Goal: Transaction & Acquisition: Purchase product/service

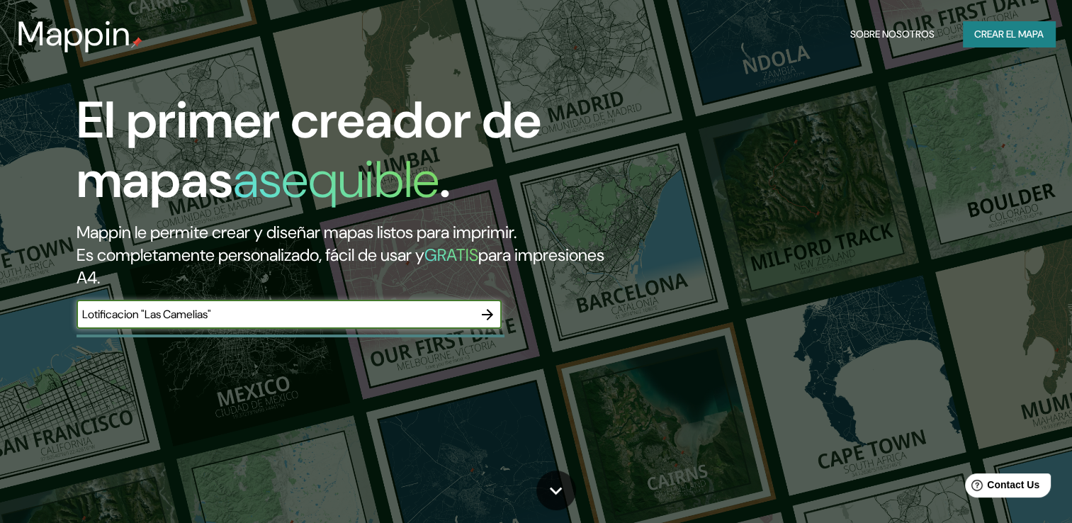
type input "Lotificacion "Las Camelias""
click at [489, 316] on icon "button" at bounding box center [487, 314] width 11 height 11
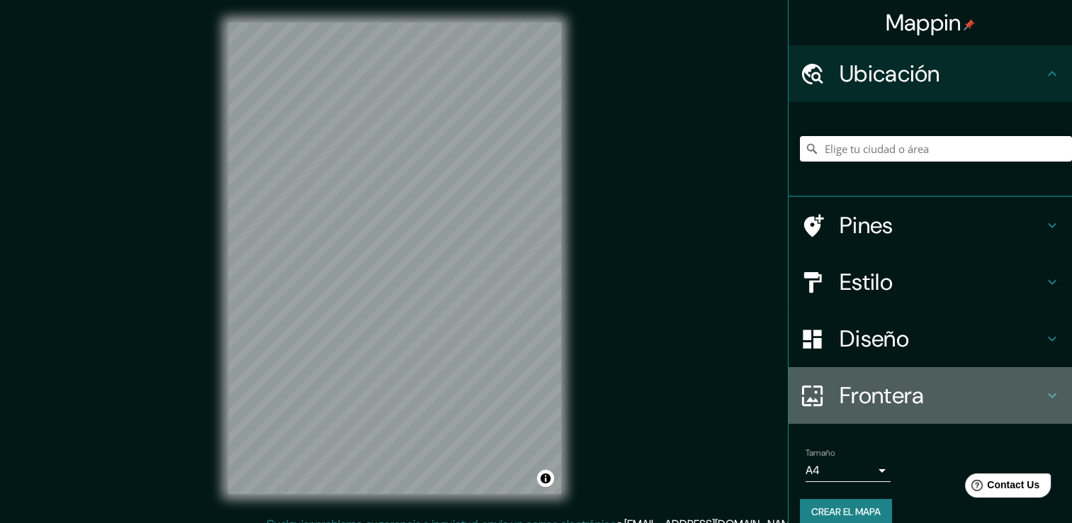
click at [1044, 396] on icon at bounding box center [1052, 395] width 17 height 17
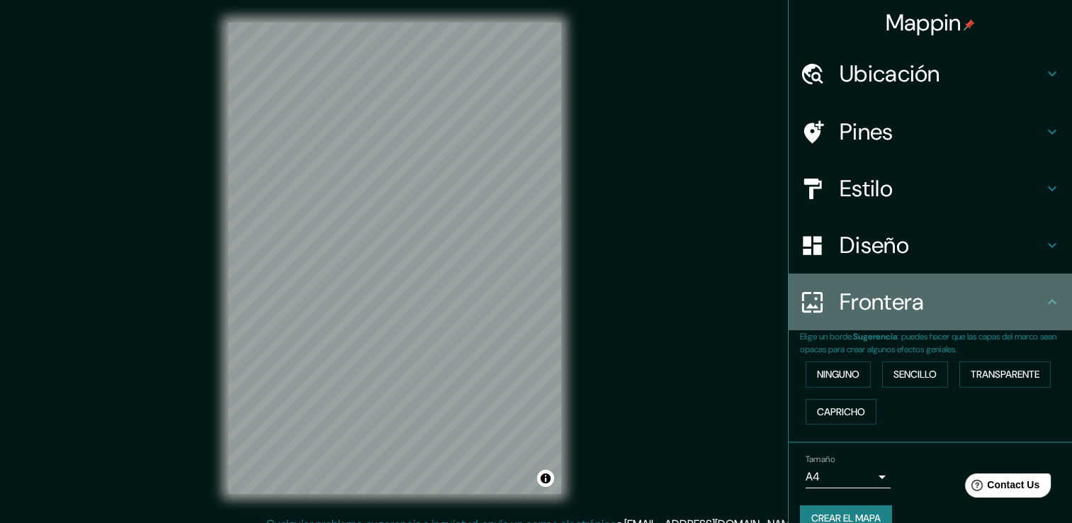
click at [1042, 316] on div "Frontera" at bounding box center [931, 302] width 284 height 57
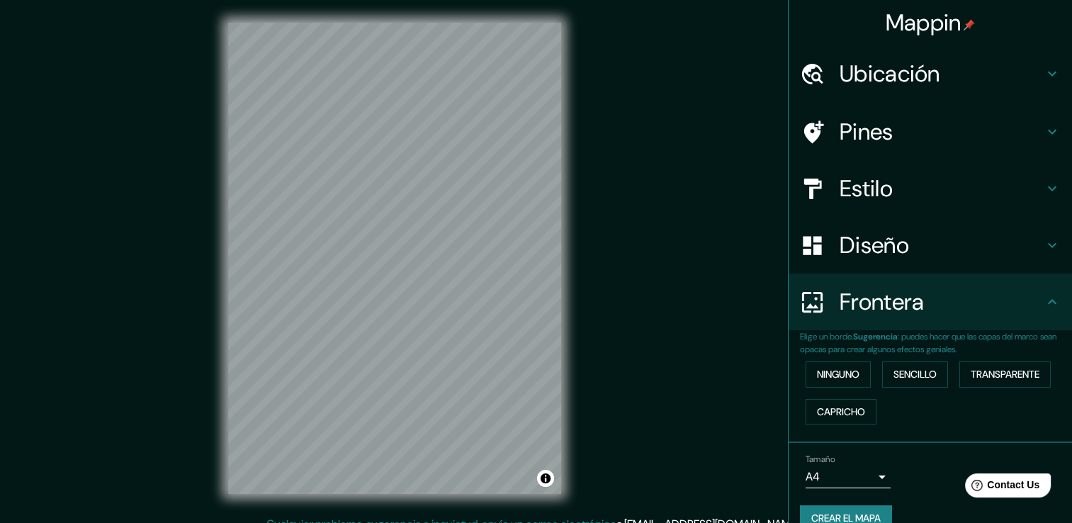
click at [897, 70] on h4 "Ubicación" at bounding box center [942, 74] width 204 height 28
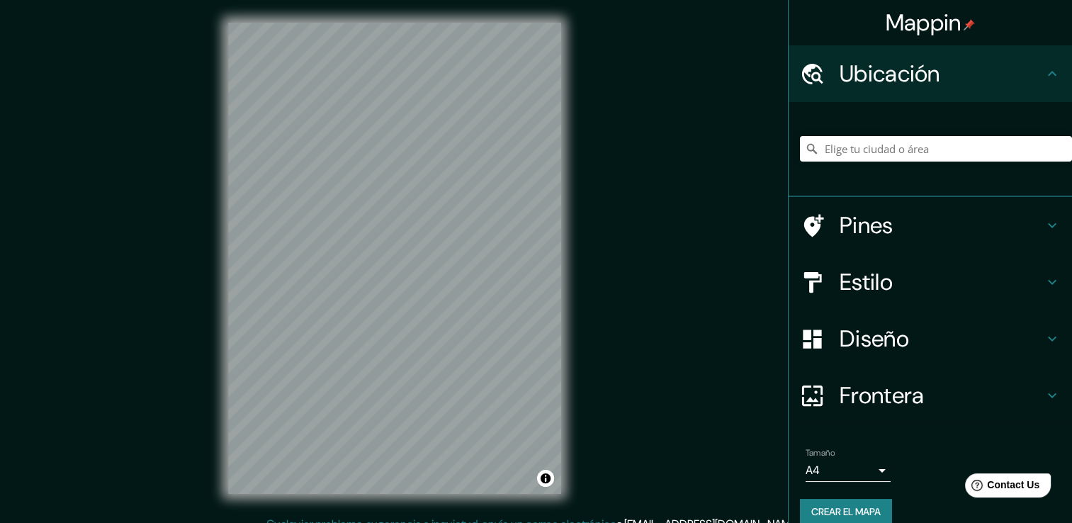
click at [897, 70] on h4 "Ubicación" at bounding box center [942, 74] width 204 height 28
click at [852, 223] on h4 "Pines" at bounding box center [942, 225] width 204 height 28
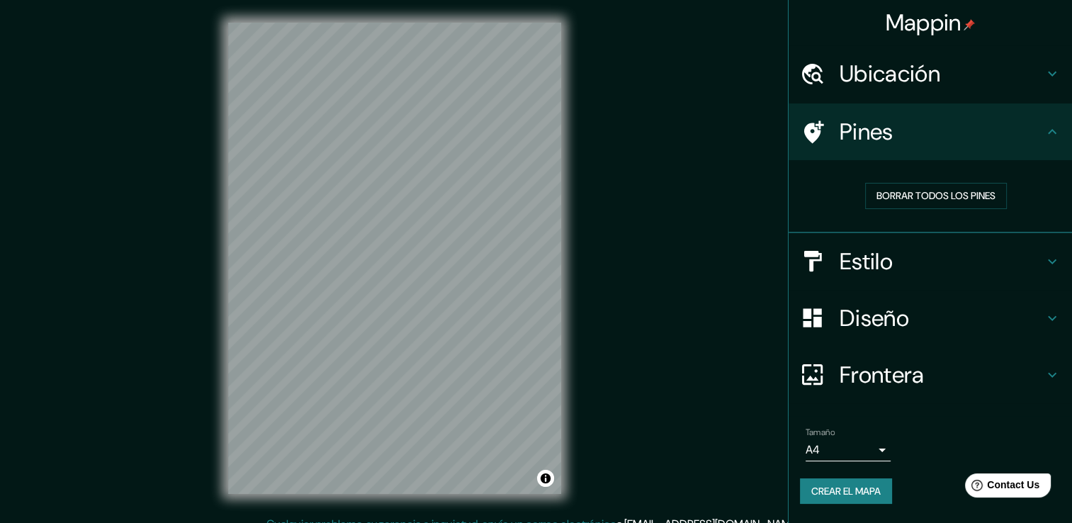
click at [819, 135] on icon at bounding box center [815, 132] width 20 height 23
click at [852, 118] on h4 "Pines" at bounding box center [942, 132] width 204 height 28
click at [865, 256] on h4 "Estilo" at bounding box center [942, 261] width 204 height 28
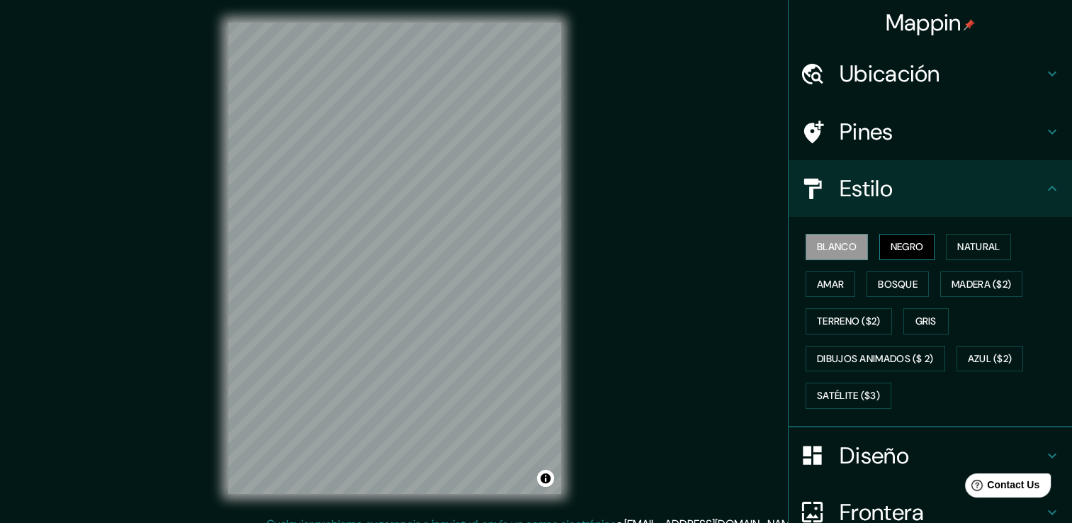
click at [897, 245] on font "Negro" at bounding box center [907, 247] width 33 height 18
click at [958, 248] on font "Natural" at bounding box center [979, 247] width 43 height 18
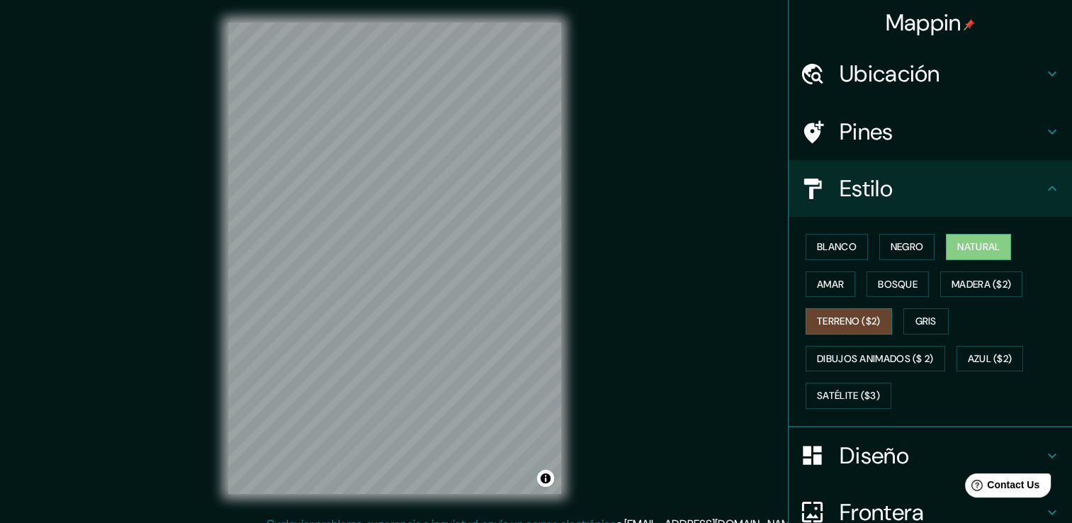
click at [857, 327] on font "Terreno ($2)" at bounding box center [849, 322] width 64 height 18
click at [907, 322] on button "Gris" at bounding box center [926, 321] width 45 height 26
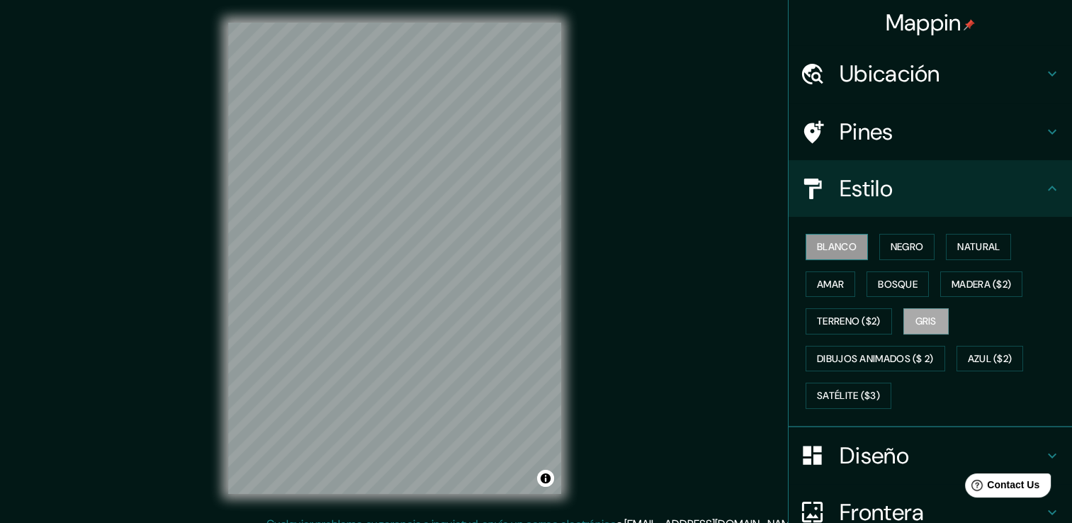
click at [846, 247] on font "Blanco" at bounding box center [837, 247] width 40 height 18
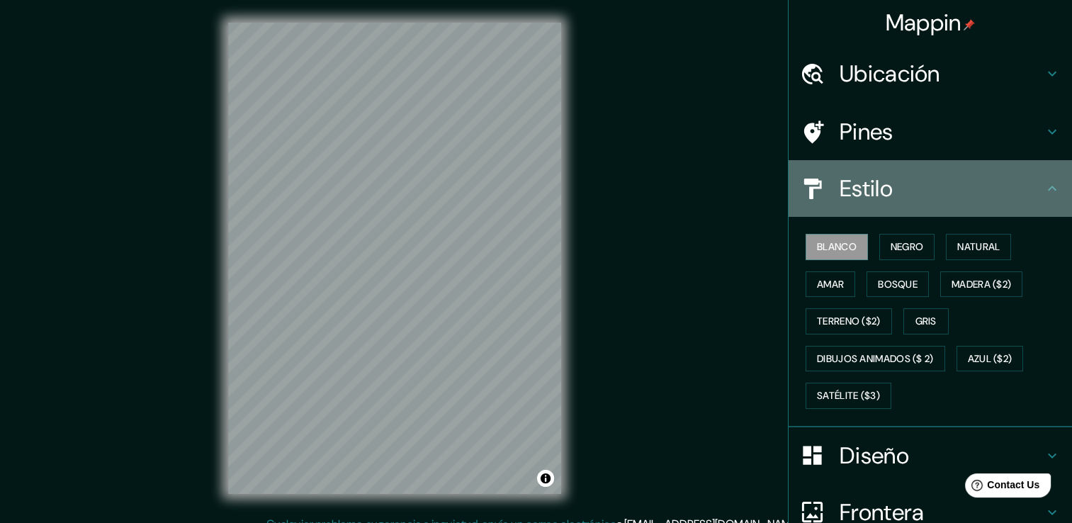
click at [1029, 180] on h4 "Estilo" at bounding box center [942, 188] width 204 height 28
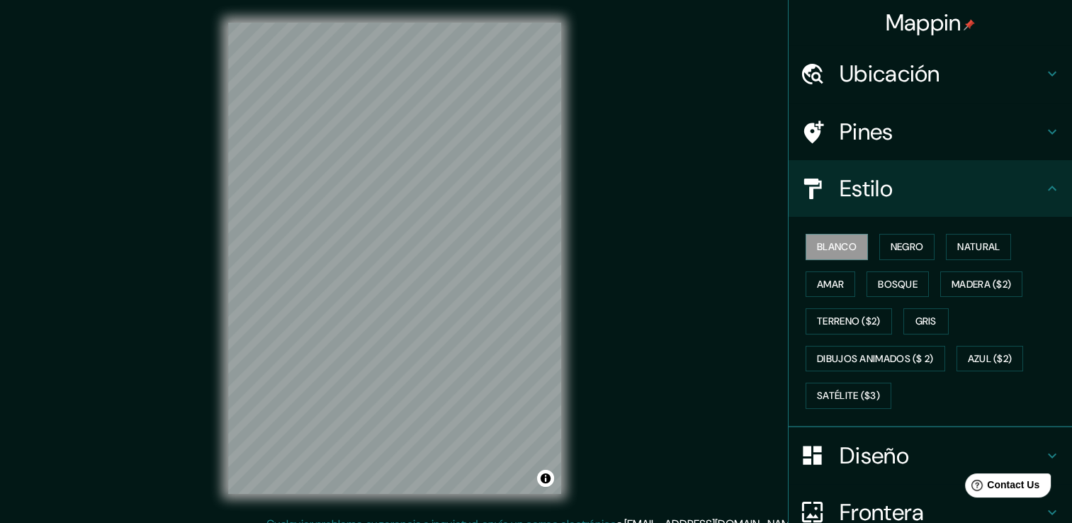
click at [1044, 186] on icon at bounding box center [1052, 188] width 17 height 17
click at [951, 452] on h4 "Diseño" at bounding box center [942, 456] width 204 height 28
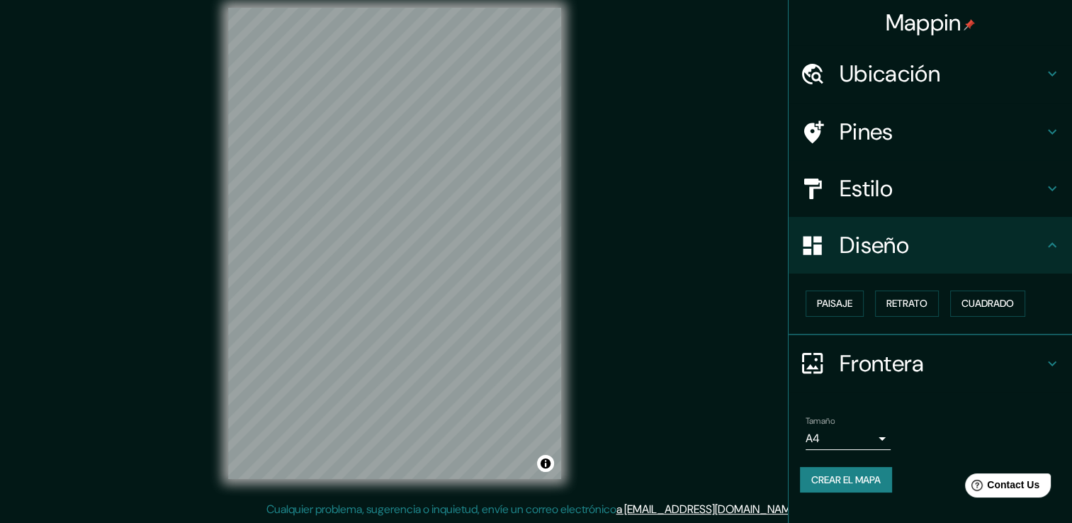
scroll to position [16, 0]
drag, startPoint x: 646, startPoint y: 176, endPoint x: 652, endPoint y: 221, distance: 45.0
click at [652, 220] on div "Mappin Ubicación Pines Estilo Diseño Paisaje Retrato Cuadrado Frontera Elige un…" at bounding box center [536, 253] width 1072 height 539
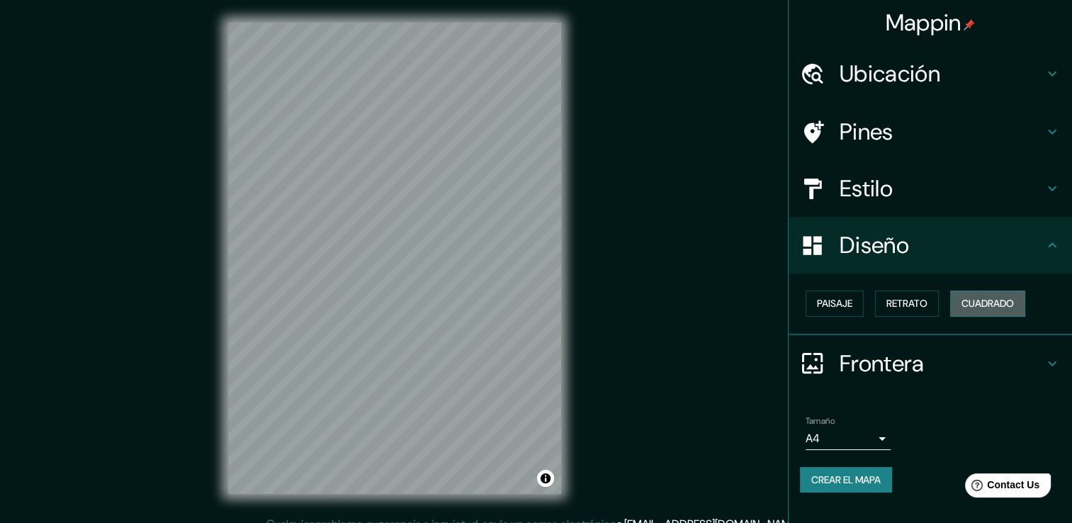
click at [992, 298] on font "Cuadrado" at bounding box center [988, 304] width 52 height 18
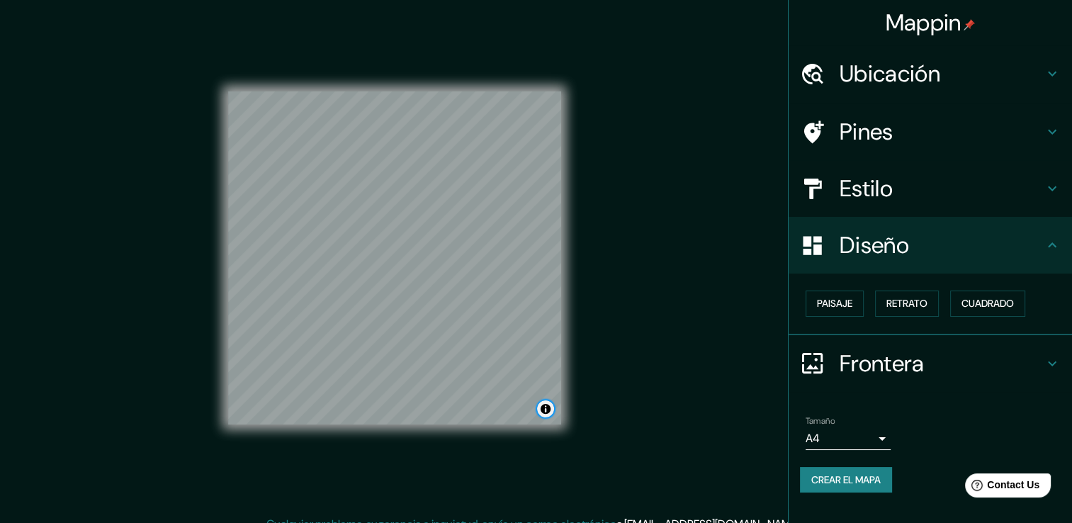
click at [545, 413] on button "Alternar atribución" at bounding box center [545, 408] width 17 height 17
click at [998, 183] on h4 "Estilo" at bounding box center [942, 188] width 204 height 28
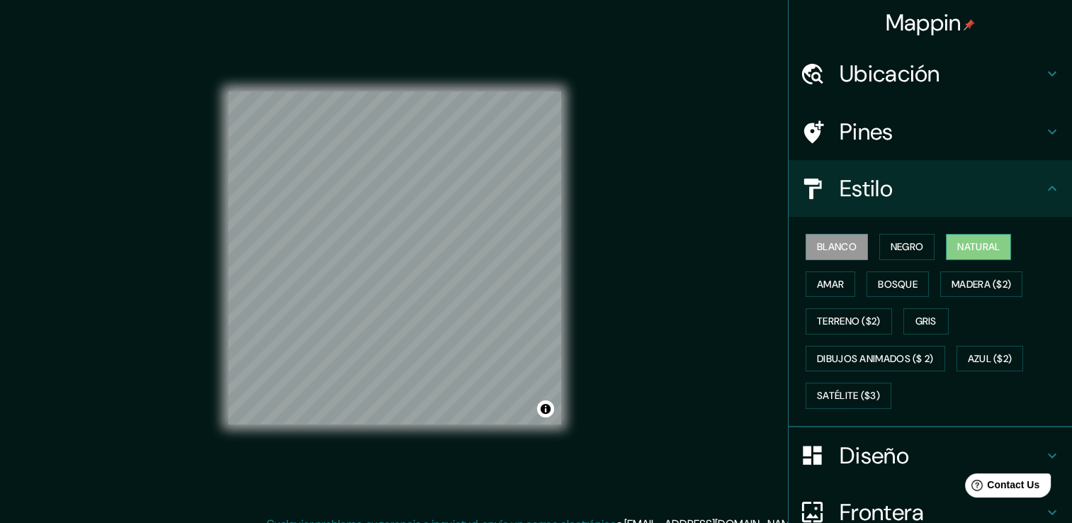
click at [961, 255] on button "Natural" at bounding box center [978, 247] width 65 height 26
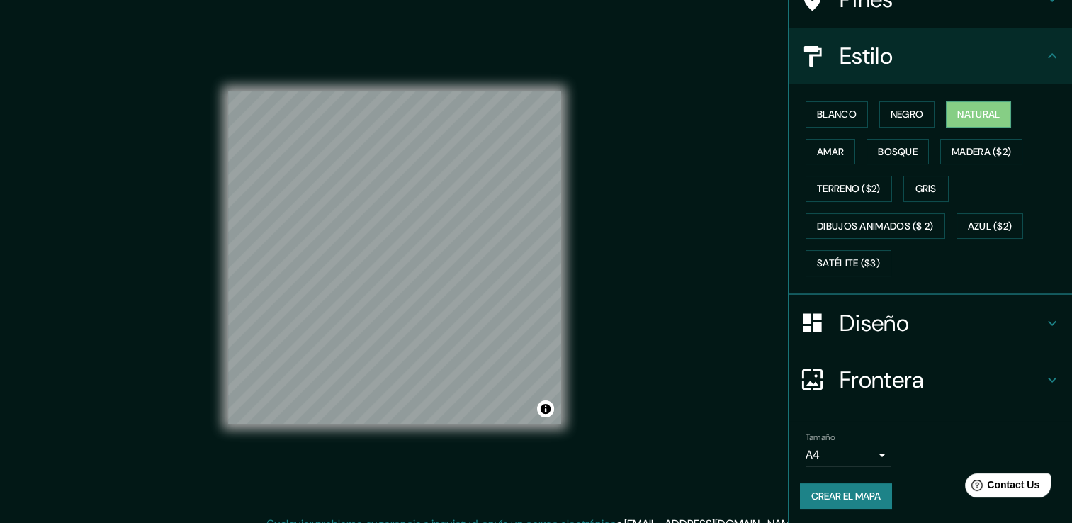
click at [960, 327] on h4 "Diseño" at bounding box center [942, 323] width 204 height 28
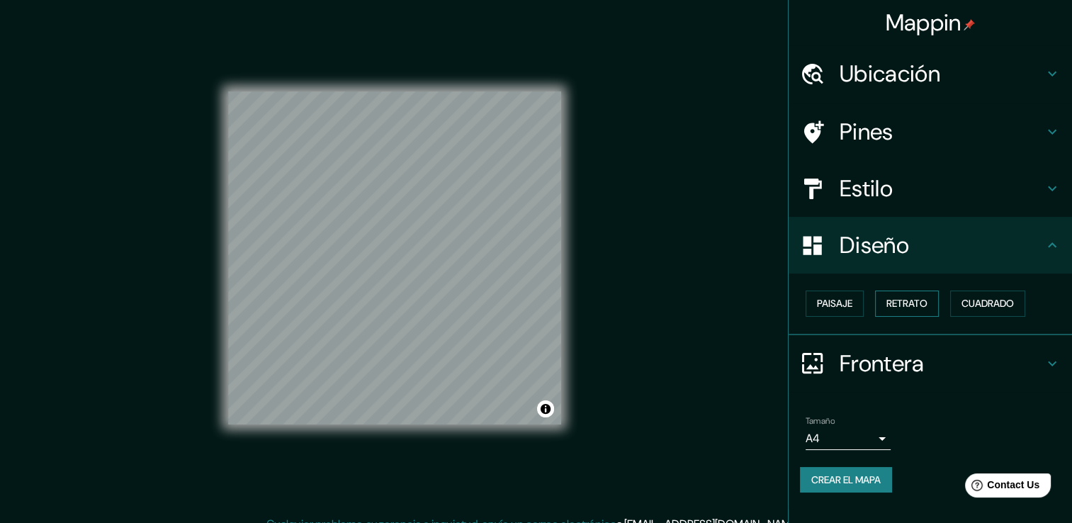
click at [900, 305] on font "Retrato" at bounding box center [907, 304] width 41 height 18
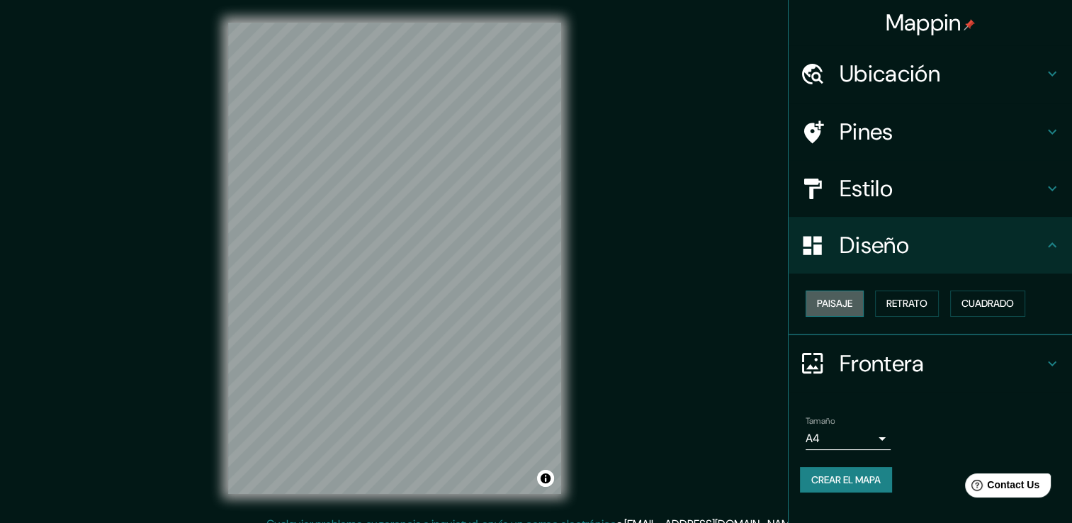
click at [848, 304] on font "Paisaje" at bounding box center [834, 304] width 35 height 18
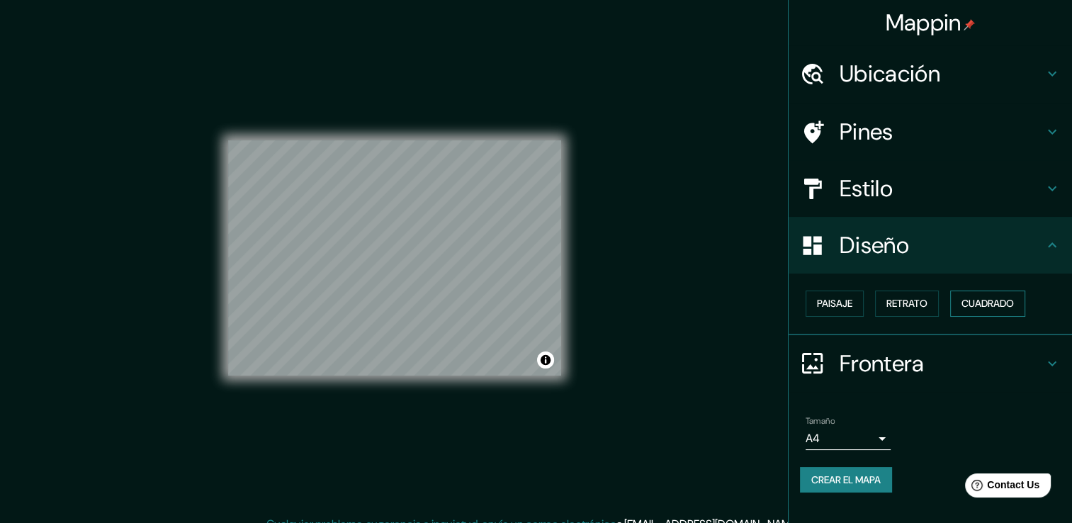
click at [978, 305] on font "Cuadrado" at bounding box center [988, 304] width 52 height 18
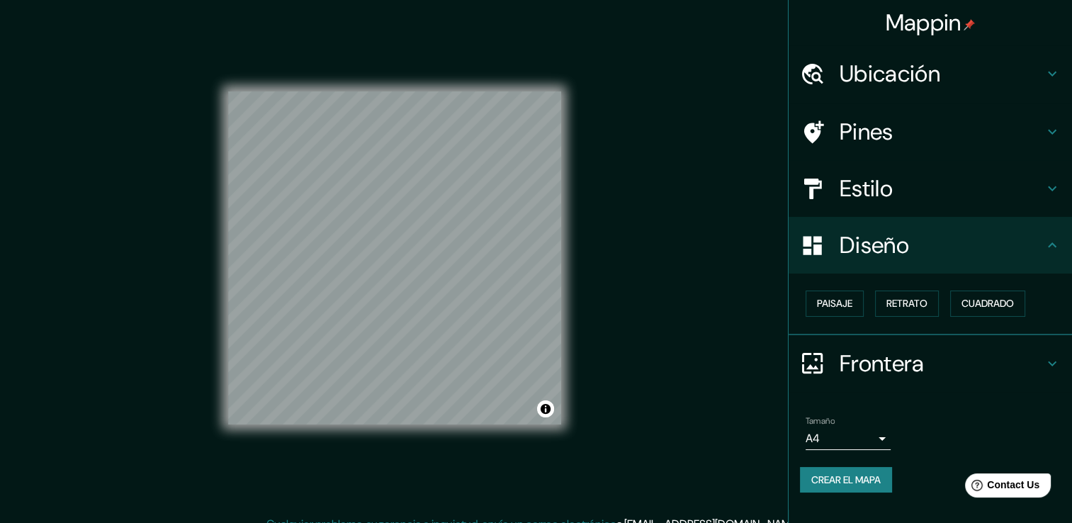
click at [982, 362] on h4 "Frontera" at bounding box center [942, 363] width 204 height 28
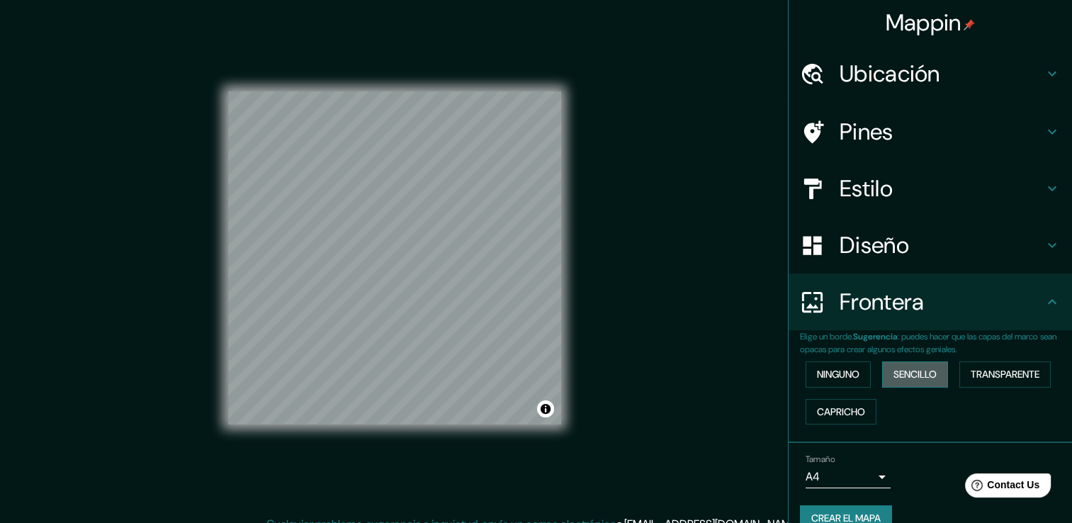
click at [910, 372] on font "Sencillo" at bounding box center [915, 375] width 43 height 18
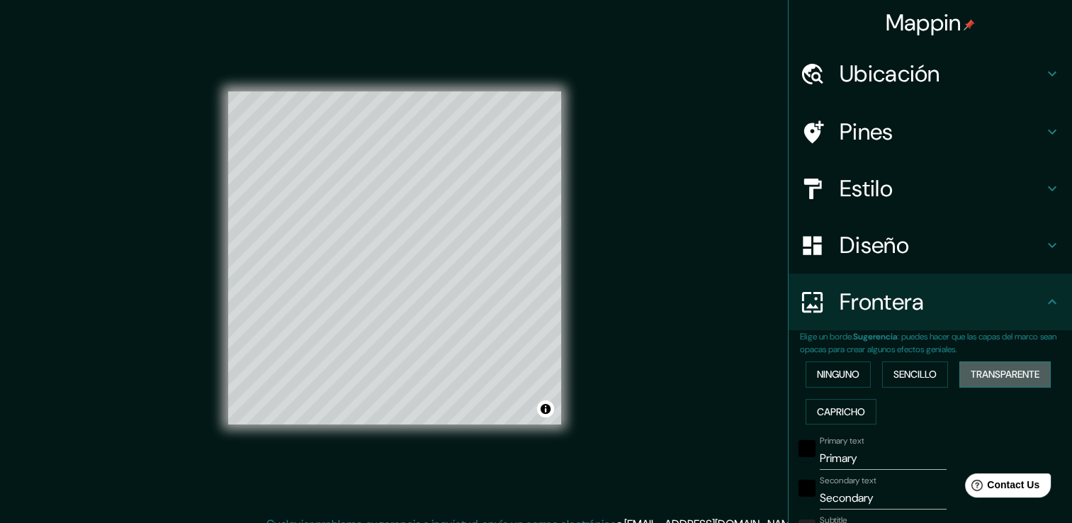
click at [1001, 378] on font "Transparente" at bounding box center [1005, 375] width 69 height 18
click at [817, 413] on font "Capricho" at bounding box center [841, 412] width 48 height 18
click at [981, 371] on font "Transparente" at bounding box center [1005, 375] width 69 height 18
click at [902, 381] on font "Sencillo" at bounding box center [915, 375] width 43 height 18
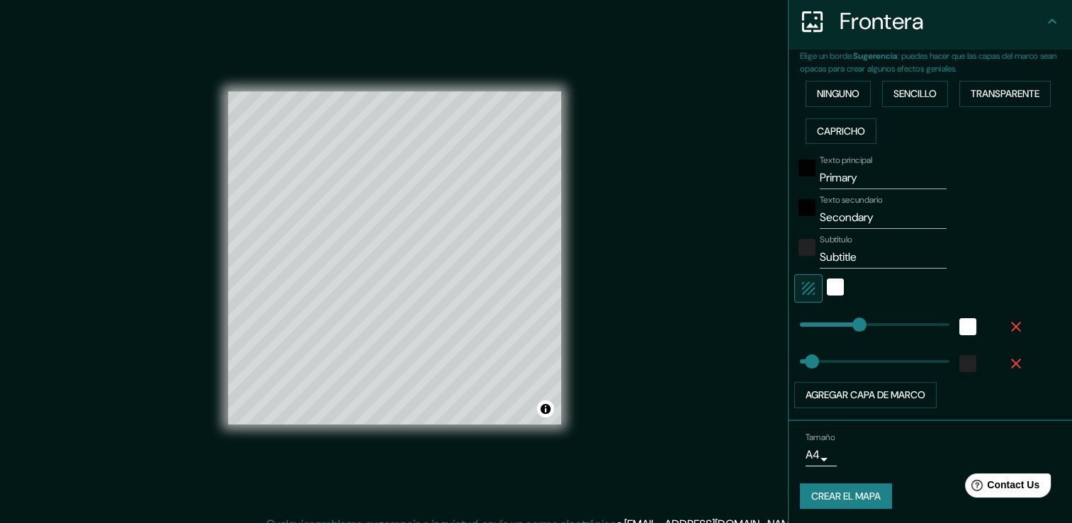
scroll to position [16, 0]
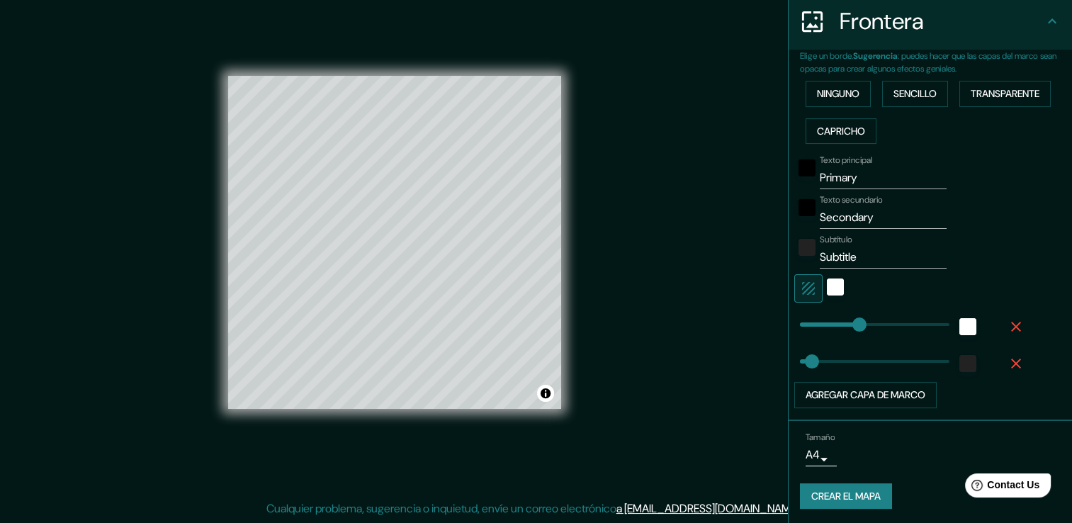
click at [814, 452] on body "Mappin Ubicación Pines Estilo Diseño Frontera Elige un borde. Sugerencia : pued…" at bounding box center [536, 245] width 1072 height 523
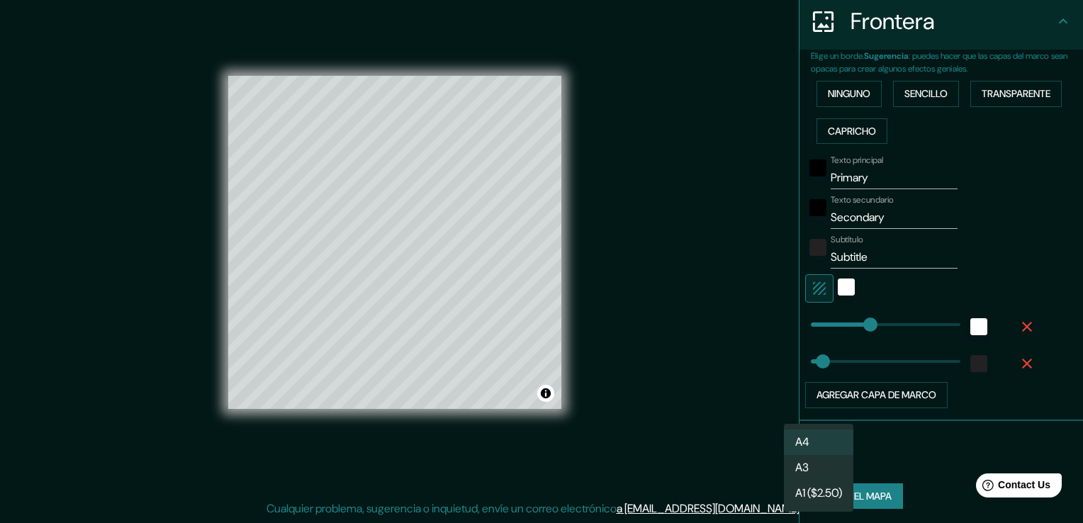
click at [816, 469] on li "A3" at bounding box center [818, 468] width 69 height 26
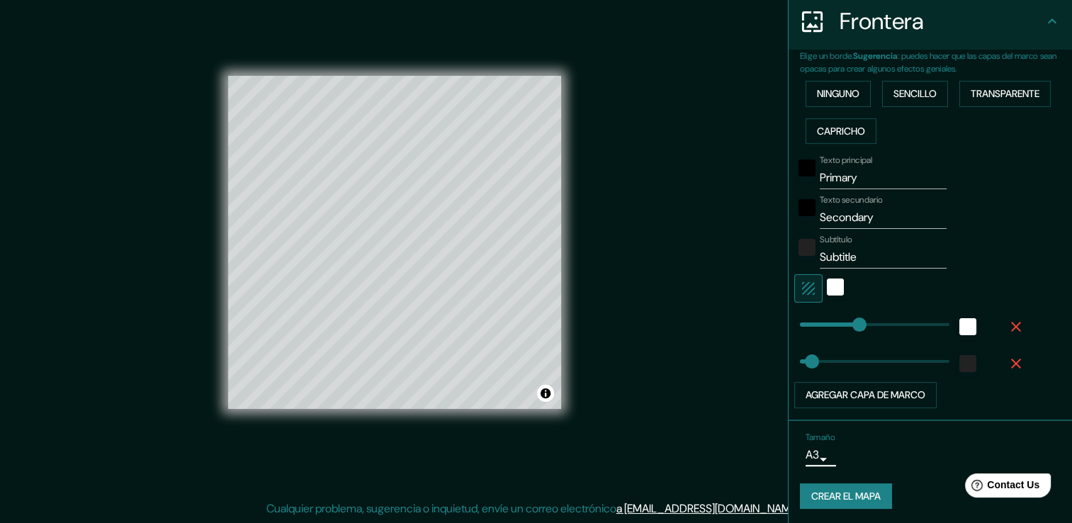
click at [819, 457] on body "Mappin Ubicación Pines Estilo Diseño Frontera Elige un borde. Sugerencia : pued…" at bounding box center [536, 245] width 1072 height 523
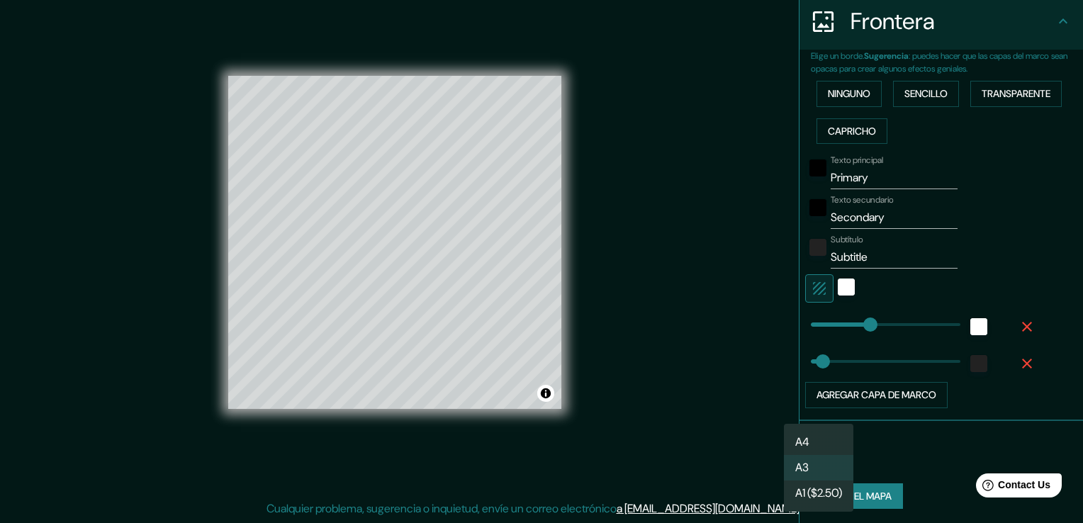
click at [817, 441] on li "A4" at bounding box center [818, 443] width 69 height 26
type input "single"
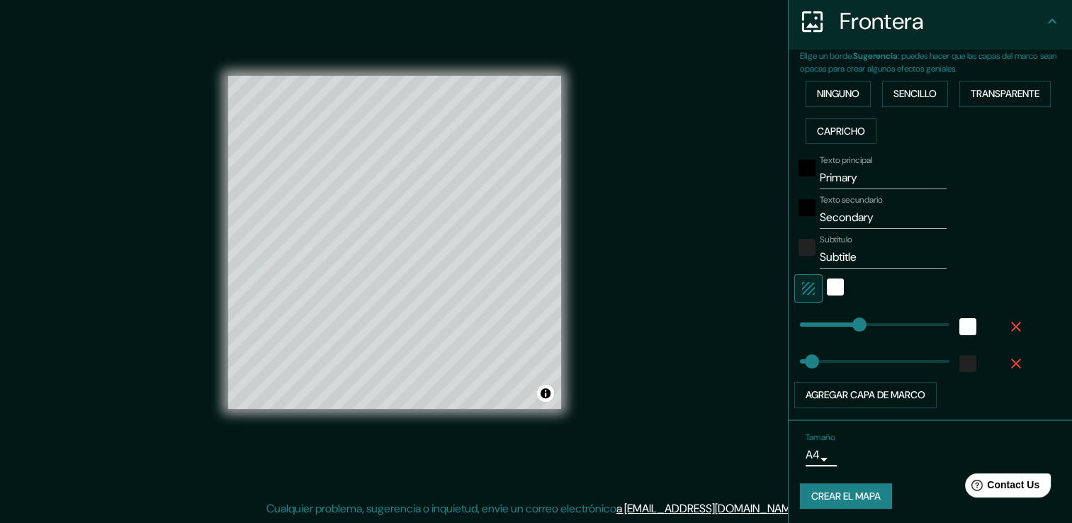
click at [808, 444] on body "Mappin Ubicación Pines Estilo Diseño Frontera Elige un borde. Sugerencia : pued…" at bounding box center [536, 245] width 1072 height 523
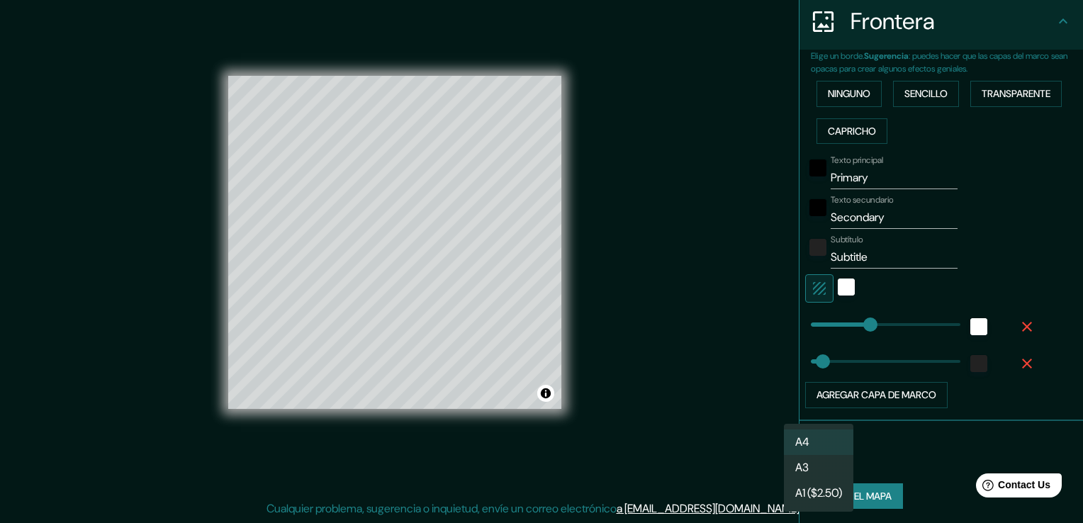
click at [901, 439] on div at bounding box center [541, 261] width 1083 height 523
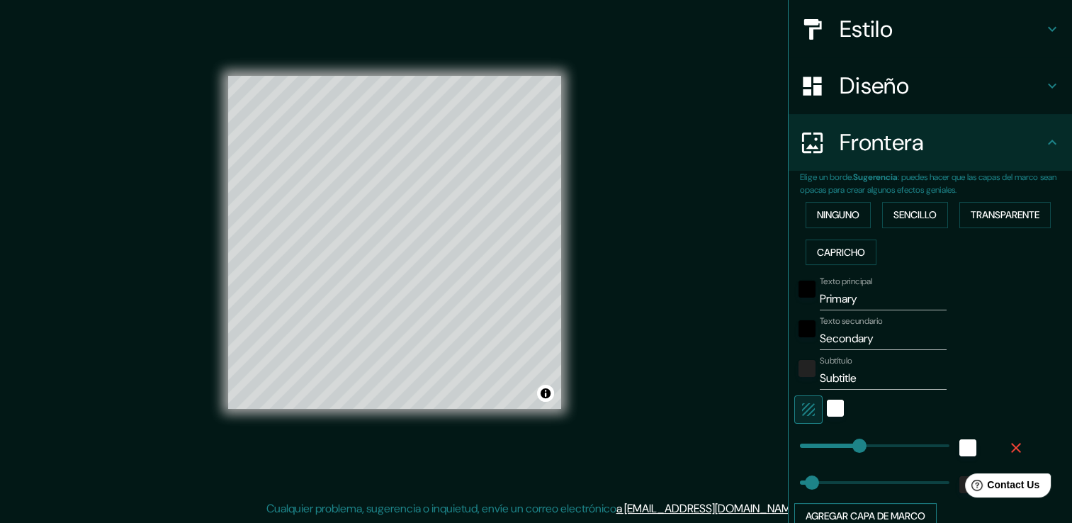
scroll to position [139, 0]
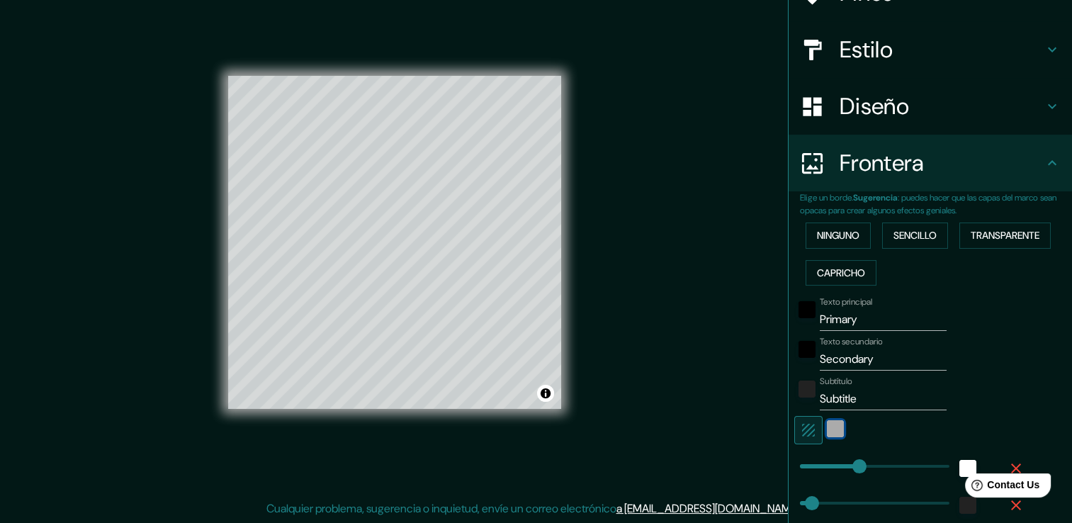
click at [831, 430] on div "Blanco" at bounding box center [835, 428] width 17 height 17
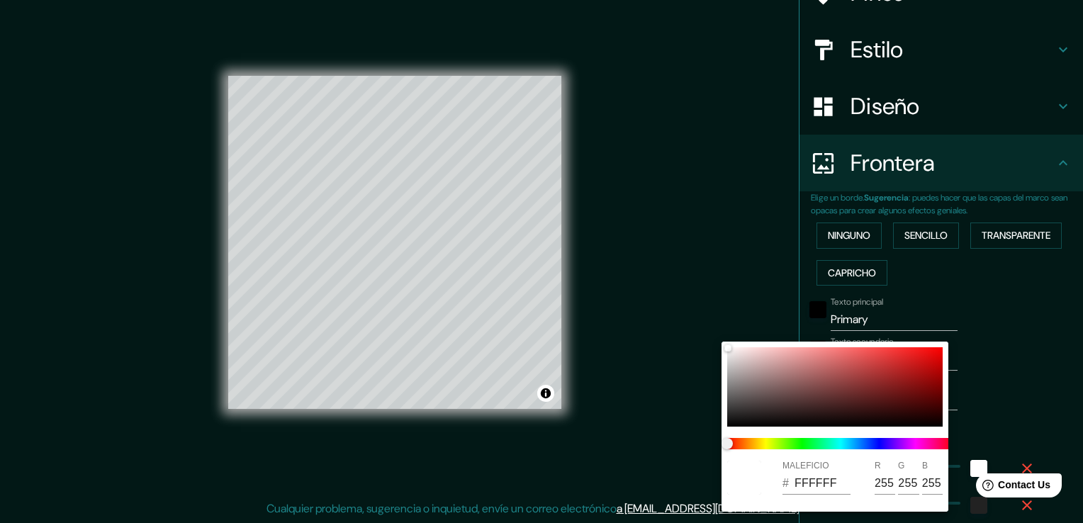
click at [1004, 383] on div at bounding box center [541, 261] width 1083 height 523
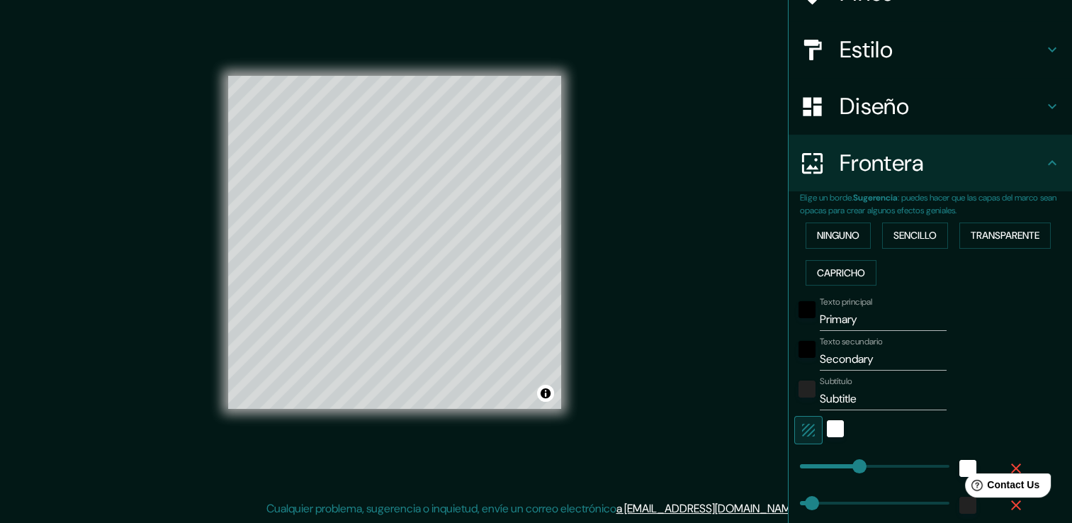
click at [994, 376] on div "Subtítulo Subtitle" at bounding box center [911, 393] width 232 height 34
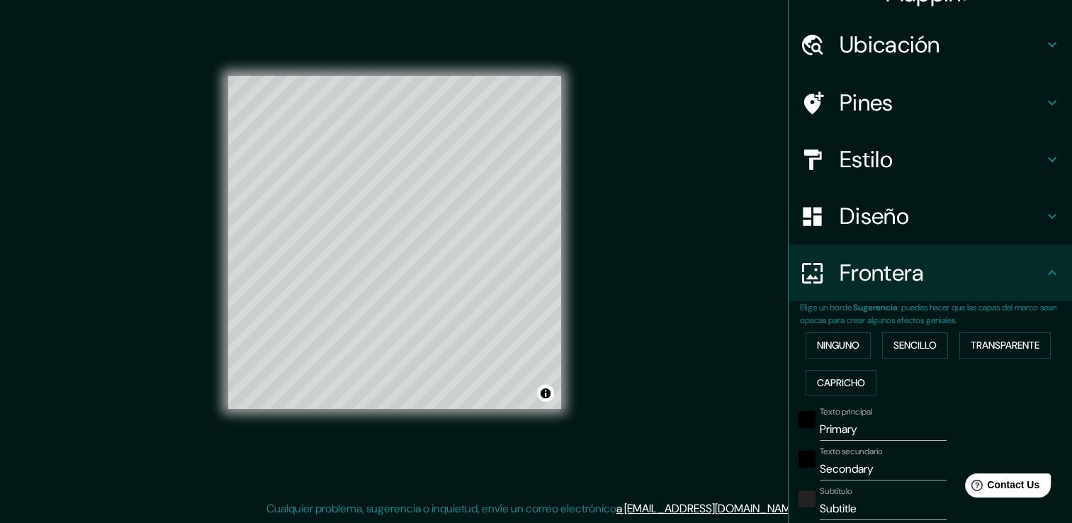
scroll to position [0, 0]
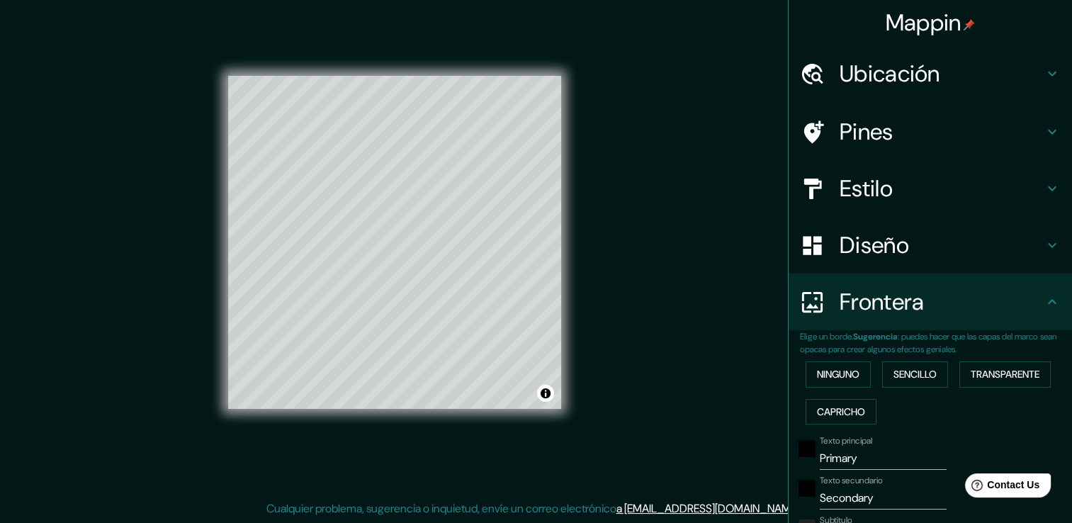
click at [947, 310] on h4 "Frontera" at bounding box center [942, 302] width 204 height 28
click at [831, 382] on font "Ninguno" at bounding box center [838, 375] width 43 height 18
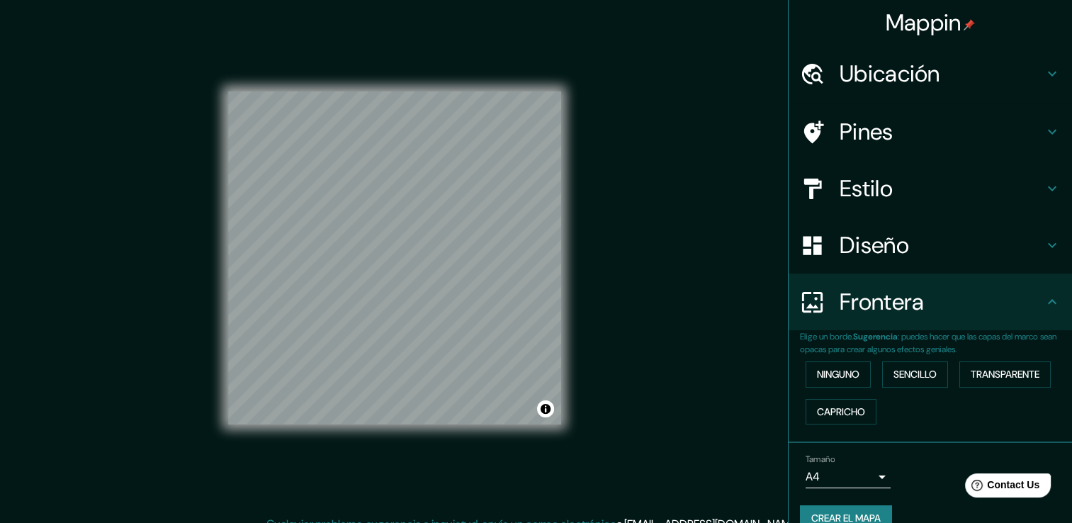
click at [961, 82] on h4 "Ubicación" at bounding box center [942, 74] width 204 height 28
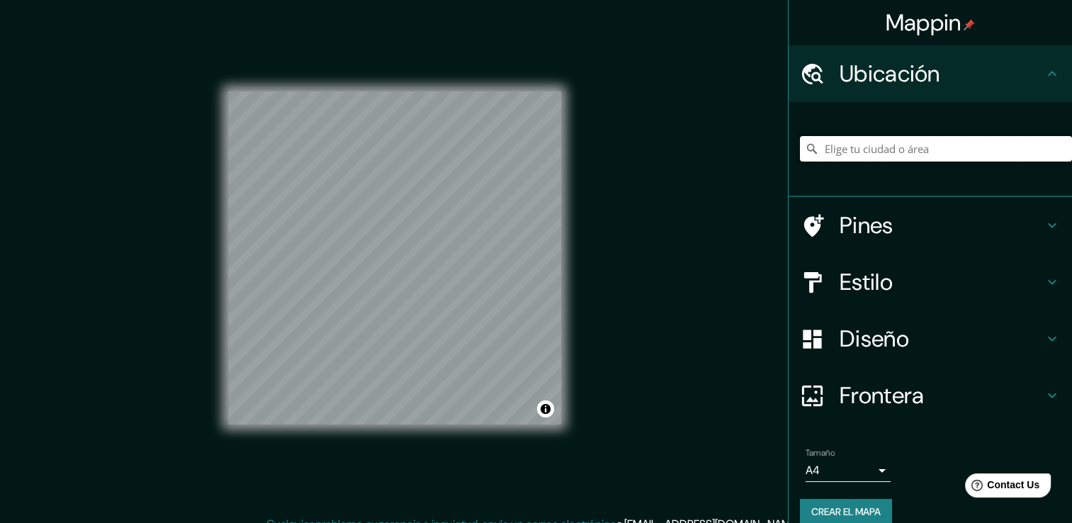
click at [915, 143] on input "Elige tu ciudad o área" at bounding box center [936, 149] width 272 height 26
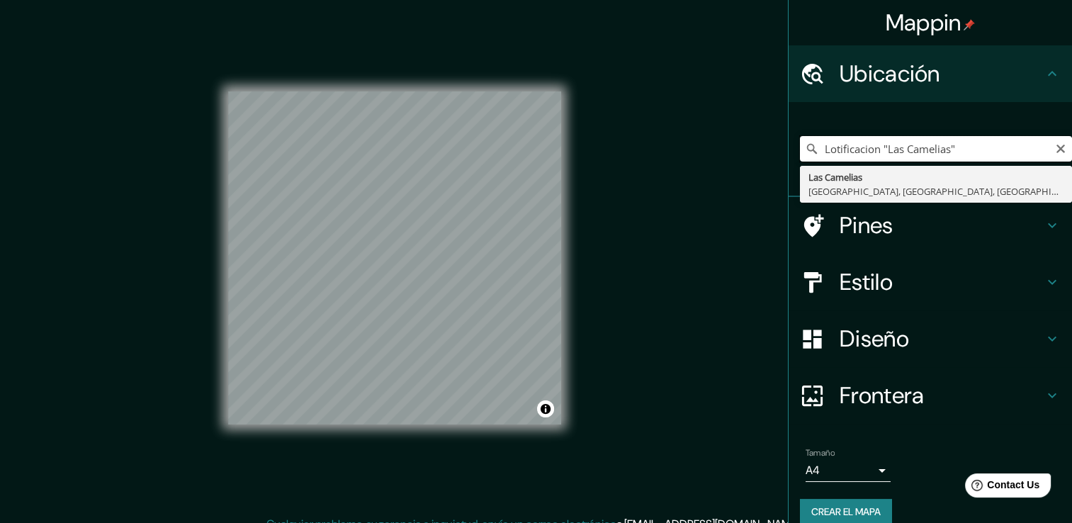
drag, startPoint x: 958, startPoint y: 151, endPoint x: 740, endPoint y: 162, distance: 218.6
click at [738, 161] on div "Mappin Ubicación Lotificacion "[GEOGRAPHIC_DATA]" [GEOGRAPHIC_DATA] [GEOGRAPHIC…" at bounding box center [536, 269] width 1072 height 539
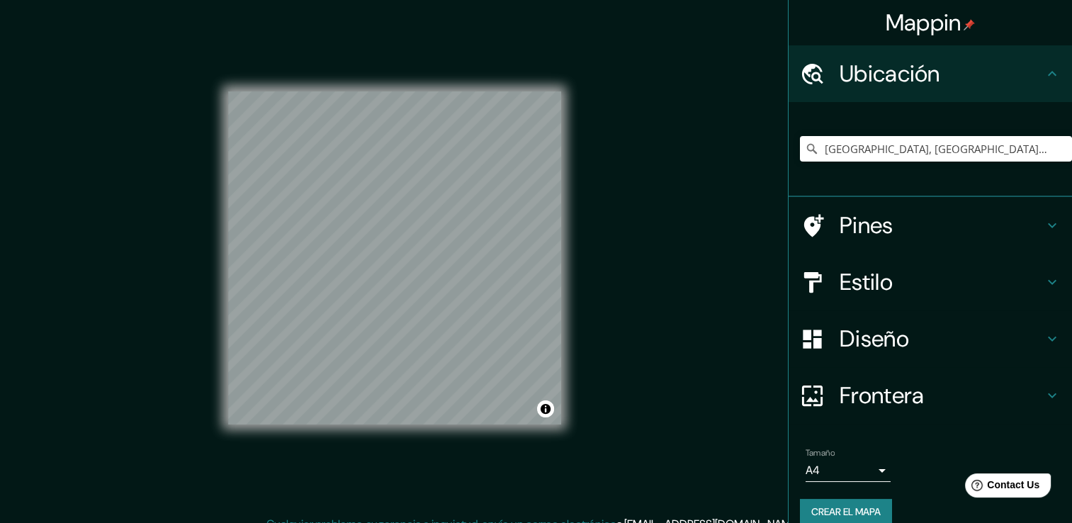
click at [576, 243] on div "© Mapbox © OpenStreetMap Improve this map" at bounding box center [395, 258] width 379 height 516
click at [970, 153] on input "[GEOGRAPHIC_DATA], [GEOGRAPHIC_DATA], [GEOGRAPHIC_DATA], [GEOGRAPHIC_DATA]" at bounding box center [936, 149] width 272 height 26
drag, startPoint x: 884, startPoint y: 148, endPoint x: 1082, endPoint y: 155, distance: 198.6
click at [1072, 155] on html "Mappin Ubicación [GEOGRAPHIC_DATA], [GEOGRAPHIC_DATA], [GEOGRAPHIC_DATA], [GEOG…" at bounding box center [536, 261] width 1072 height 523
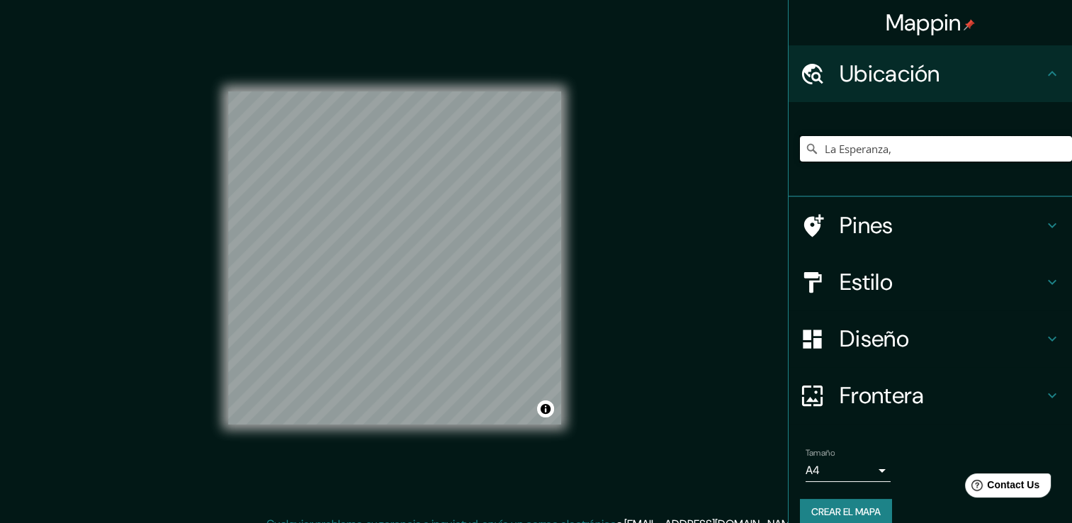
scroll to position [0, 0]
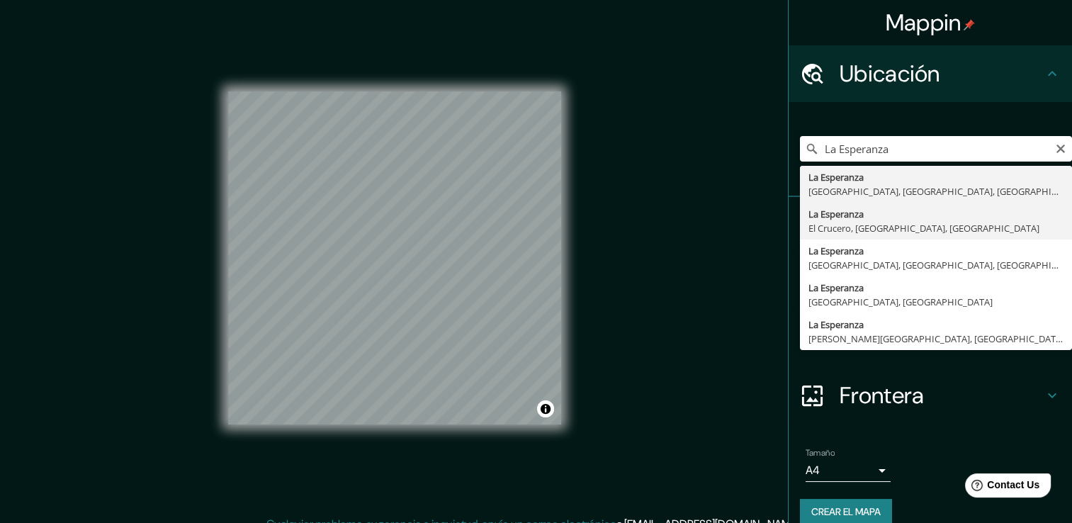
type input "La Esperanza, [GEOGRAPHIC_DATA], [GEOGRAPHIC_DATA], [GEOGRAPHIC_DATA]"
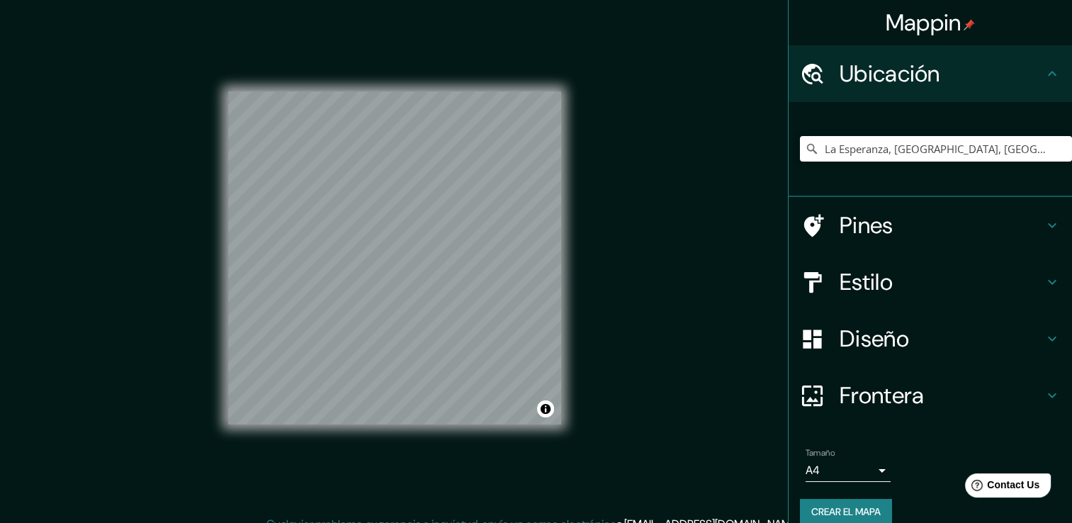
click at [805, 221] on icon at bounding box center [815, 225] width 20 height 23
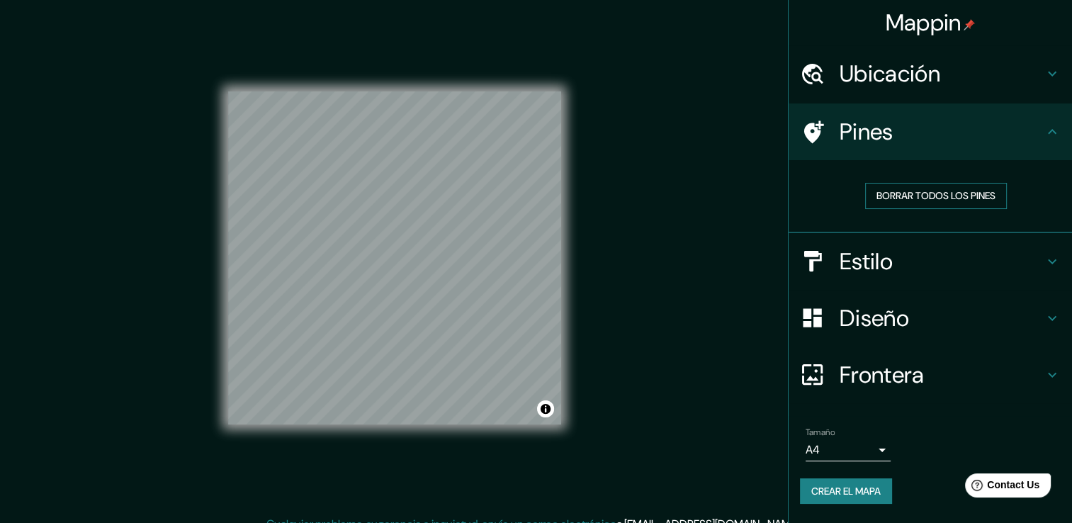
click at [902, 197] on font "Borrar todos los pines" at bounding box center [936, 196] width 119 height 18
click at [819, 129] on icon at bounding box center [812, 132] width 25 height 25
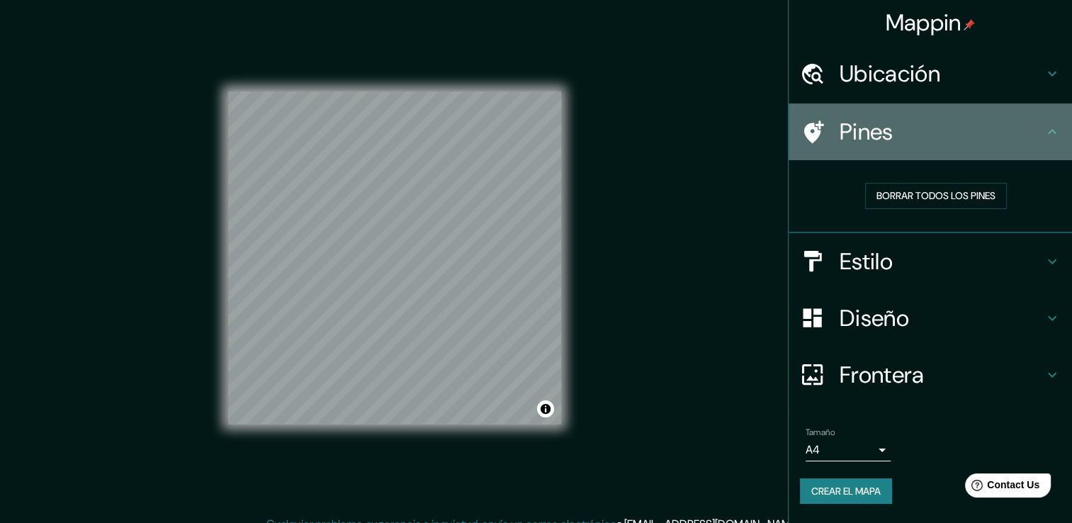
click at [819, 128] on icon at bounding box center [812, 132] width 25 height 25
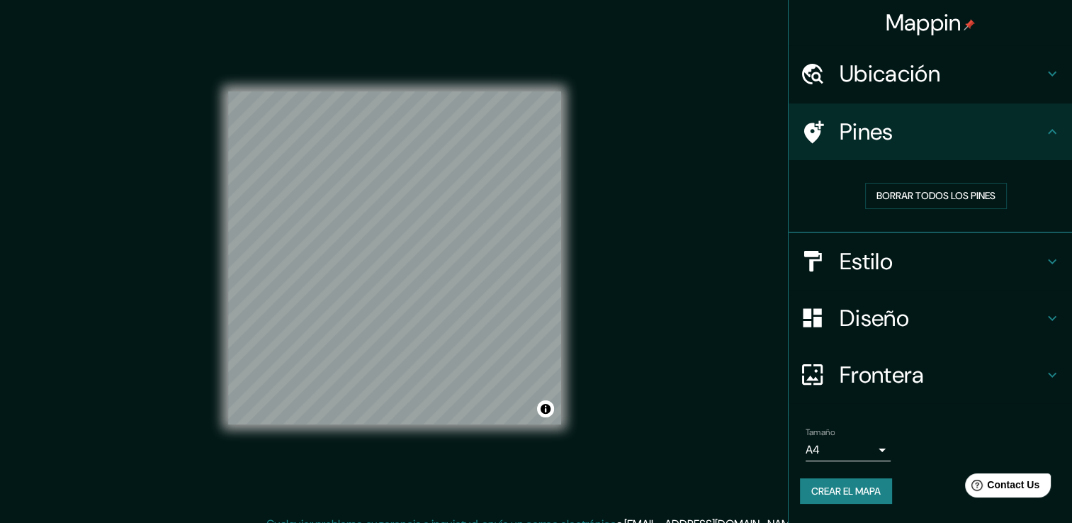
click at [1055, 135] on icon at bounding box center [1052, 131] width 17 height 17
click at [1055, 134] on icon at bounding box center [1052, 131] width 17 height 17
click at [445, 436] on div "© Mapbox © OpenStreetMap Improve this map" at bounding box center [394, 258] width 333 height 471
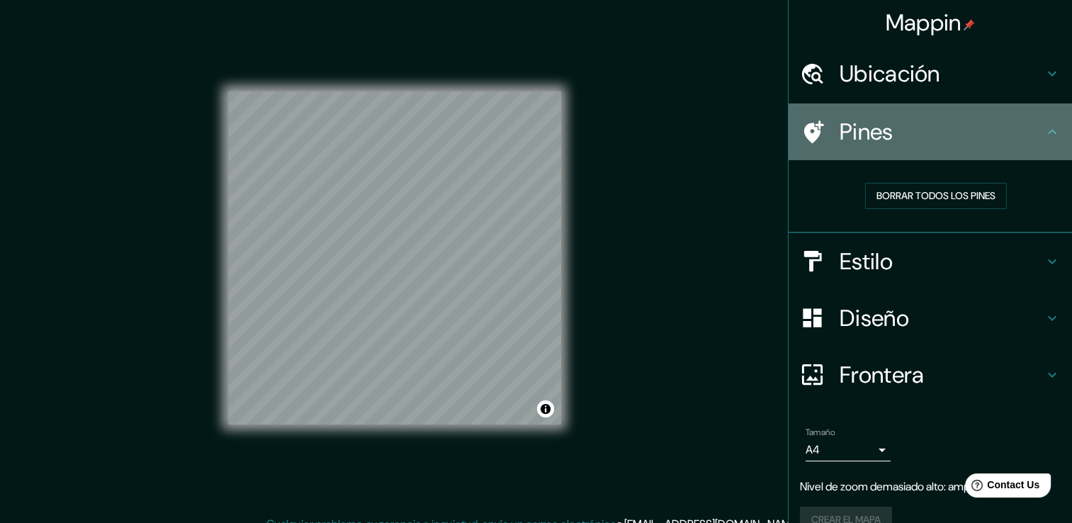
click at [805, 130] on icon at bounding box center [815, 132] width 20 height 23
click at [805, 129] on icon at bounding box center [815, 132] width 20 height 23
click at [1042, 149] on div "Pines" at bounding box center [931, 131] width 284 height 57
drag, startPoint x: 1039, startPoint y: 147, endPoint x: 1021, endPoint y: 142, distance: 19.3
click at [1021, 142] on h4 "Pines" at bounding box center [942, 132] width 204 height 28
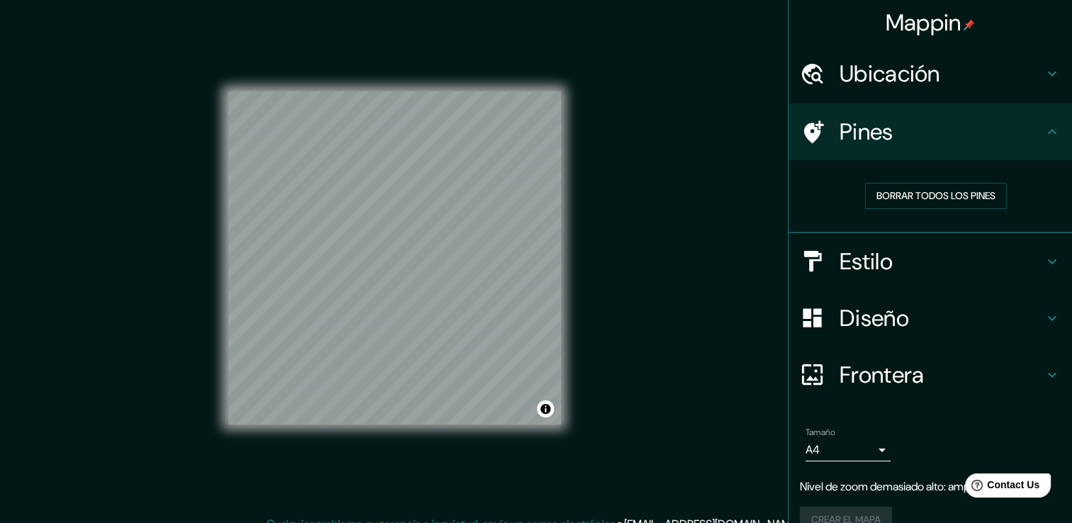
click at [919, 33] on font "Mappin" at bounding box center [924, 23] width 76 height 30
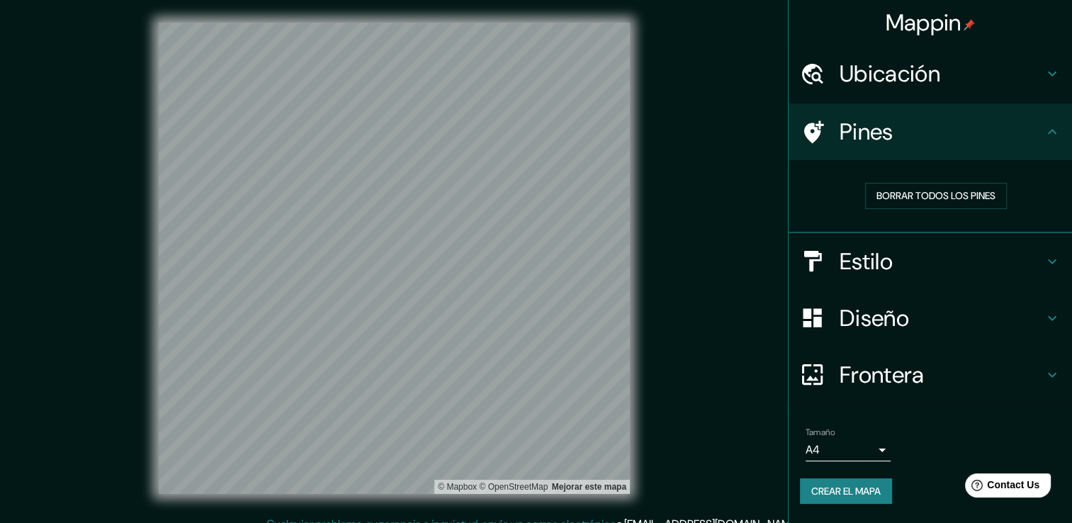
click at [817, 125] on icon at bounding box center [812, 132] width 25 height 25
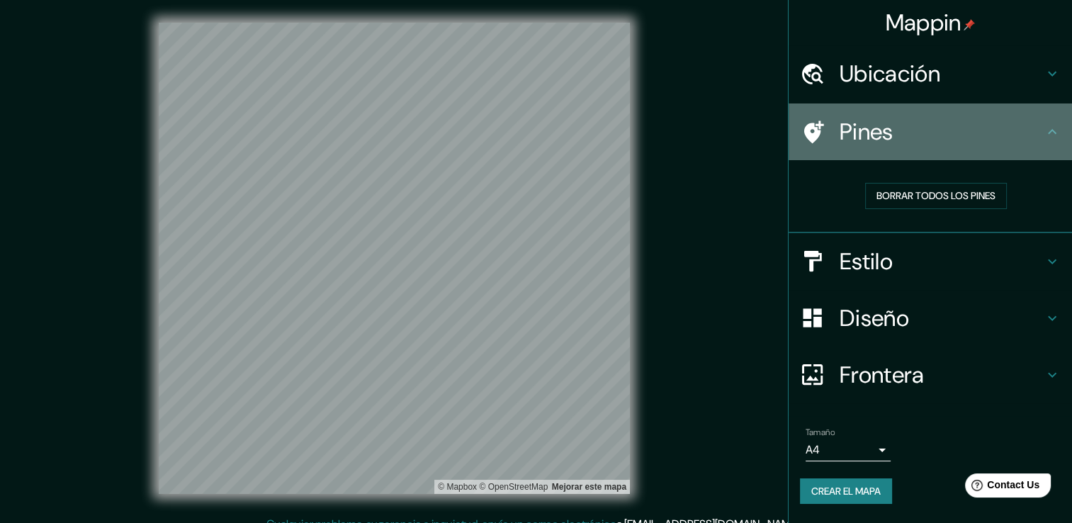
drag, startPoint x: 830, startPoint y: 121, endPoint x: 827, endPoint y: 138, distance: 18.1
click at [830, 122] on div at bounding box center [820, 132] width 40 height 25
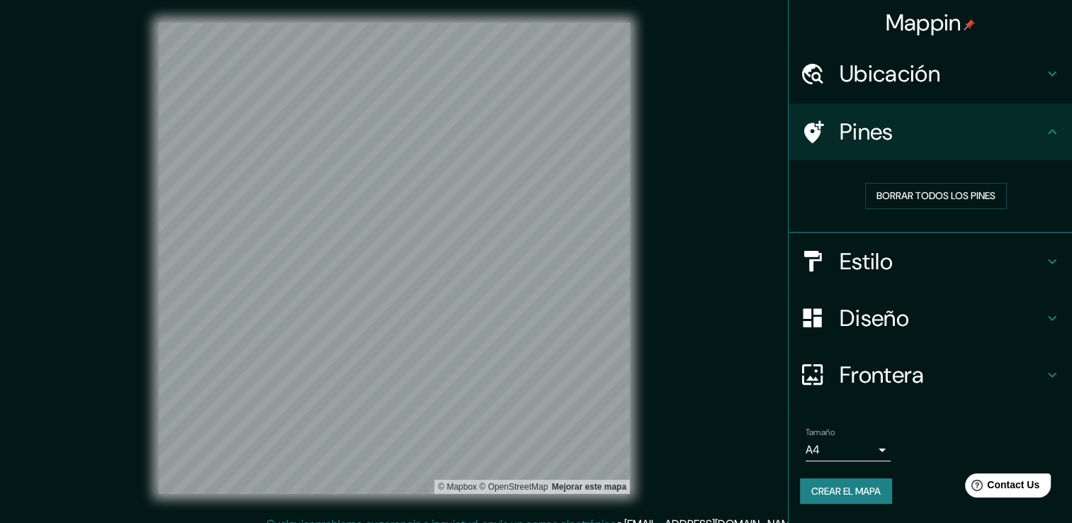
click at [904, 264] on h4 "Estilo" at bounding box center [942, 261] width 204 height 28
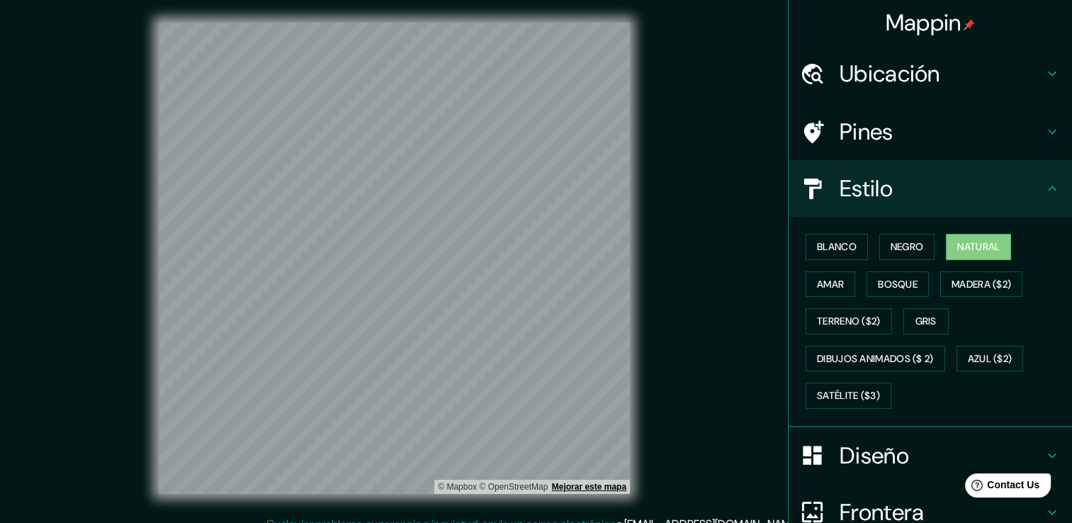
click at [577, 488] on link "Mejorar este mapa" at bounding box center [589, 487] width 74 height 10
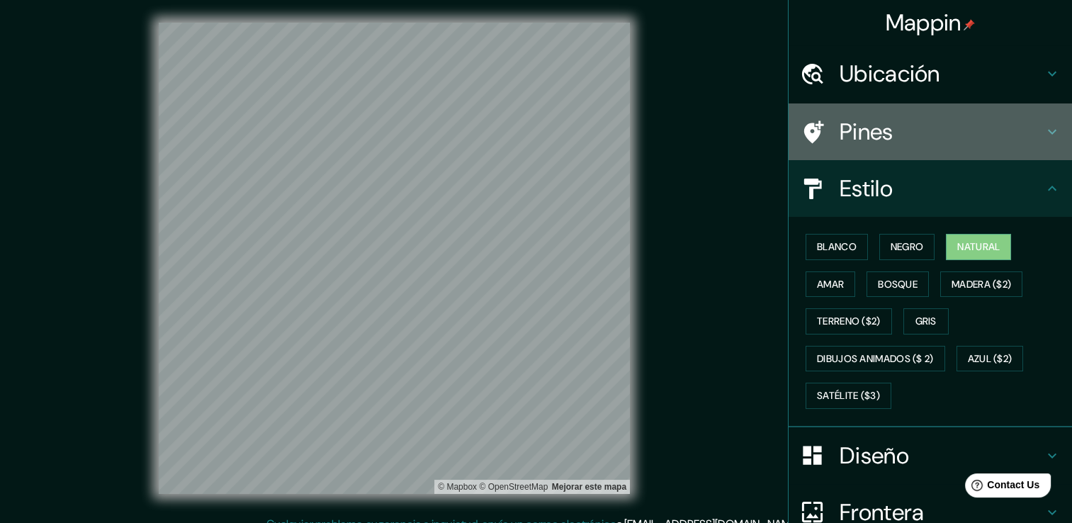
click at [812, 120] on icon at bounding box center [812, 132] width 25 height 25
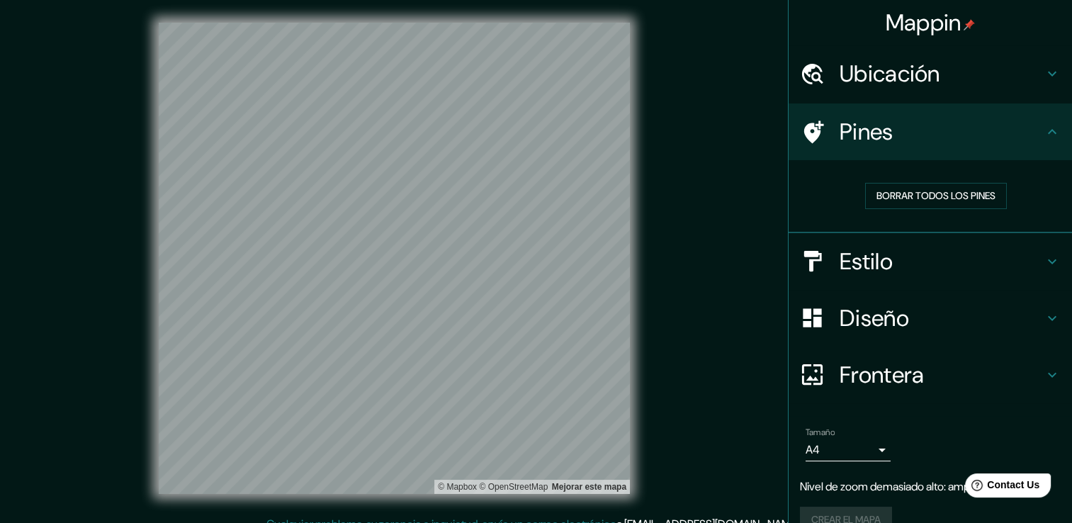
click at [812, 120] on icon at bounding box center [812, 132] width 25 height 25
click at [808, 141] on icon at bounding box center [812, 132] width 25 height 25
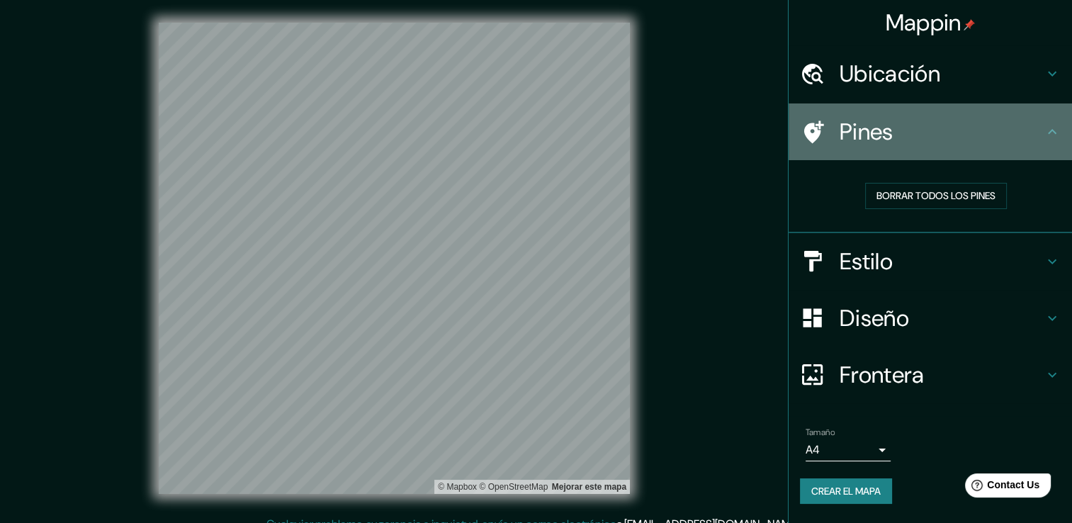
click at [864, 132] on h4 "Pines" at bounding box center [942, 132] width 204 height 28
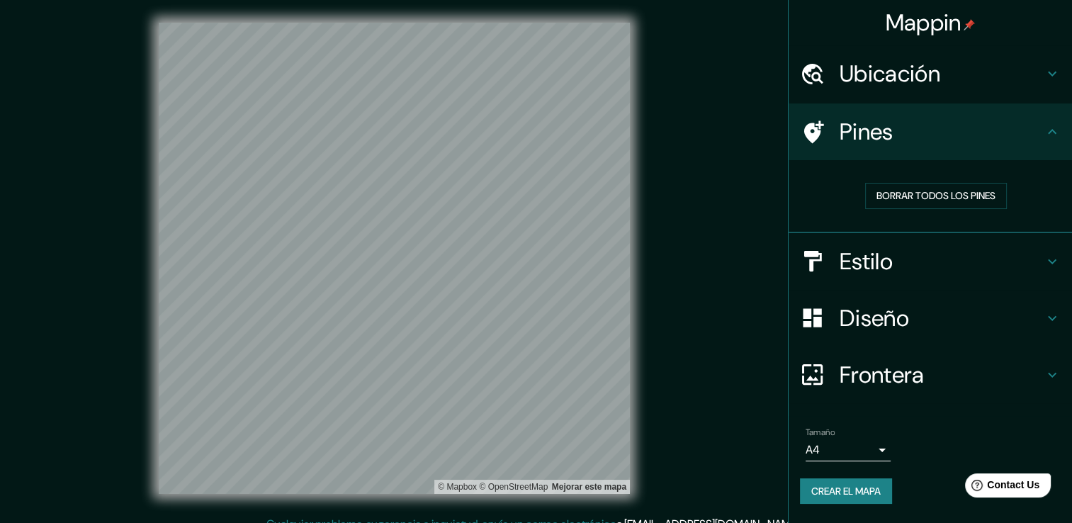
click at [899, 72] on h4 "Ubicación" at bounding box center [942, 74] width 204 height 28
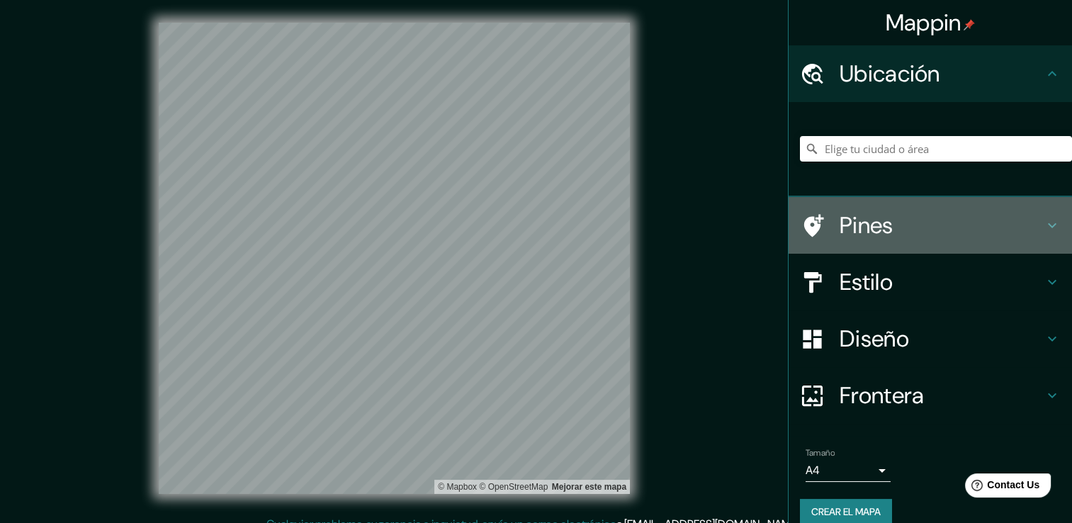
click at [866, 197] on div "Pines" at bounding box center [931, 225] width 284 height 57
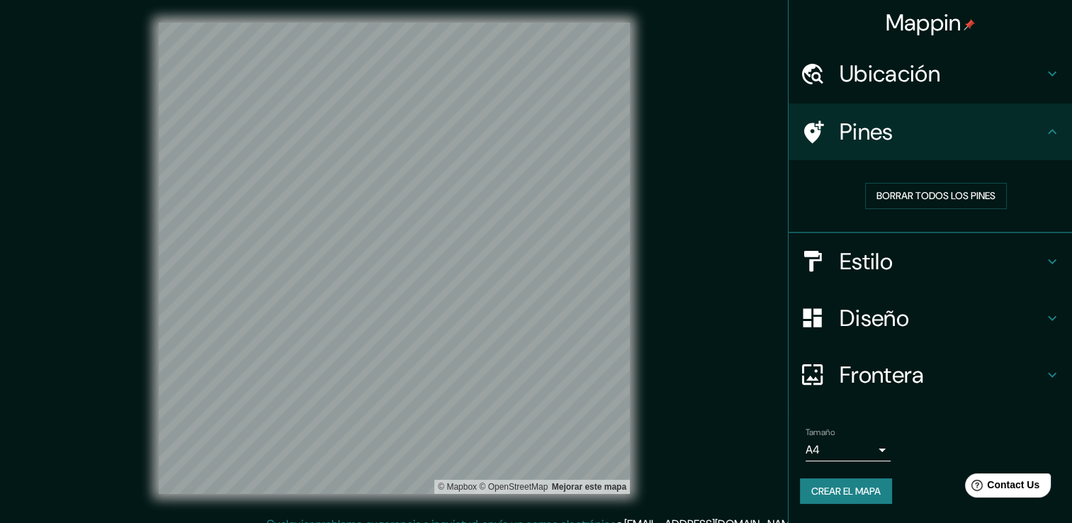
click at [885, 243] on div "Estilo" at bounding box center [931, 261] width 284 height 57
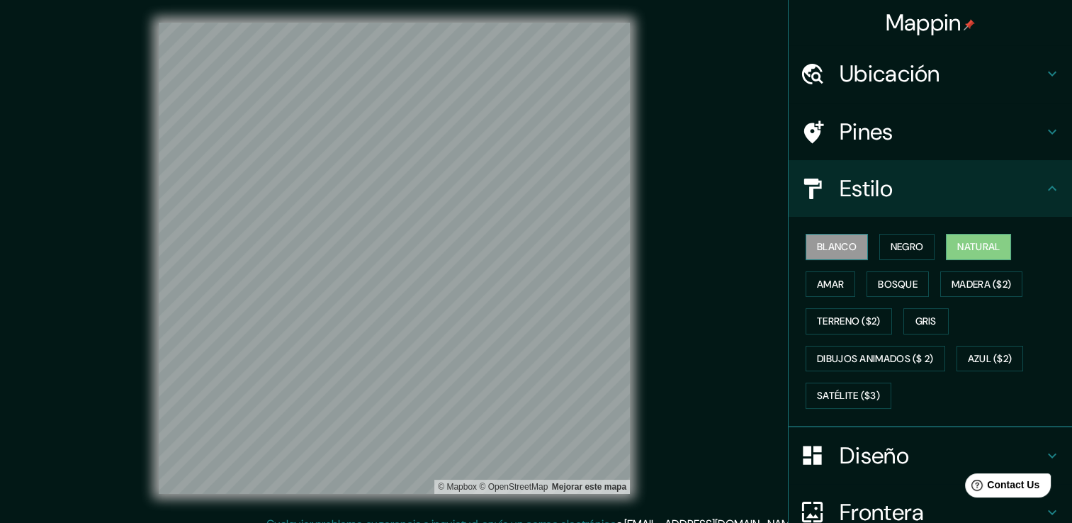
click at [841, 247] on font "Blanco" at bounding box center [837, 247] width 40 height 18
click at [837, 276] on button "Amar" at bounding box center [831, 284] width 50 height 26
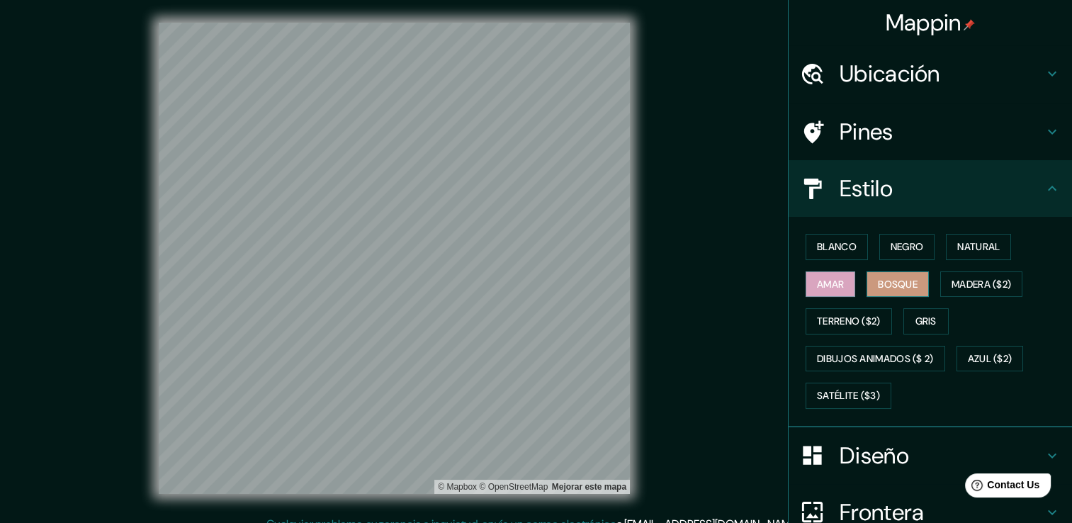
click at [890, 281] on font "Bosque" at bounding box center [898, 285] width 40 height 18
click at [722, 240] on div "Mappin Ubicación Pines Estilo Blanco Negro Natural [PERSON_NAME] ($2) Terreno (…" at bounding box center [536, 269] width 1072 height 539
click at [822, 243] on font "Blanco" at bounding box center [837, 247] width 40 height 18
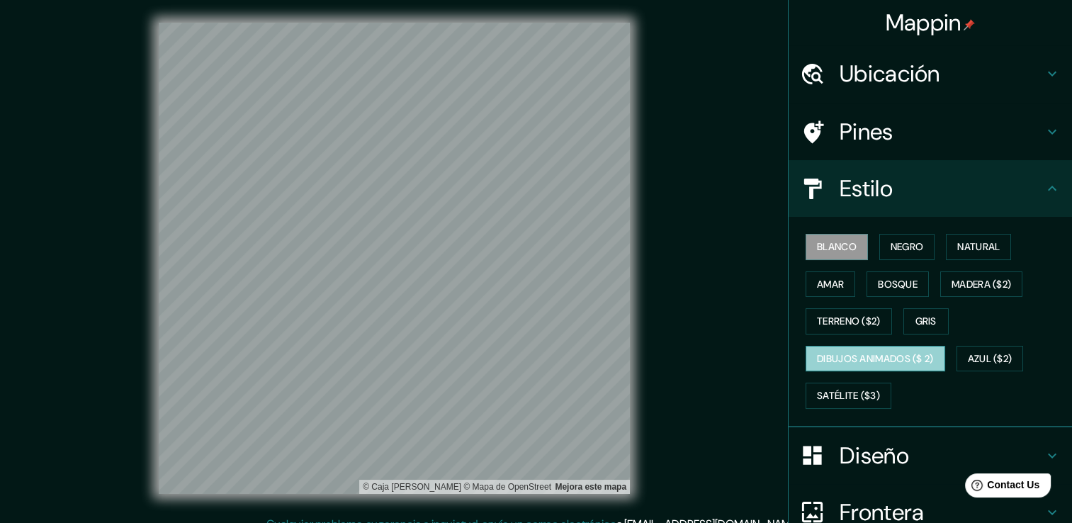
click at [924, 351] on font "Dibujos animados ($ 2)" at bounding box center [875, 359] width 117 height 18
click at [835, 254] on font "Blanco" at bounding box center [837, 247] width 40 height 18
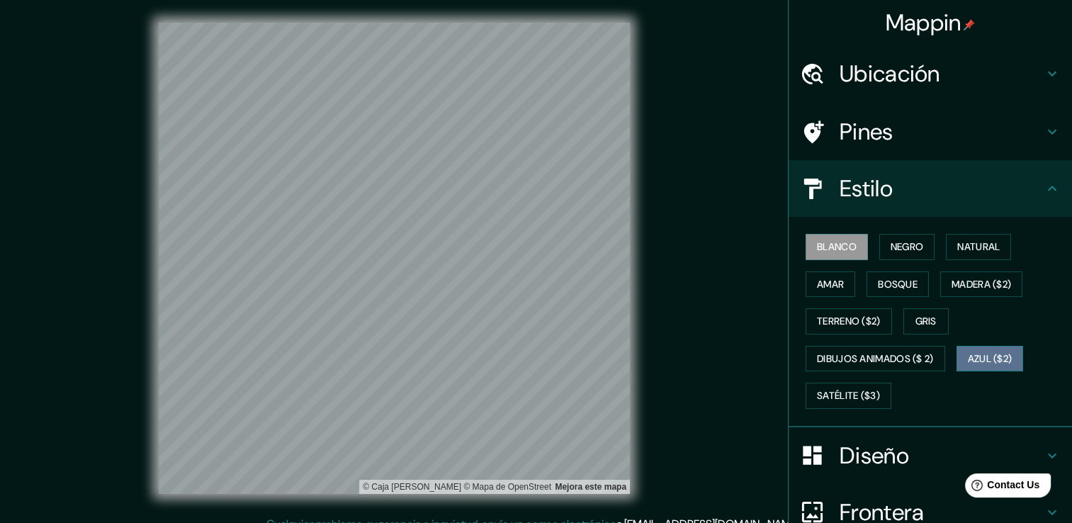
click at [978, 357] on font "Azul ($2)" at bounding box center [990, 359] width 45 height 18
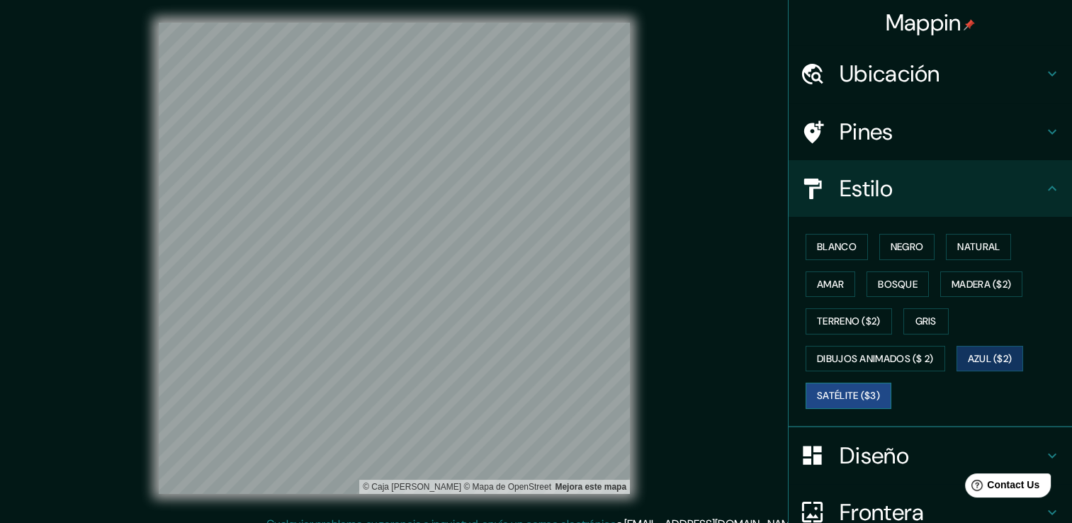
click at [858, 396] on font "Satélite ($3)" at bounding box center [848, 396] width 63 height 18
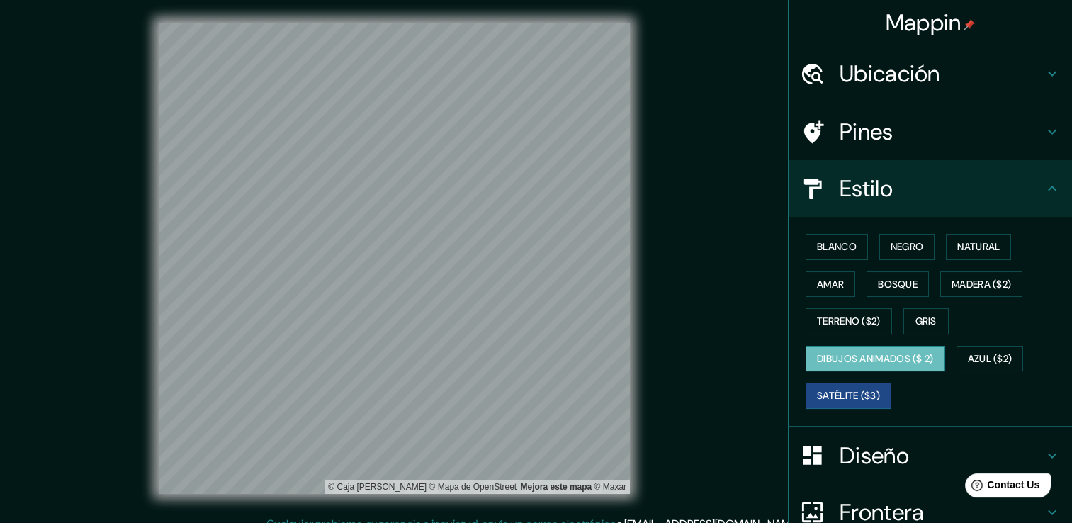
click at [883, 359] on font "Dibujos animados ($ 2)" at bounding box center [875, 359] width 117 height 18
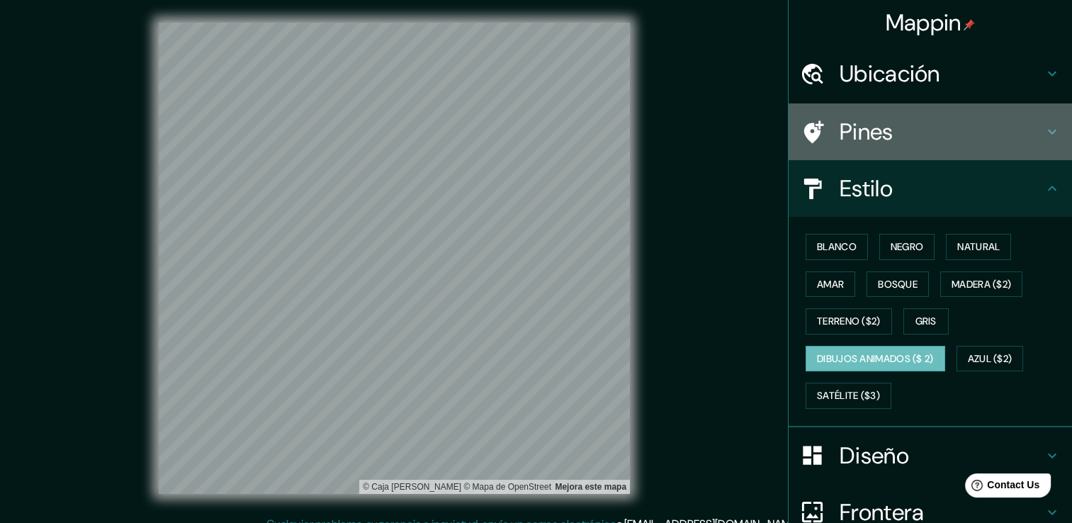
click at [885, 141] on h4 "Pines" at bounding box center [942, 132] width 204 height 28
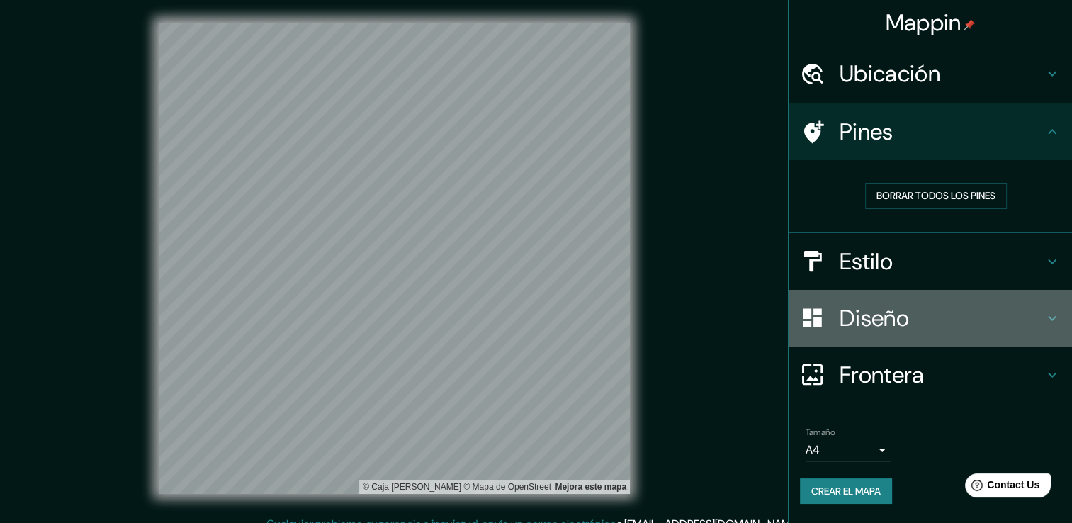
click at [1004, 313] on h4 "Diseño" at bounding box center [942, 318] width 204 height 28
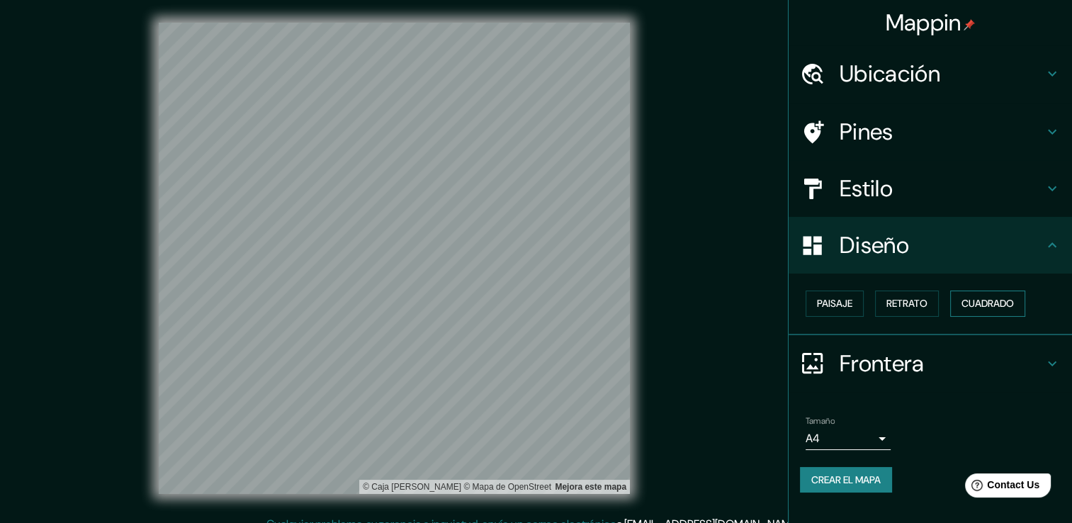
click at [964, 308] on font "Cuadrado" at bounding box center [988, 304] width 52 height 18
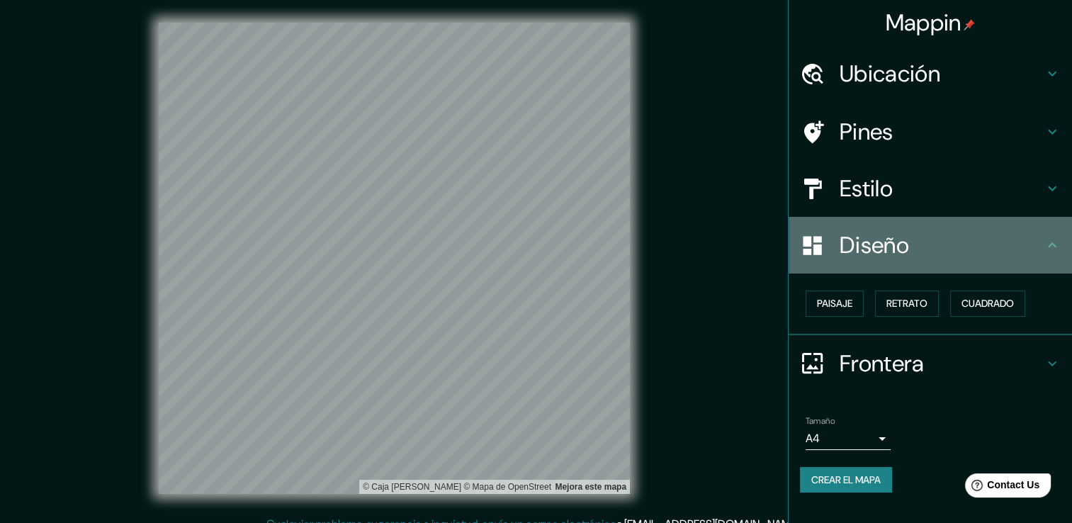
click at [977, 237] on h4 "Diseño" at bounding box center [942, 245] width 204 height 28
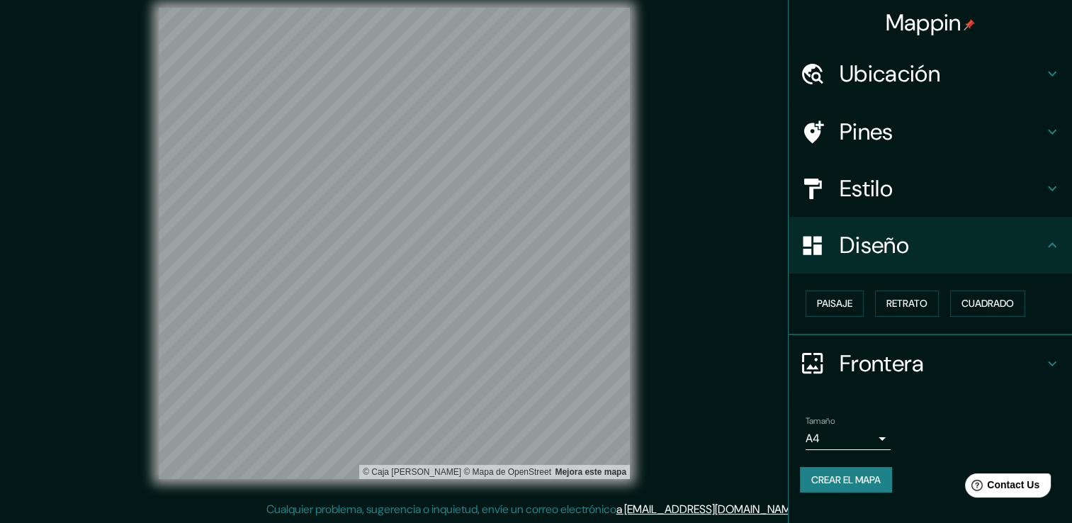
scroll to position [16, 0]
click at [1009, 356] on h4 "Frontera" at bounding box center [942, 363] width 204 height 28
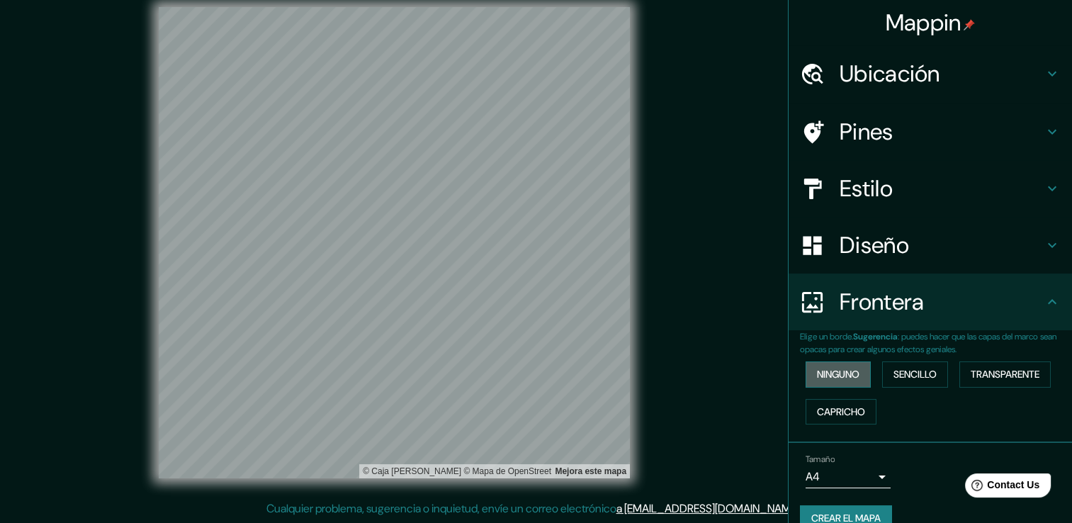
click at [848, 376] on font "Ninguno" at bounding box center [838, 375] width 43 height 18
click at [883, 373] on button "Sencillo" at bounding box center [915, 375] width 66 height 26
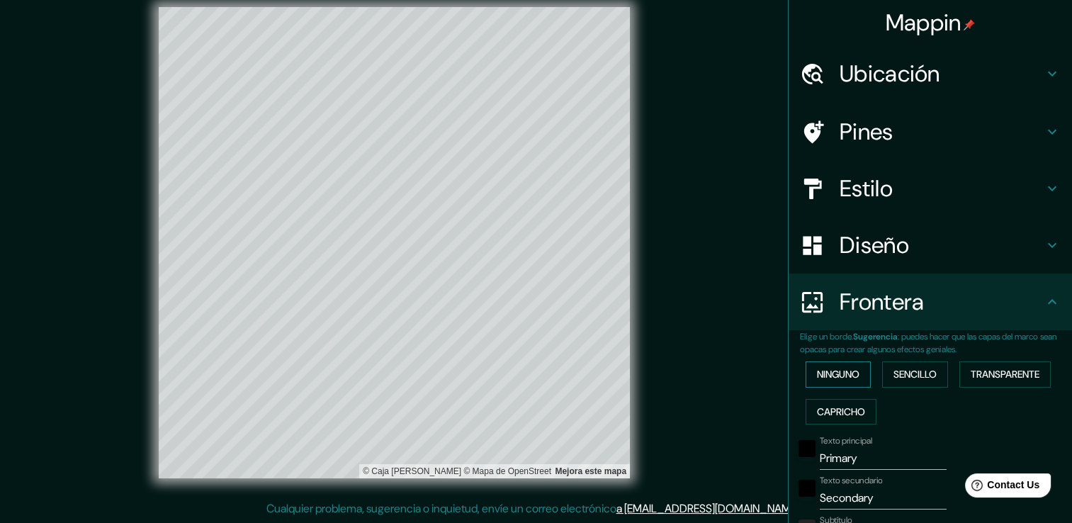
click at [852, 376] on button "Ninguno" at bounding box center [838, 375] width 65 height 26
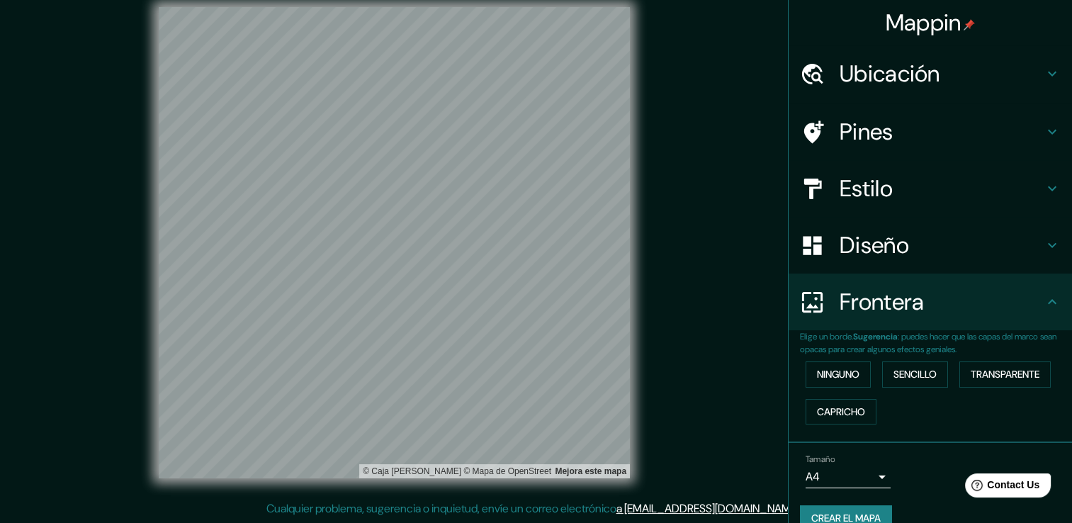
scroll to position [0, 0]
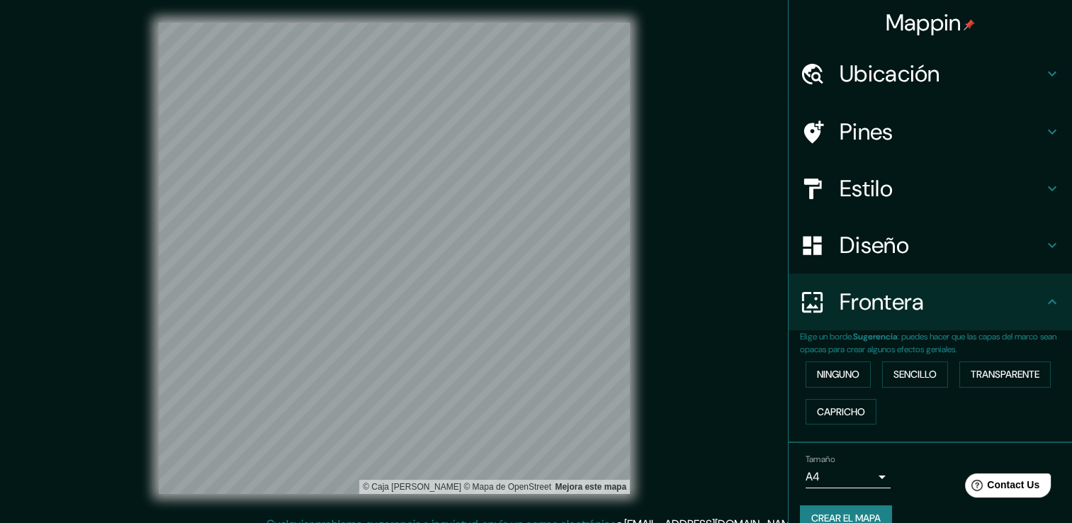
click at [865, 126] on h4 "Pines" at bounding box center [942, 132] width 204 height 28
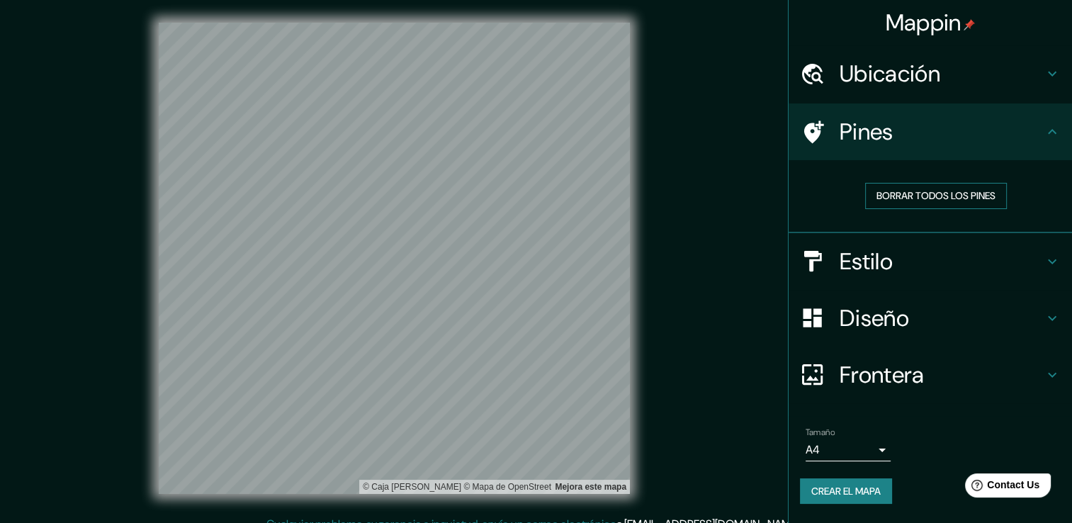
click at [891, 198] on font "Borrar todos los pines" at bounding box center [936, 196] width 119 height 18
click at [903, 138] on h4 "Pines" at bounding box center [942, 132] width 204 height 28
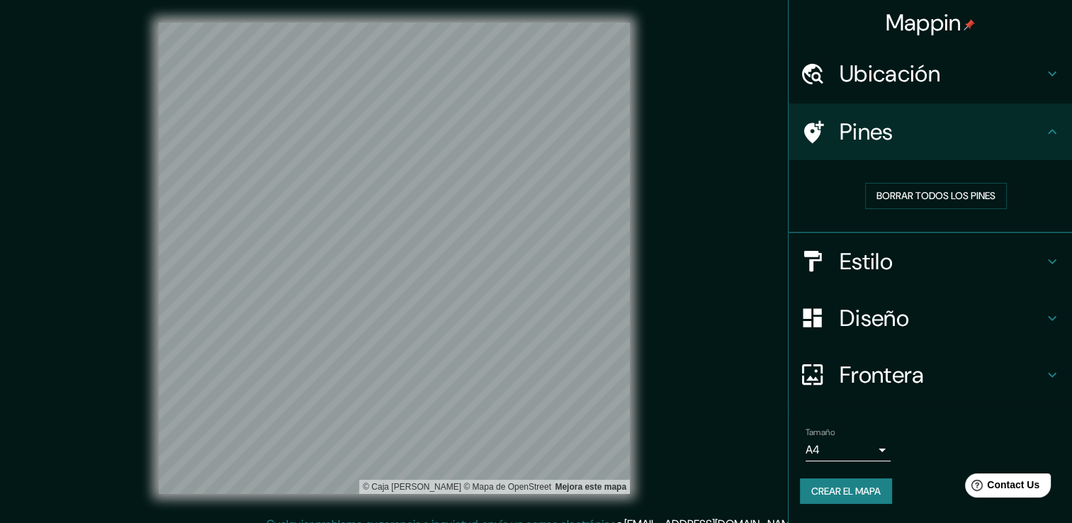
click at [916, 272] on h4 "Estilo" at bounding box center [942, 261] width 204 height 28
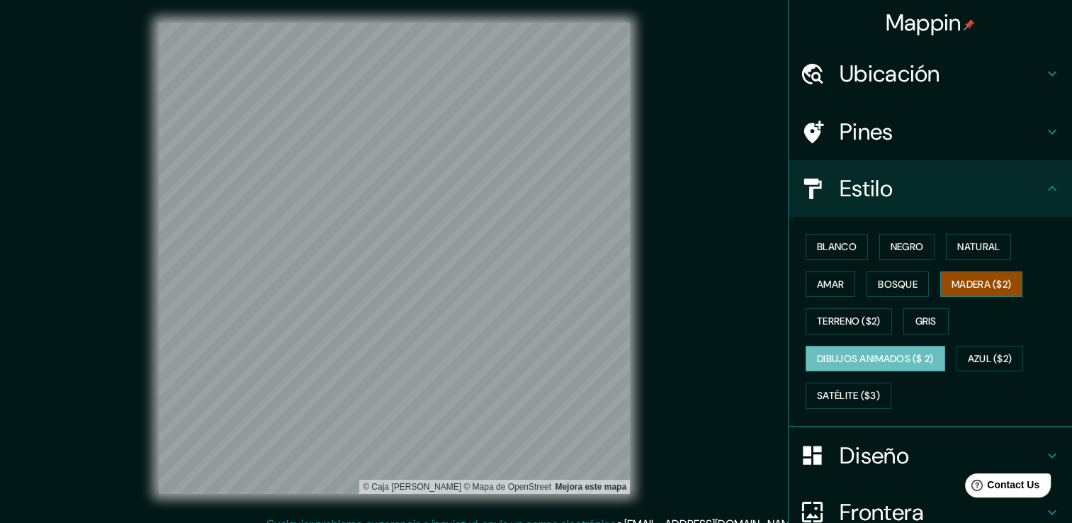
click at [969, 280] on font "Madera ($2)" at bounding box center [982, 285] width 60 height 18
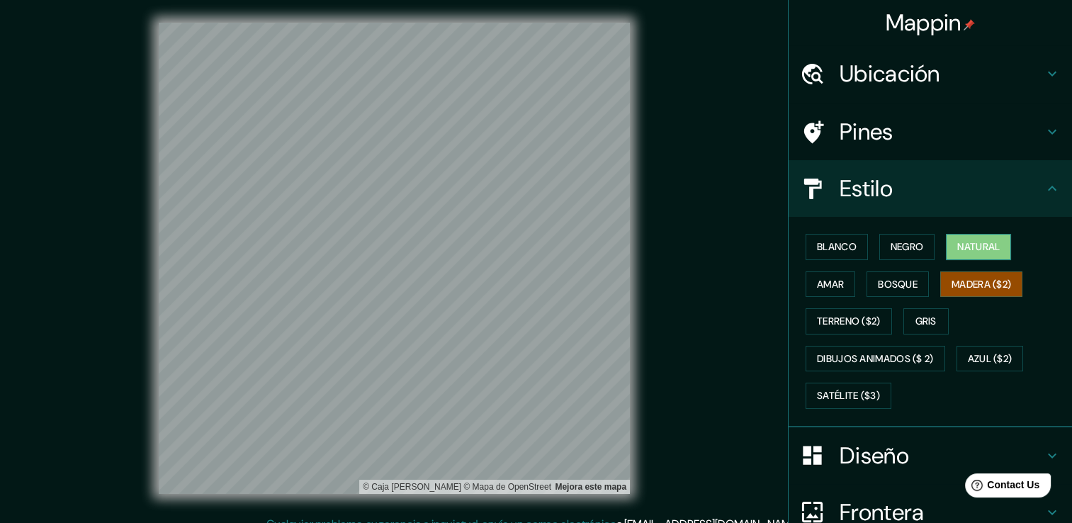
click at [980, 251] on font "Natural" at bounding box center [979, 247] width 43 height 18
click at [851, 242] on button "Blanco" at bounding box center [837, 247] width 62 height 26
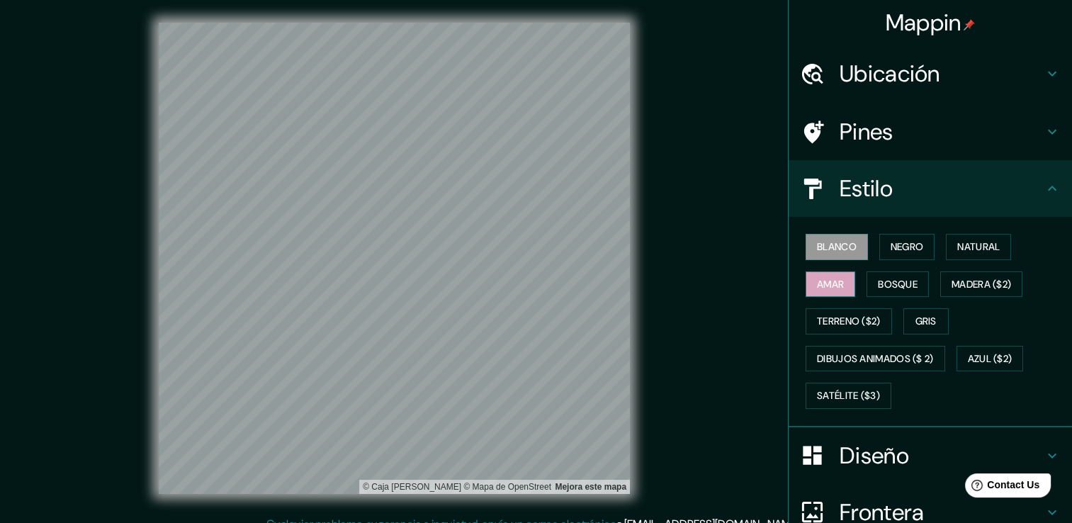
click at [842, 285] on button "Amar" at bounding box center [831, 284] width 50 height 26
click at [841, 242] on font "Blanco" at bounding box center [837, 247] width 40 height 18
click at [900, 242] on font "Negro" at bounding box center [907, 247] width 33 height 18
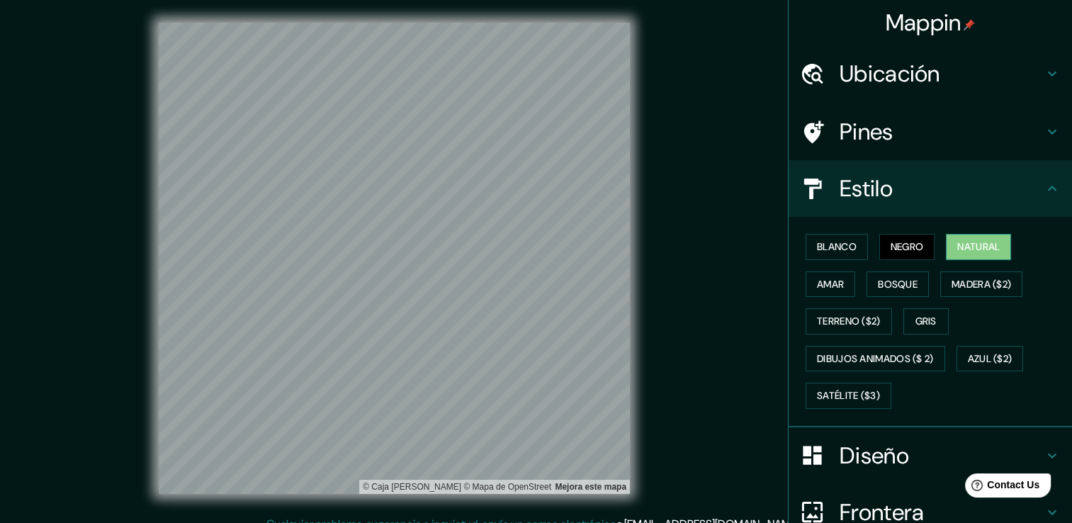
click at [963, 242] on font "Natural" at bounding box center [979, 247] width 43 height 18
click at [820, 250] on font "Blanco" at bounding box center [837, 247] width 40 height 18
click at [975, 242] on font "Natural" at bounding box center [979, 247] width 43 height 18
click at [836, 240] on font "Blanco" at bounding box center [837, 247] width 40 height 18
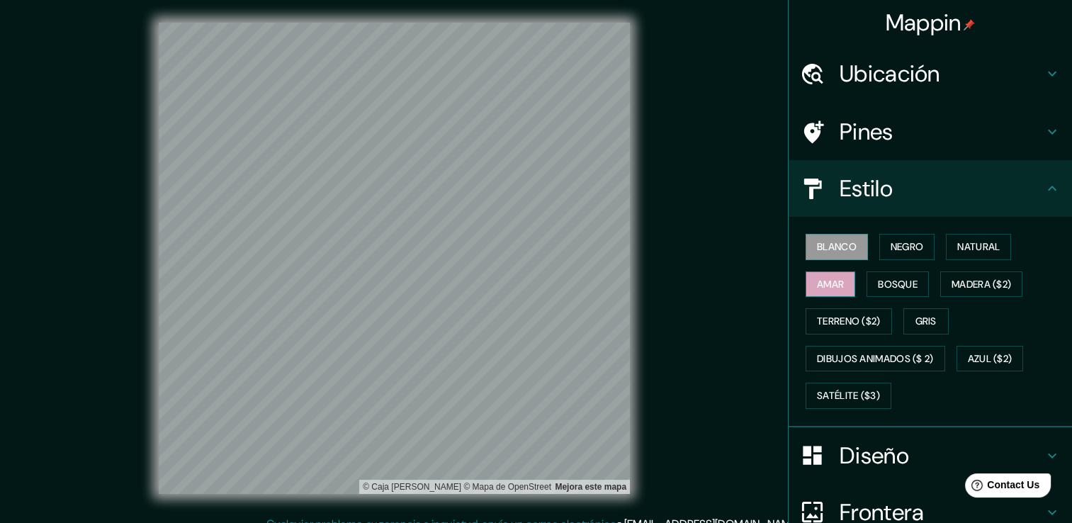
click at [833, 283] on font "Amar" at bounding box center [830, 285] width 27 height 18
click at [878, 290] on font "Bosque" at bounding box center [898, 285] width 40 height 18
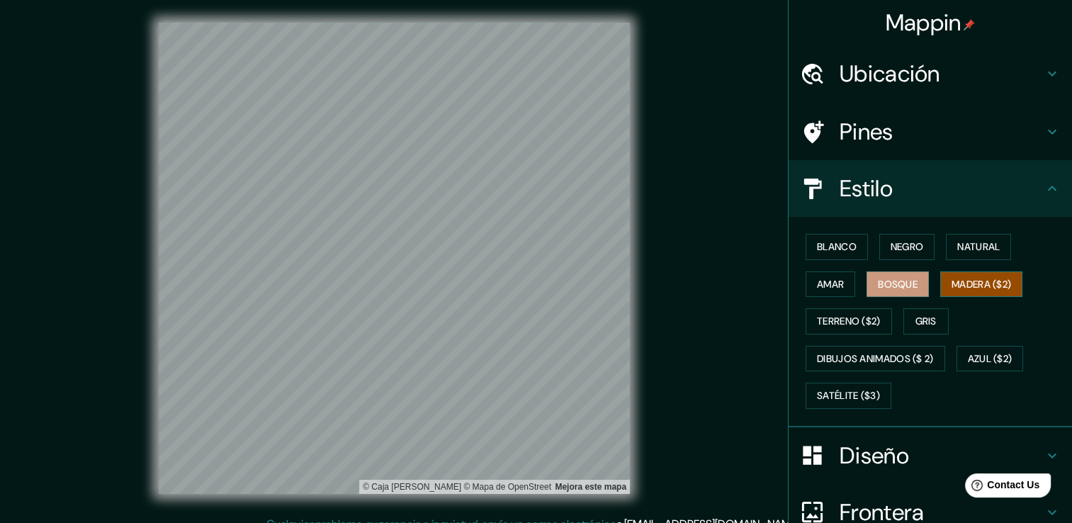
click at [983, 279] on font "Madera ($2)" at bounding box center [982, 285] width 60 height 18
click at [846, 319] on font "Terreno ($2)" at bounding box center [849, 322] width 64 height 18
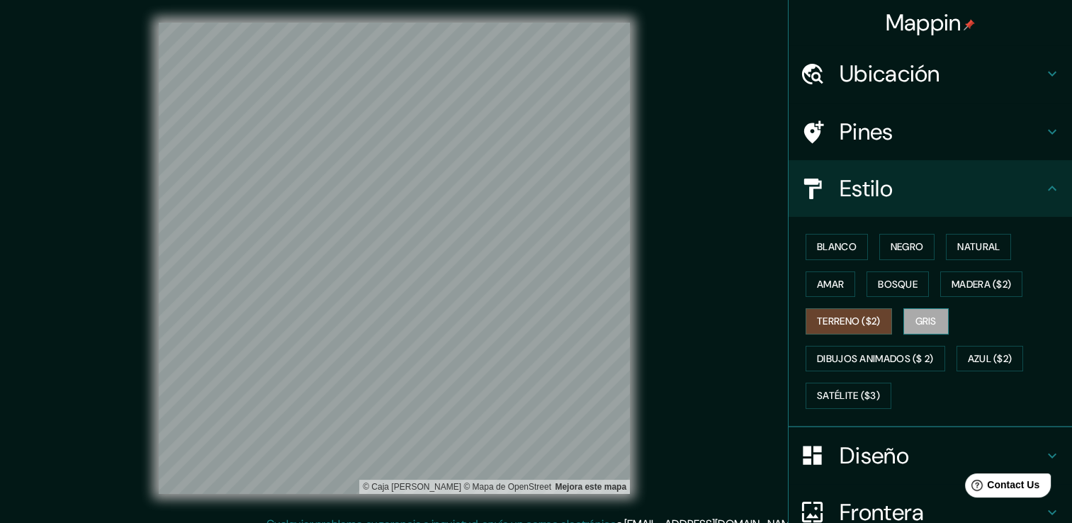
click at [916, 315] on font "Gris" at bounding box center [926, 322] width 21 height 18
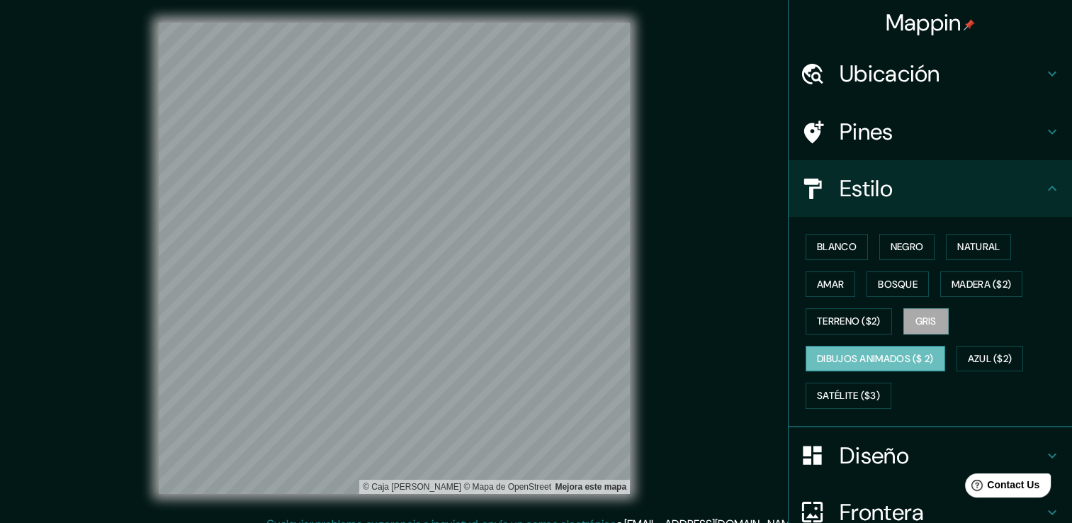
click at [852, 346] on button "Dibujos animados ($ 2)" at bounding box center [876, 359] width 140 height 26
click at [997, 362] on font "Azul ($2)" at bounding box center [990, 359] width 45 height 18
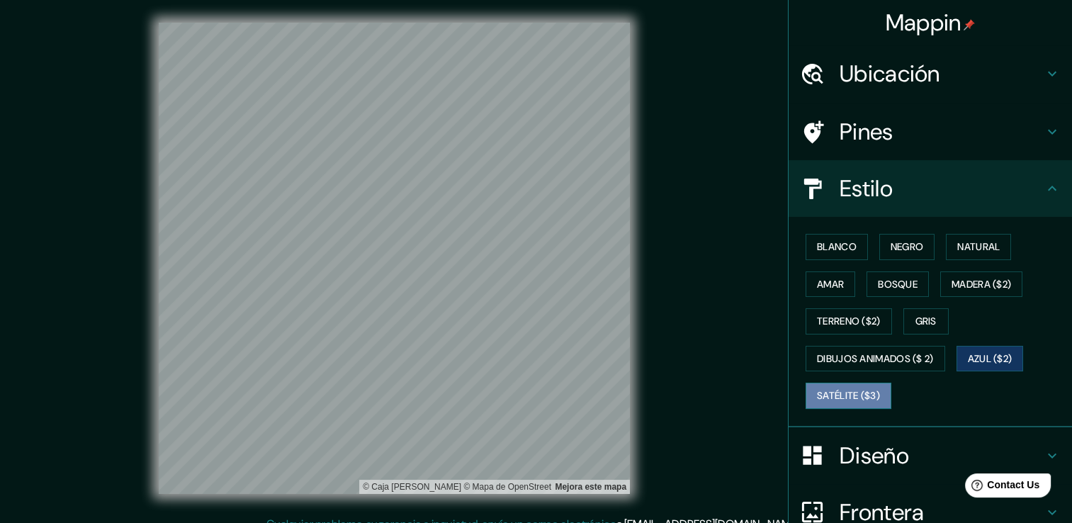
click at [875, 391] on button "Satélite ($3)" at bounding box center [849, 396] width 86 height 26
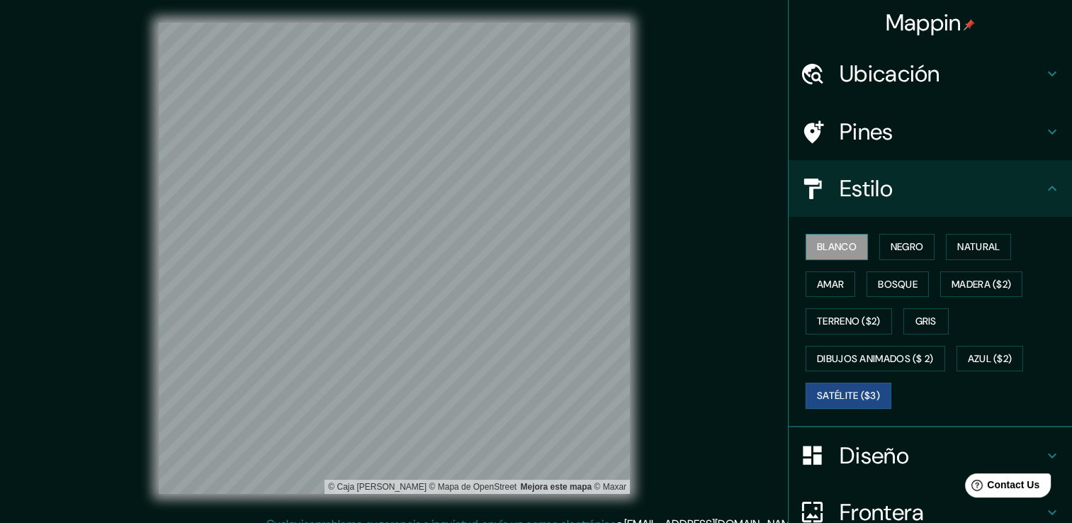
click at [839, 240] on font "Blanco" at bounding box center [837, 247] width 40 height 18
click at [877, 442] on h4 "Diseño" at bounding box center [942, 456] width 204 height 28
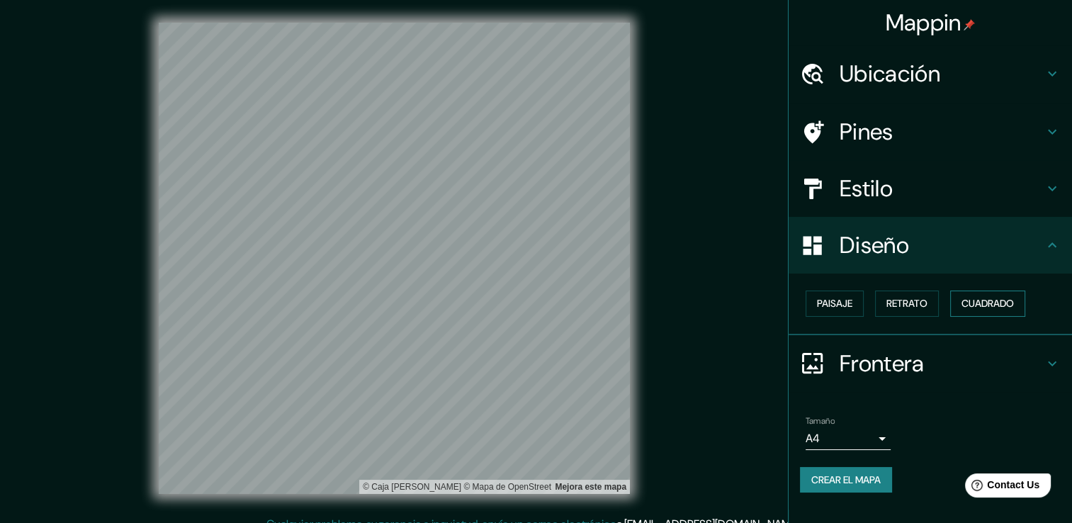
click at [982, 307] on font "Cuadrado" at bounding box center [988, 304] width 52 height 18
click at [856, 307] on button "Paisaje" at bounding box center [835, 304] width 58 height 26
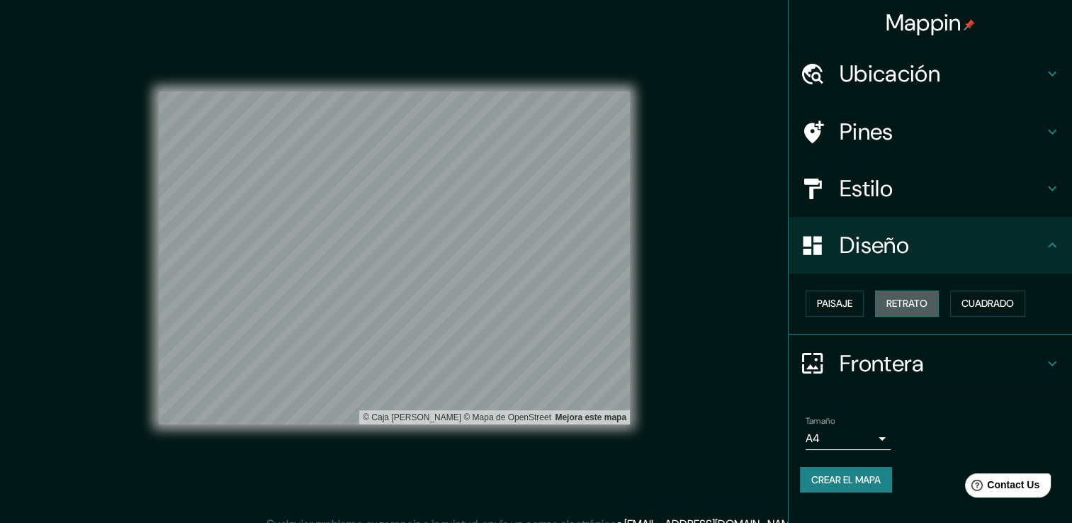
click at [899, 299] on font "Retrato" at bounding box center [907, 304] width 41 height 18
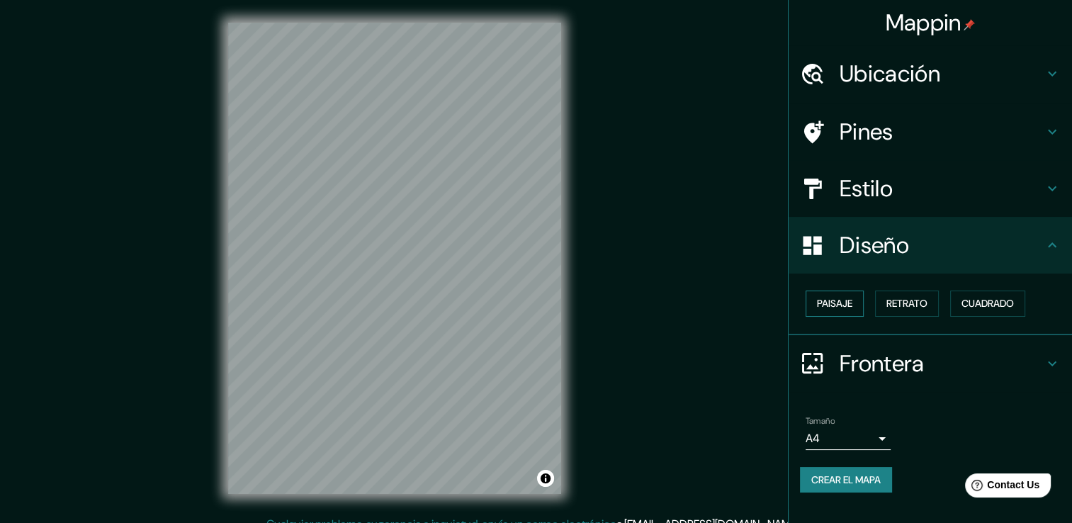
click at [859, 302] on button "Paisaje" at bounding box center [835, 304] width 58 height 26
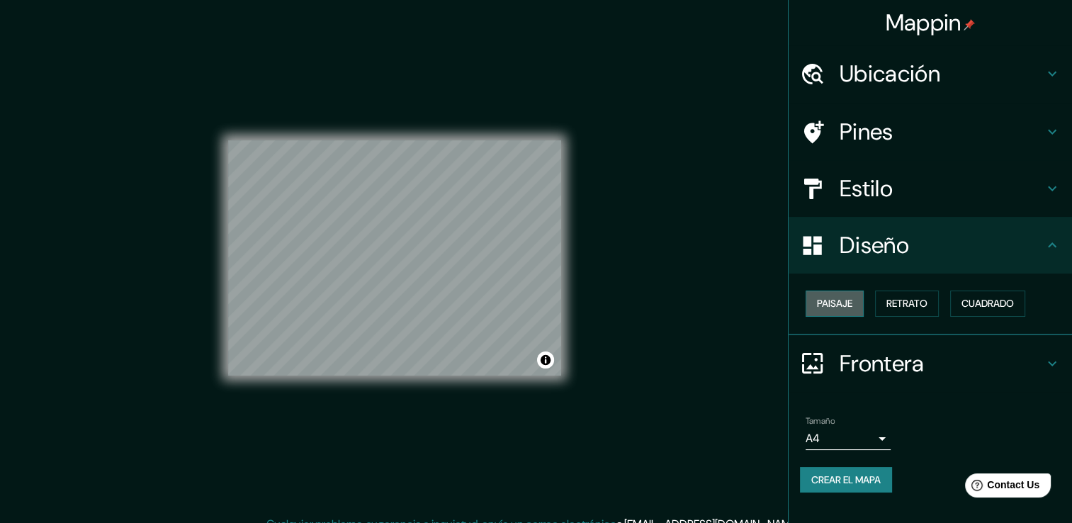
click at [848, 308] on font "Paisaje" at bounding box center [834, 304] width 35 height 18
click at [894, 297] on font "Retrato" at bounding box center [907, 304] width 41 height 18
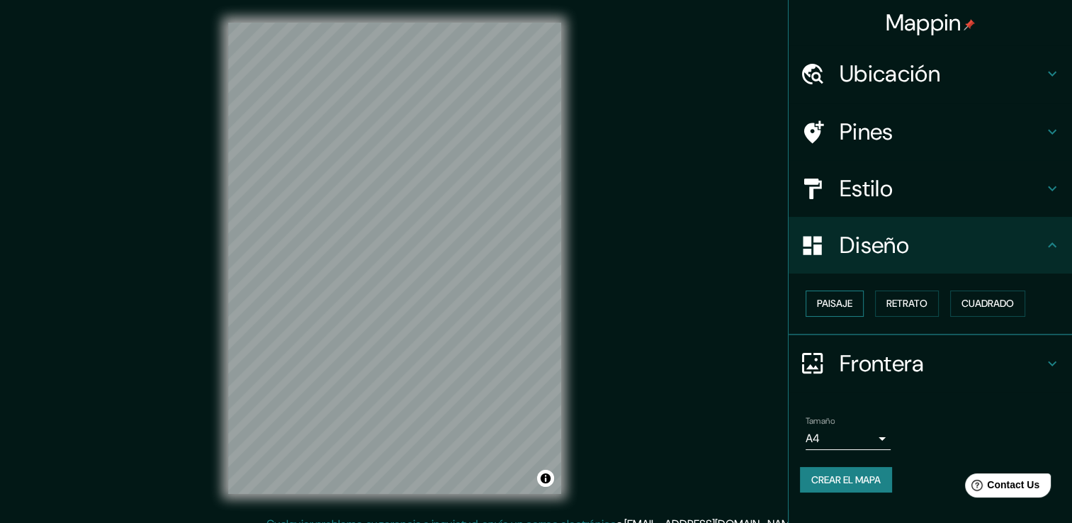
click at [844, 301] on font "Paisaje" at bounding box center [834, 304] width 35 height 18
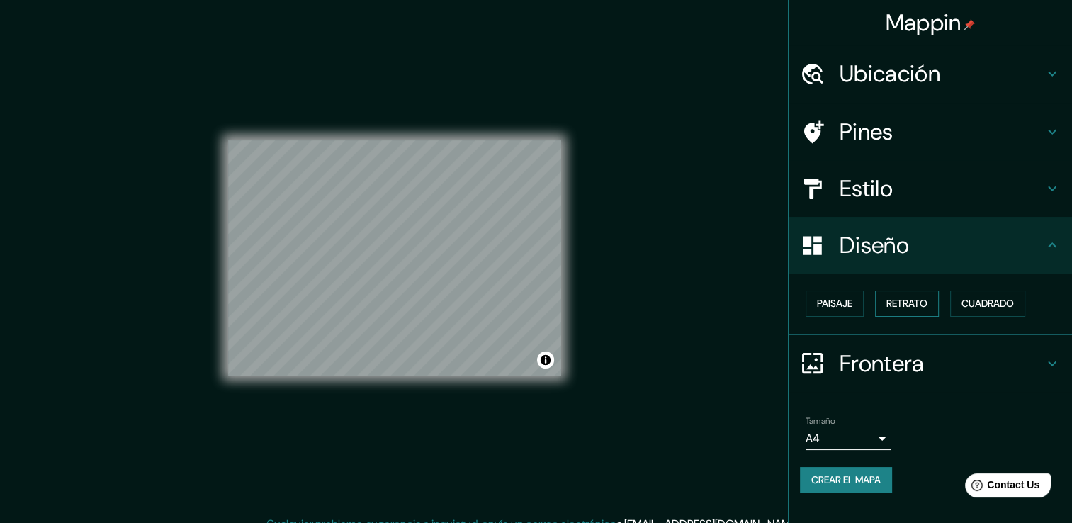
click at [907, 298] on font "Retrato" at bounding box center [907, 304] width 41 height 18
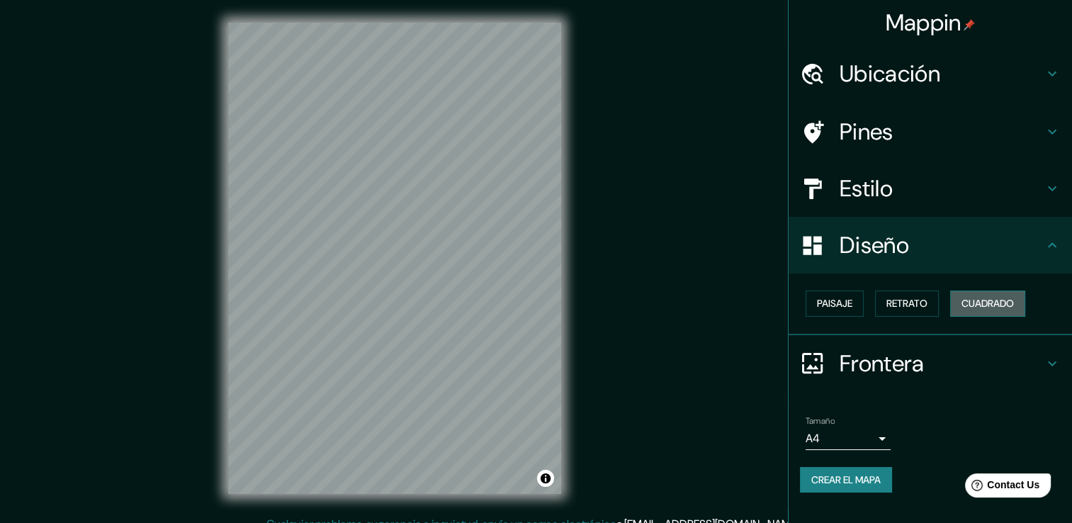
click at [965, 308] on font "Cuadrado" at bounding box center [988, 304] width 52 height 18
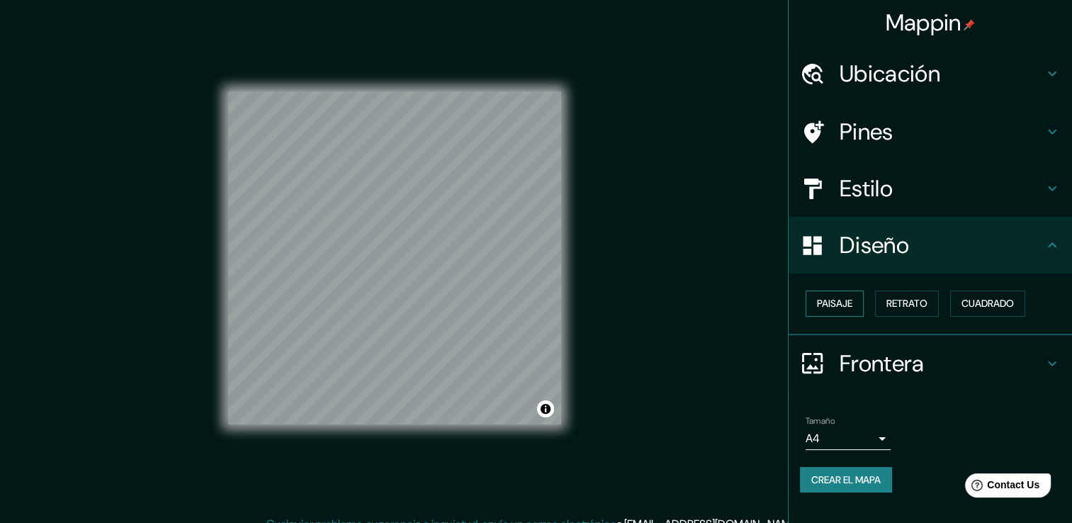
click at [829, 314] on button "Paisaje" at bounding box center [835, 304] width 58 height 26
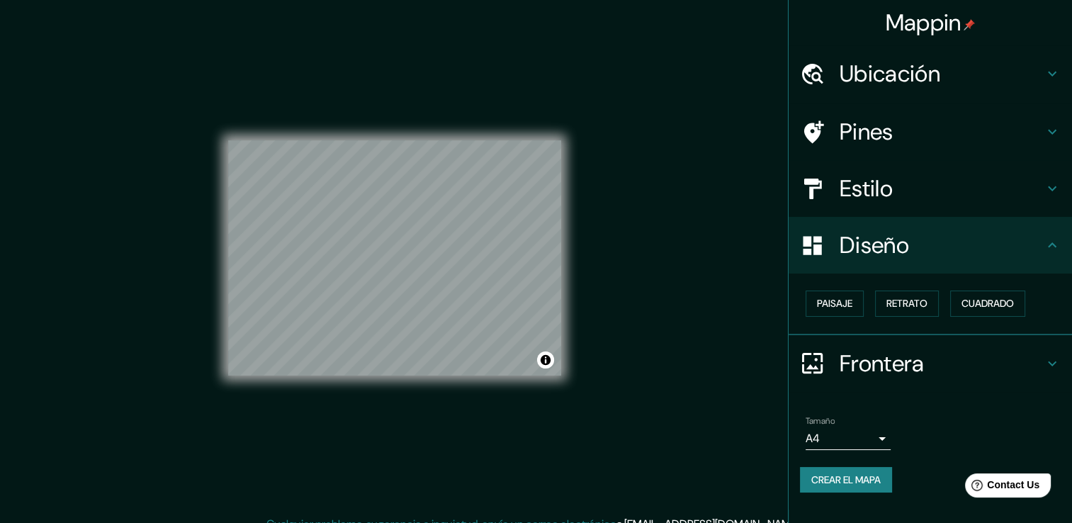
click at [866, 297] on div "Paisaje Retrato Cuadrado" at bounding box center [936, 304] width 272 height 38
click at [861, 298] on button "Paisaje" at bounding box center [835, 304] width 58 height 26
click at [909, 299] on font "Retrato" at bounding box center [907, 304] width 41 height 18
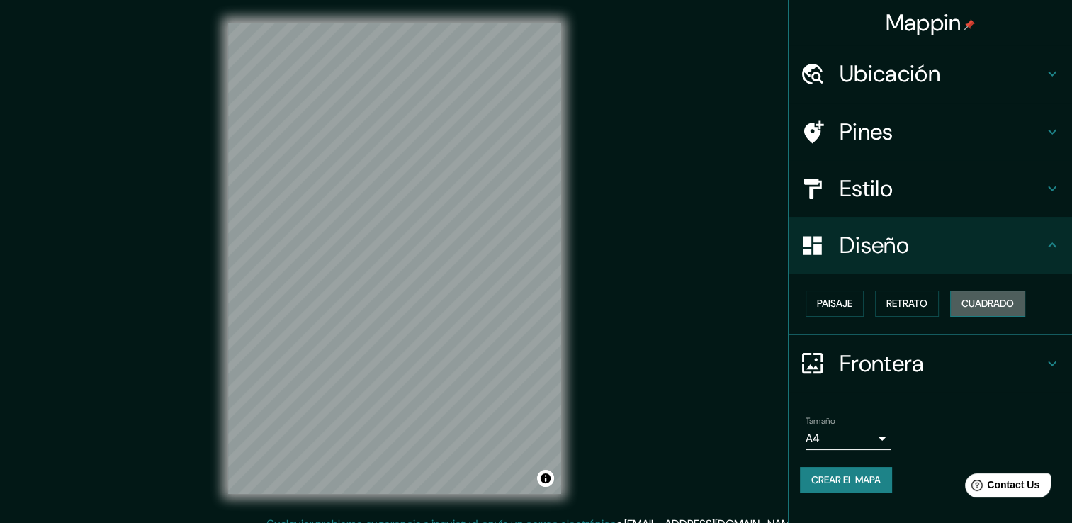
click at [961, 303] on button "Cuadrado" at bounding box center [988, 304] width 75 height 26
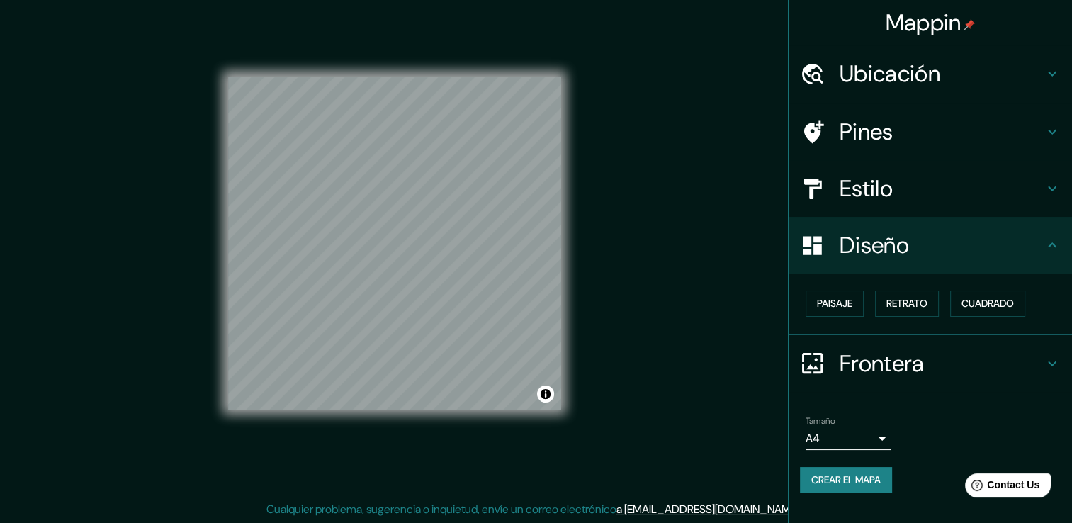
scroll to position [16, 0]
click at [954, 365] on h4 "Frontera" at bounding box center [942, 363] width 204 height 28
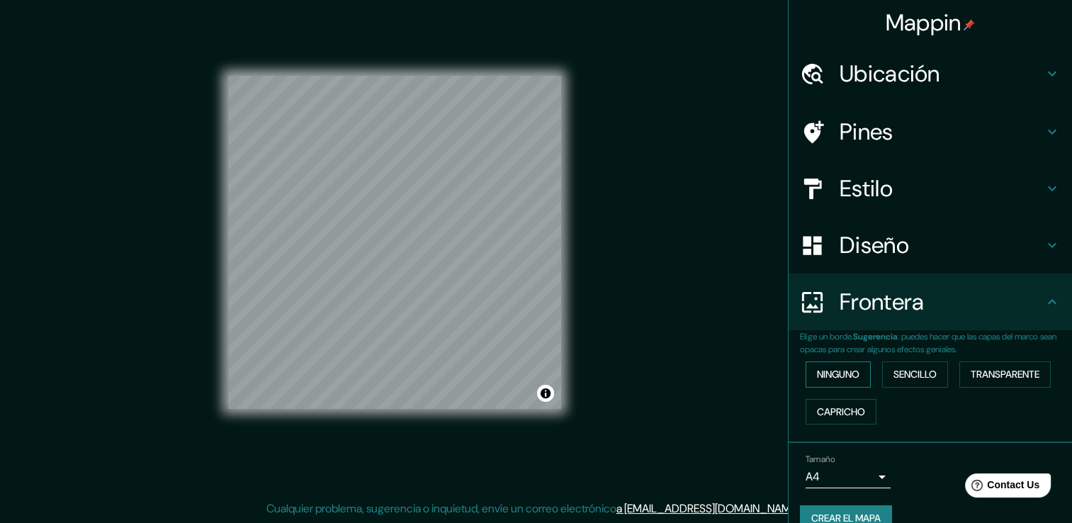
click at [849, 373] on font "Ninguno" at bounding box center [838, 375] width 43 height 18
click at [896, 379] on font "Sencillo" at bounding box center [915, 375] width 43 height 18
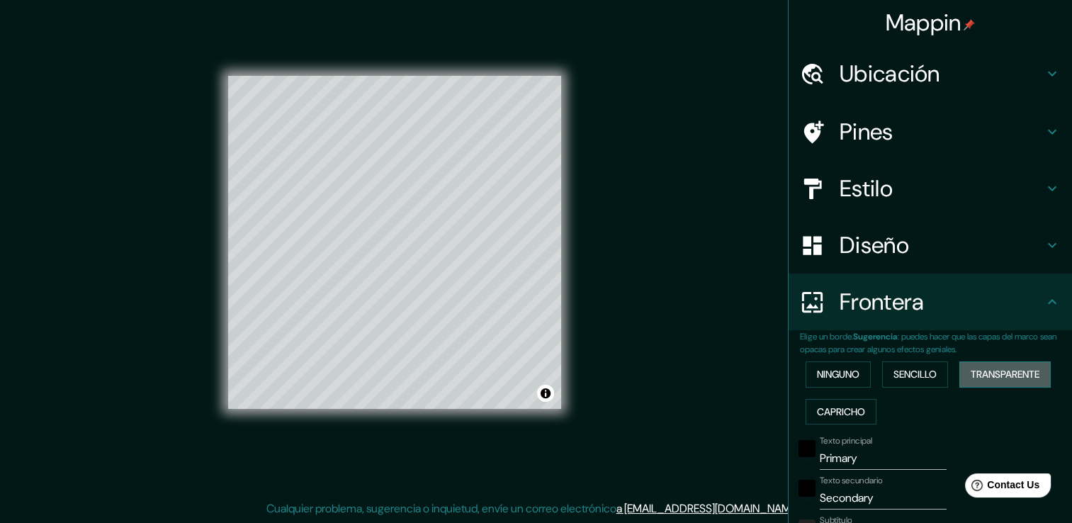
click at [972, 374] on font "Transparente" at bounding box center [1005, 375] width 69 height 18
click at [840, 410] on font "Capricho" at bounding box center [841, 412] width 48 height 18
click at [913, 371] on font "Sencillo" at bounding box center [915, 375] width 43 height 18
click at [983, 387] on div "Ninguno Sencillo Transparente Capricho" at bounding box center [936, 393] width 272 height 74
click at [992, 384] on button "Transparente" at bounding box center [1005, 375] width 91 height 26
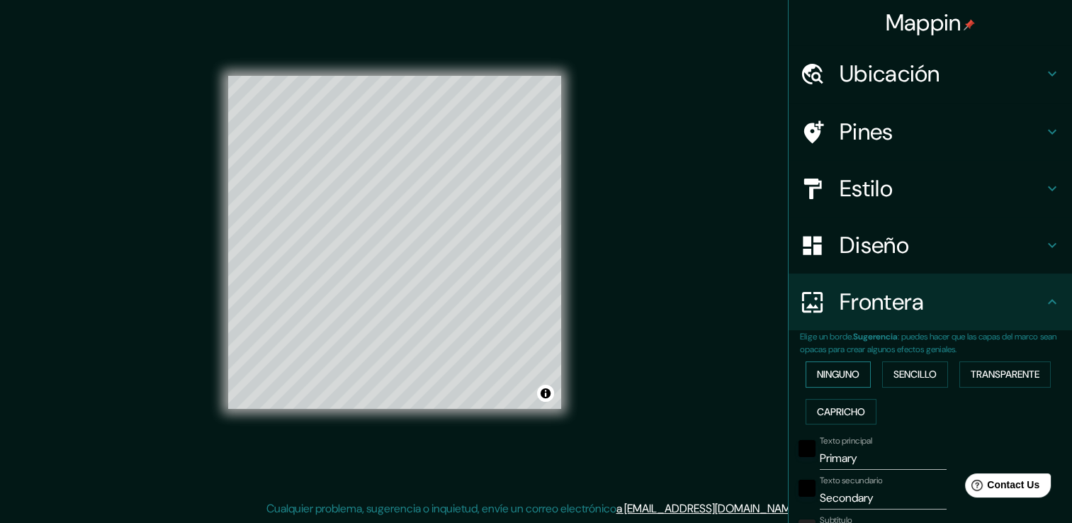
click at [828, 379] on font "Ninguno" at bounding box center [838, 375] width 43 height 18
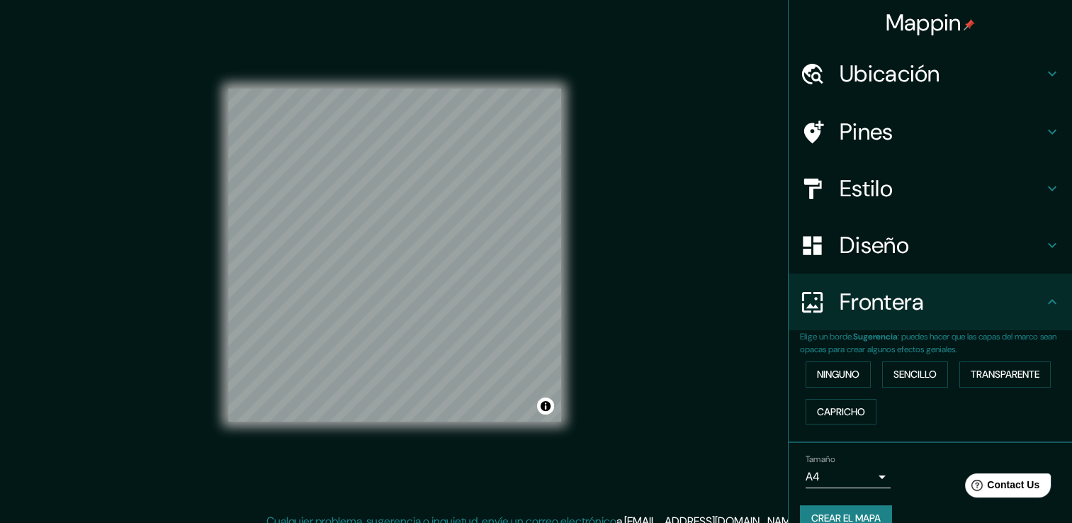
scroll to position [0, 0]
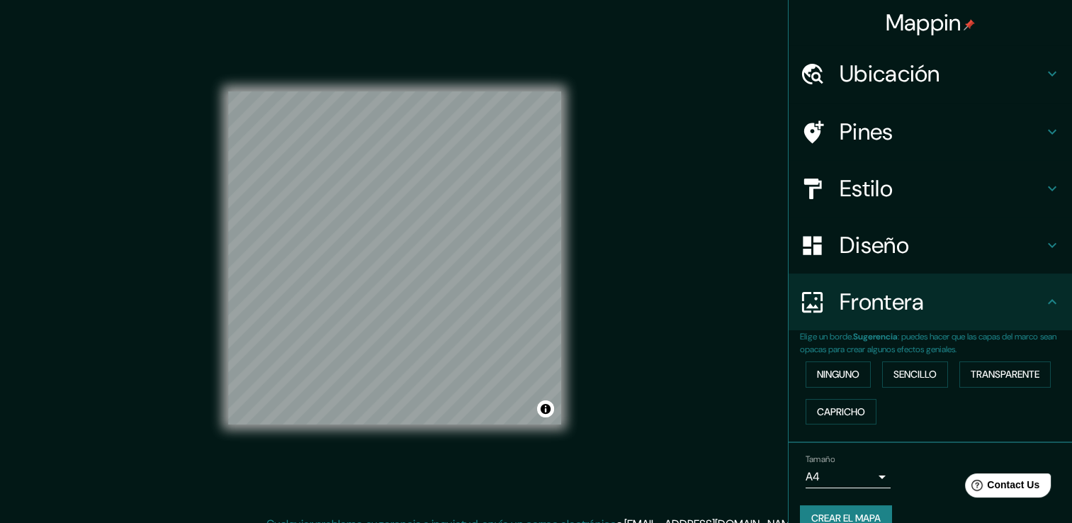
drag, startPoint x: 912, startPoint y: 27, endPoint x: 639, endPoint y: 108, distance: 284.8
click at [639, 108] on div "Mappin Ubicación Pines Estilo Diseño Frontera Elige un borde. Sugerencia : pued…" at bounding box center [536, 269] width 1072 height 539
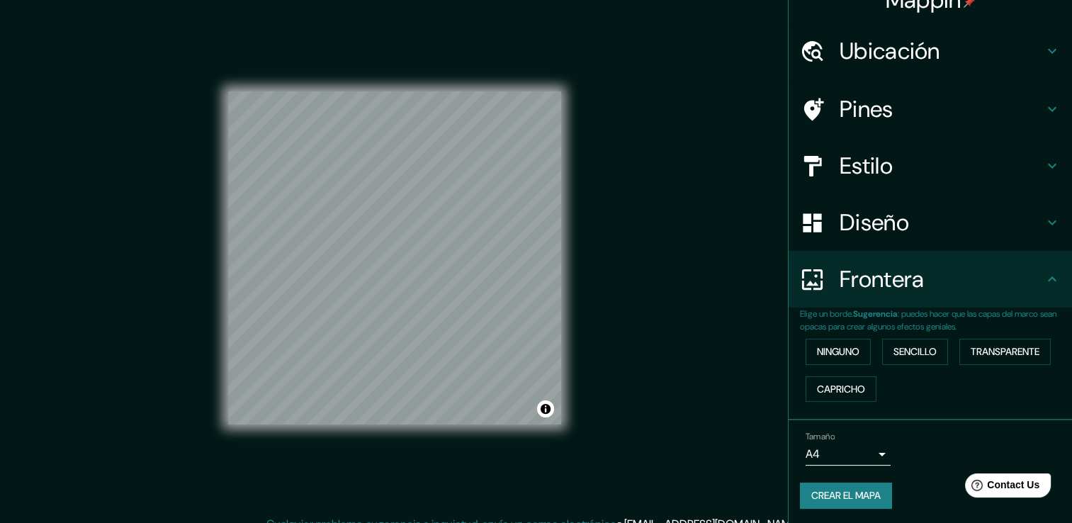
scroll to position [23, 0]
click at [861, 488] on button "Crear el mapa" at bounding box center [846, 495] width 92 height 26
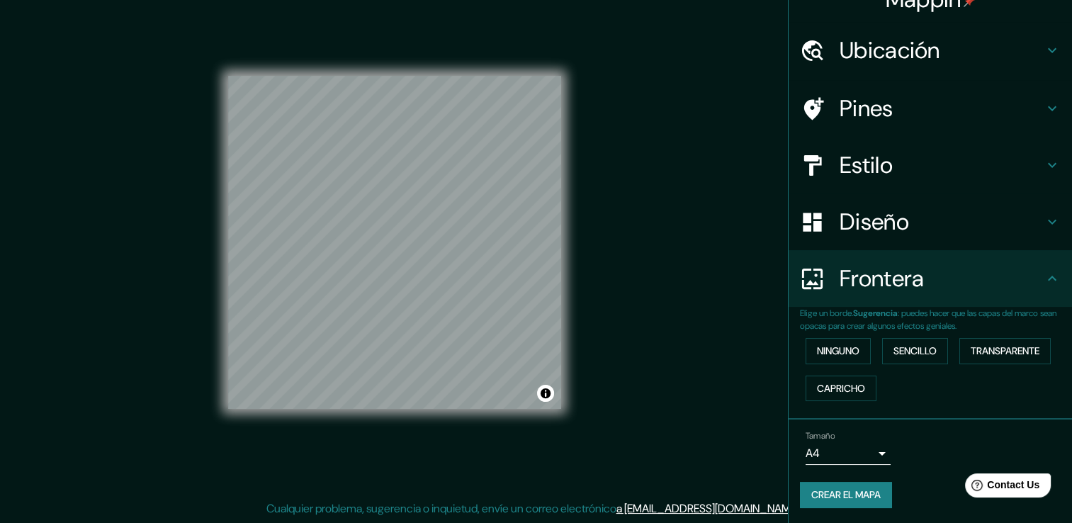
click at [856, 495] on button "Crear el mapa" at bounding box center [846, 495] width 92 height 26
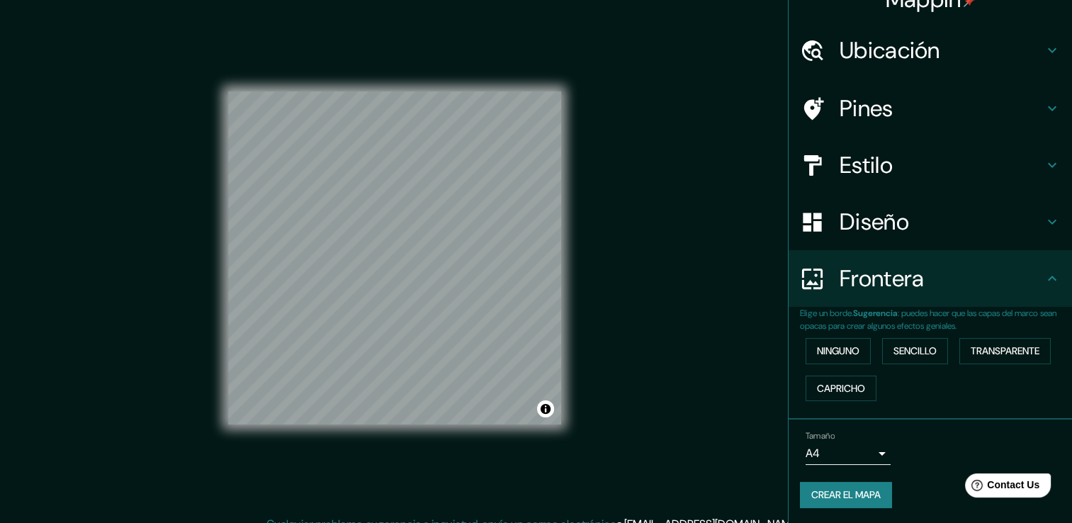
scroll to position [16, 0]
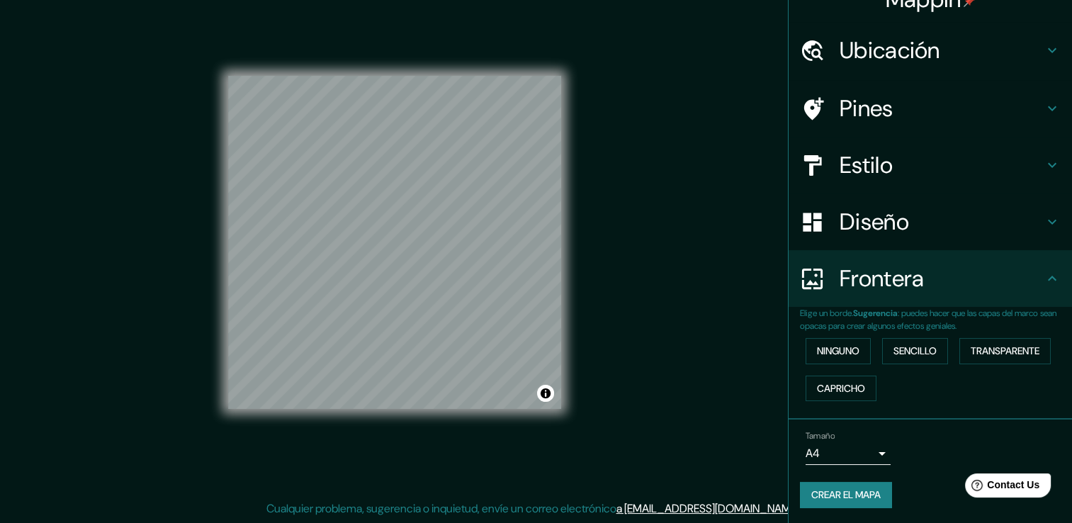
click at [875, 447] on body "Mappin Ubicación Pines Estilo Diseño Frontera Elige un borde. Sugerencia : pued…" at bounding box center [536, 245] width 1072 height 523
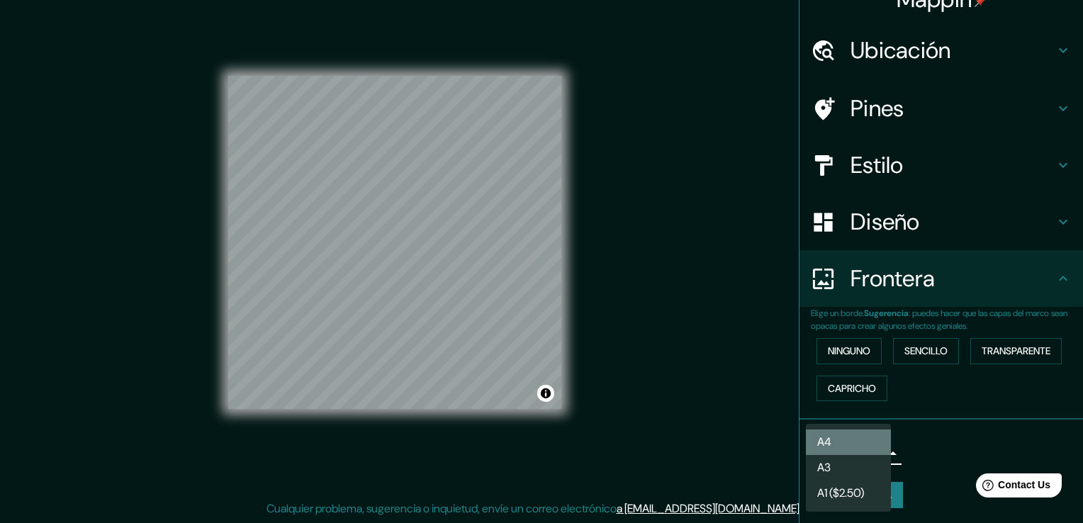
click at [861, 442] on li "A4" at bounding box center [848, 443] width 85 height 26
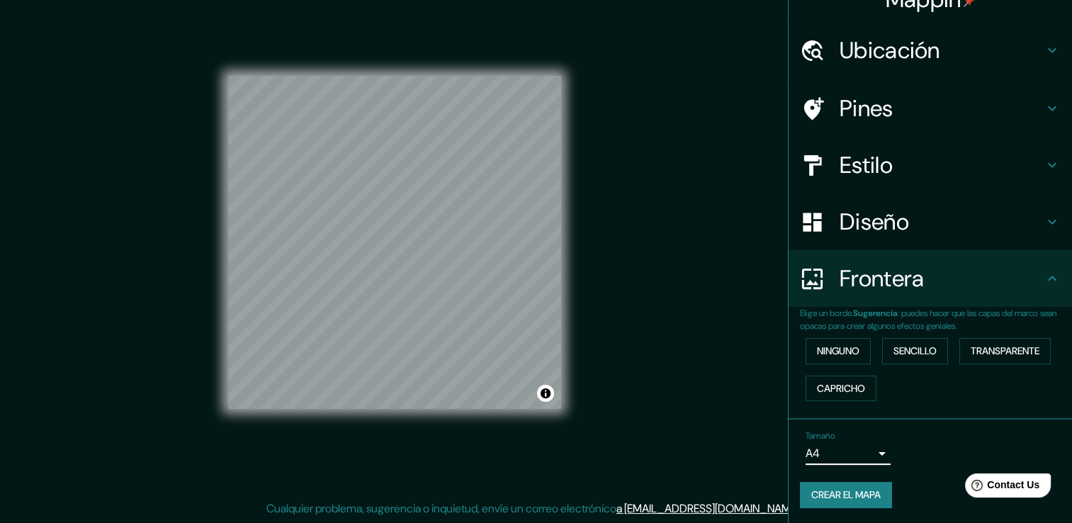
click at [896, 406] on div "Elige un borde. Sugerencia : puedes hacer que las capas del marco sean opacas p…" at bounding box center [931, 363] width 284 height 113
click at [889, 293] on div "Frontera" at bounding box center [931, 278] width 284 height 57
click at [888, 279] on h4 "Frontera" at bounding box center [942, 278] width 204 height 28
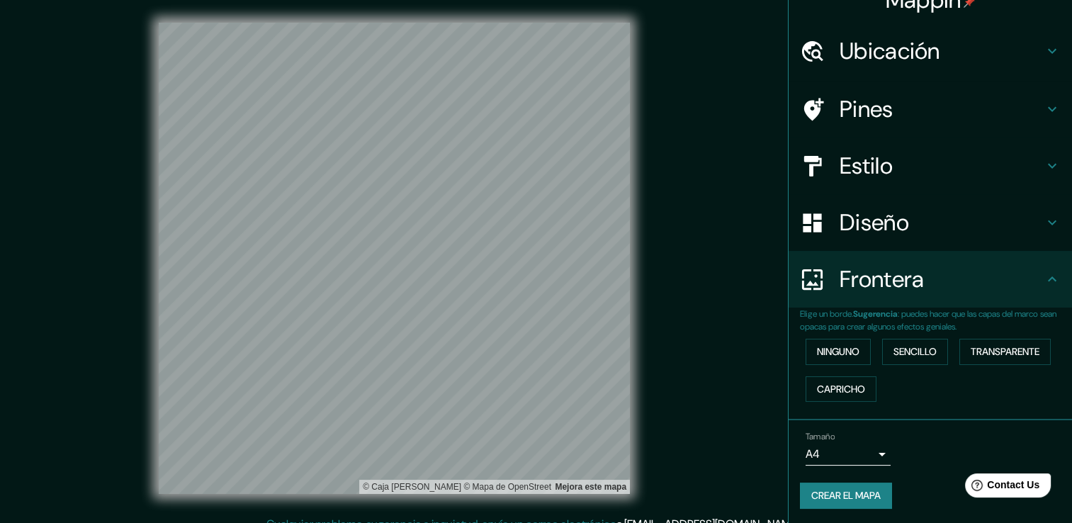
scroll to position [23, 0]
click at [865, 486] on button "Crear el mapa" at bounding box center [846, 495] width 92 height 26
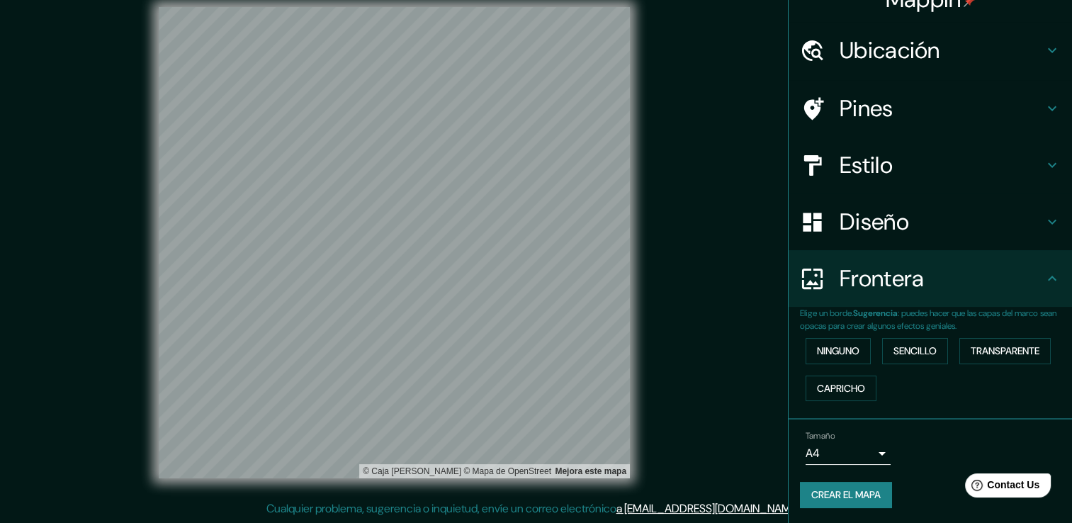
click at [856, 451] on body "Mappin Ubicación Pines Estilo Diseño Frontera Elige un borde. Sugerencia : pued…" at bounding box center [536, 245] width 1072 height 523
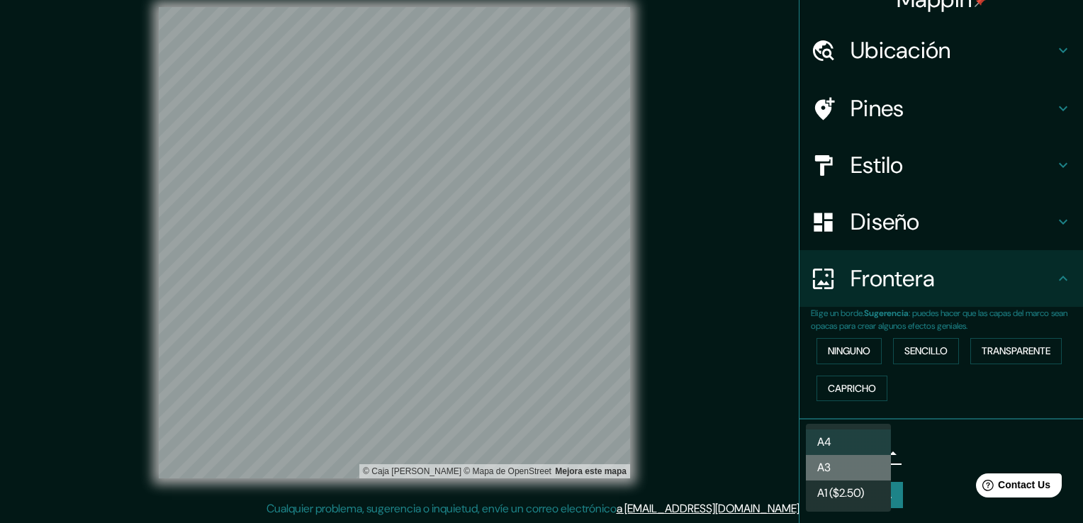
click at [856, 472] on li "A3" at bounding box center [848, 468] width 85 height 26
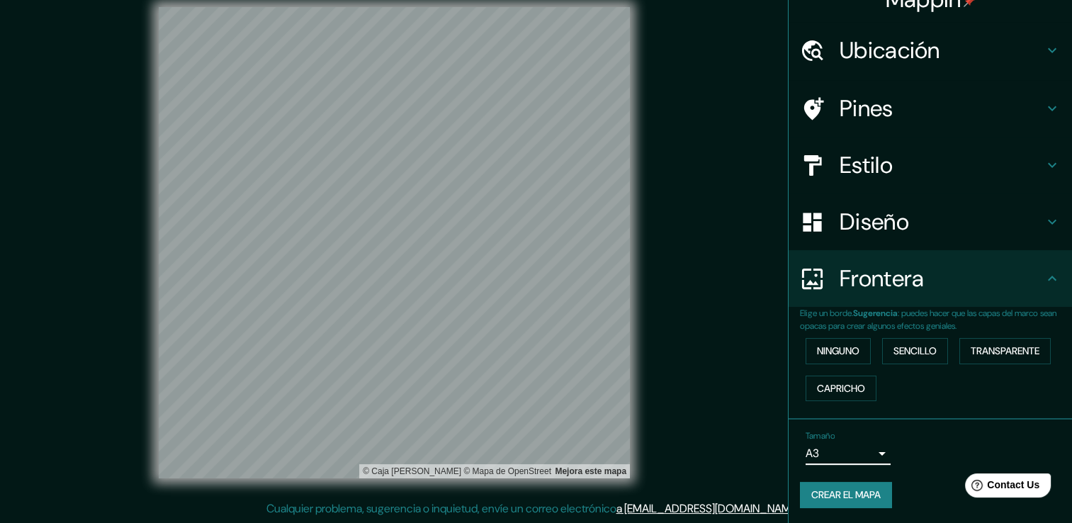
click at [863, 490] on button "Crear el mapa" at bounding box center [846, 495] width 92 height 26
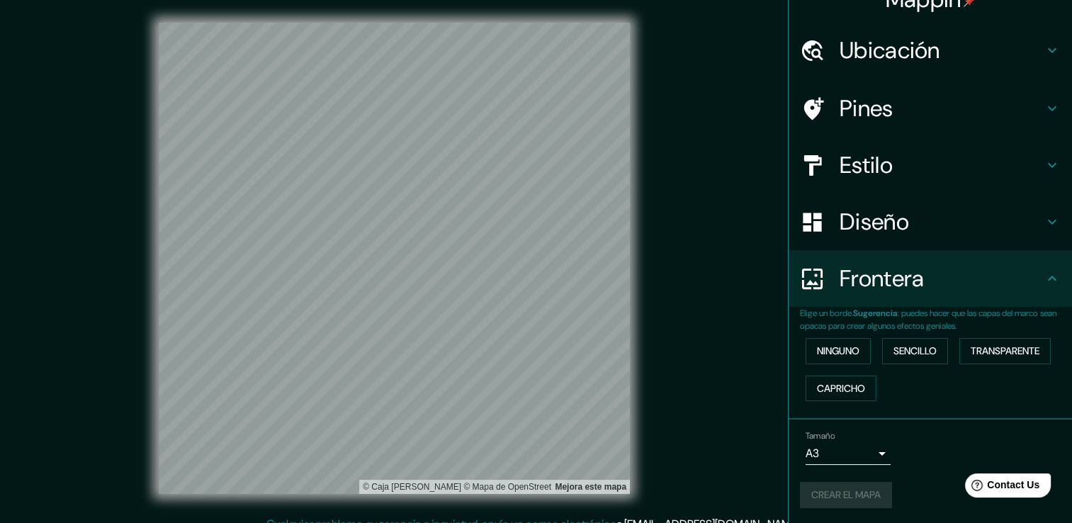
scroll to position [0, 0]
click at [821, 113] on div at bounding box center [820, 108] width 40 height 25
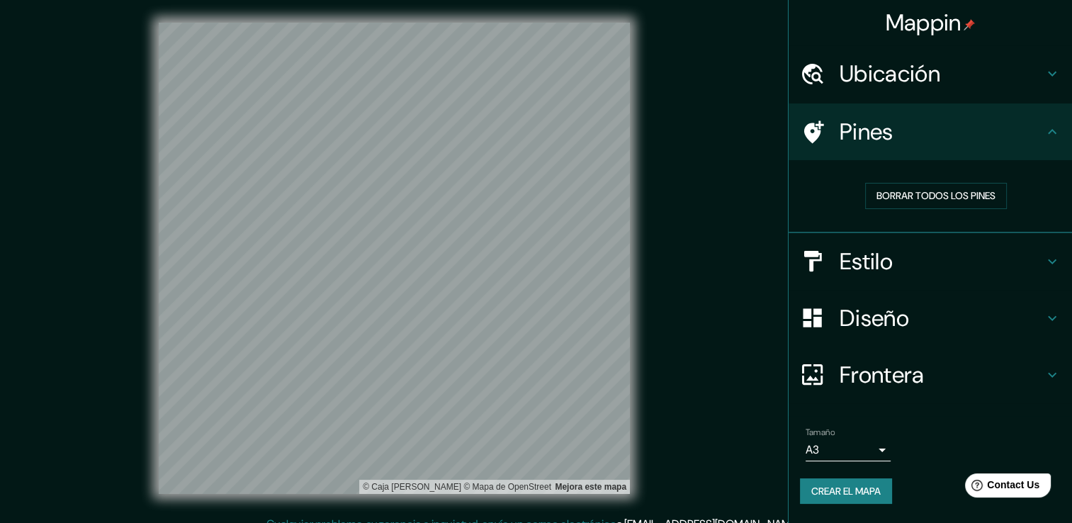
click at [819, 135] on icon at bounding box center [815, 132] width 20 height 23
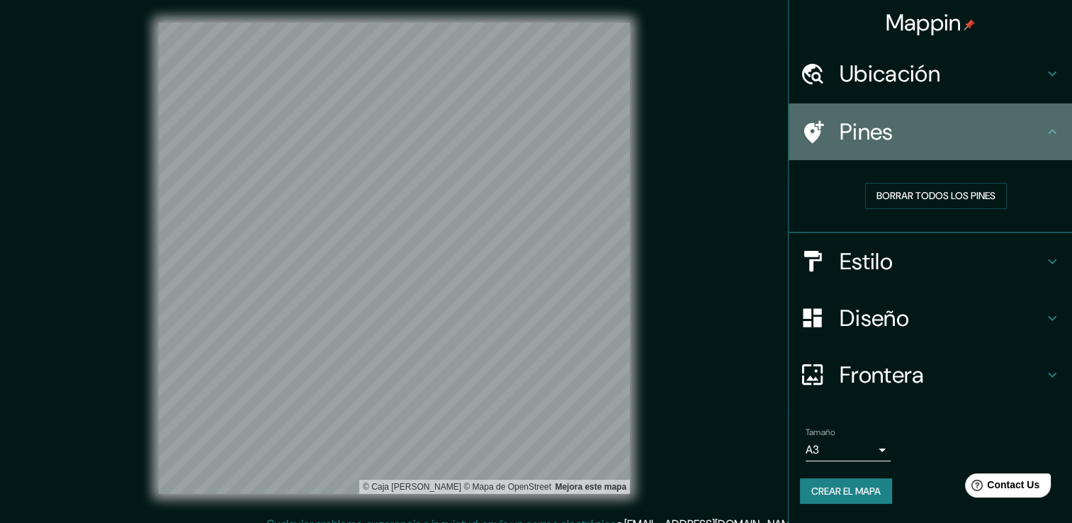
click at [819, 135] on icon at bounding box center [815, 132] width 20 height 23
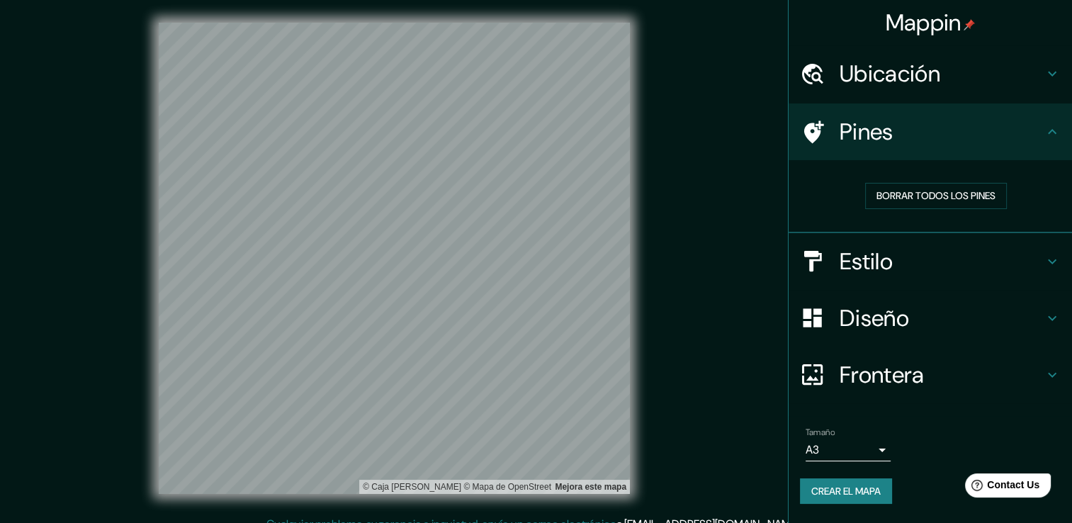
click at [851, 267] on h4 "Estilo" at bounding box center [942, 261] width 204 height 28
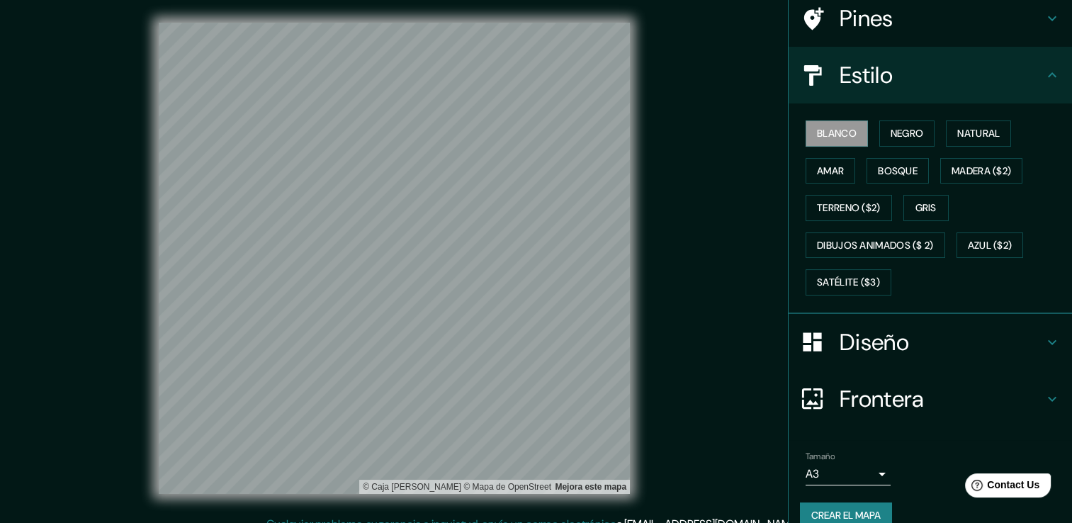
scroll to position [133, 0]
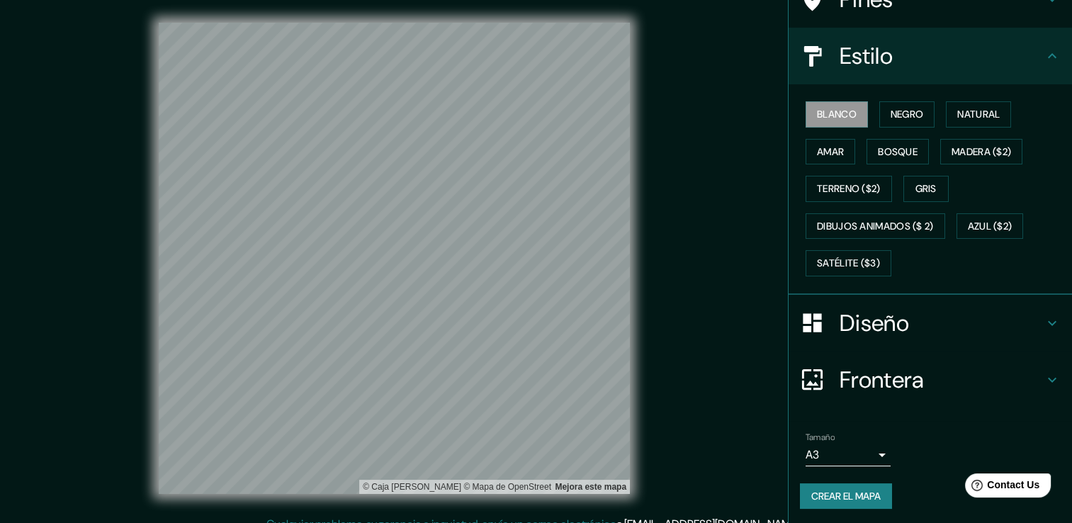
click at [891, 313] on h4 "Diseño" at bounding box center [942, 323] width 204 height 28
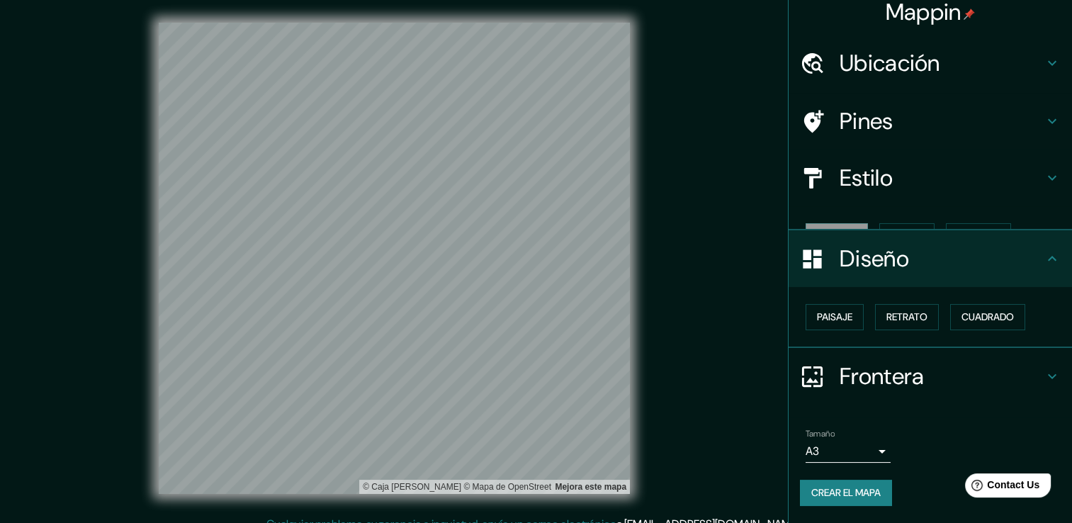
scroll to position [0, 0]
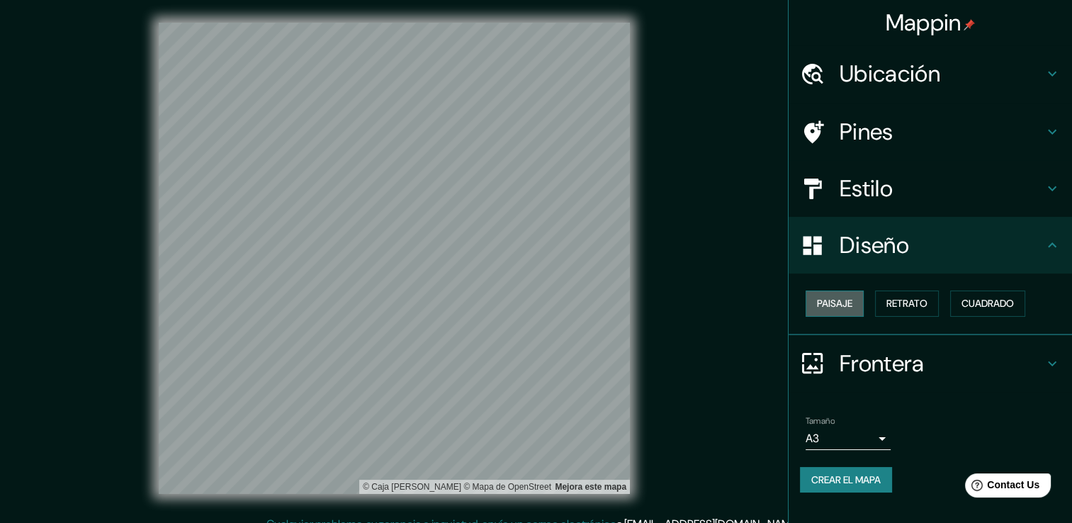
click at [851, 308] on font "Paisaje" at bounding box center [834, 304] width 35 height 18
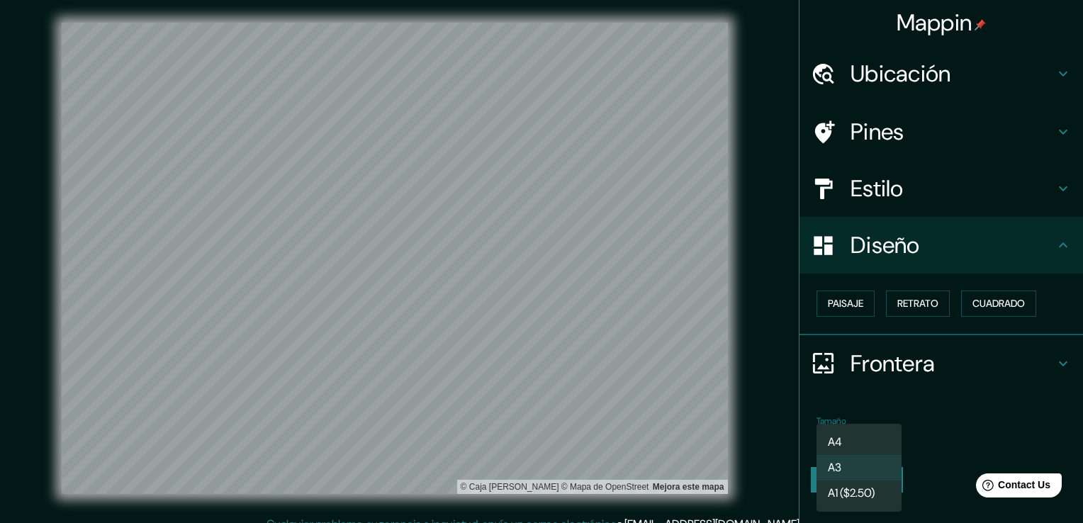
click at [853, 444] on body "Mappin Ubicación Pines Estilo Diseño Paisaje Retrato Cuadrado Frontera Elige un…" at bounding box center [541, 261] width 1083 height 523
click at [848, 444] on li "A4" at bounding box center [859, 443] width 85 height 26
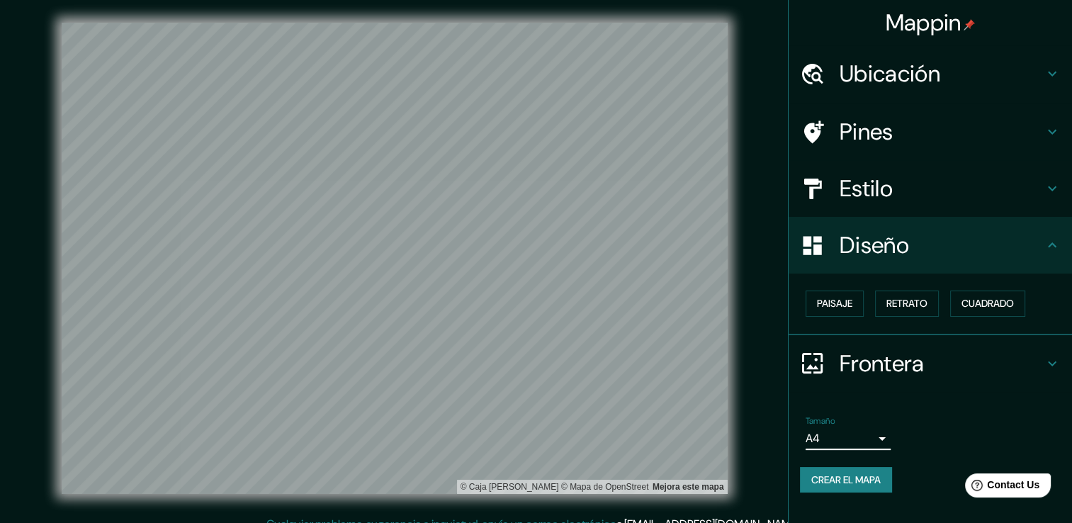
click at [873, 478] on button "Crear el mapa" at bounding box center [846, 480] width 92 height 26
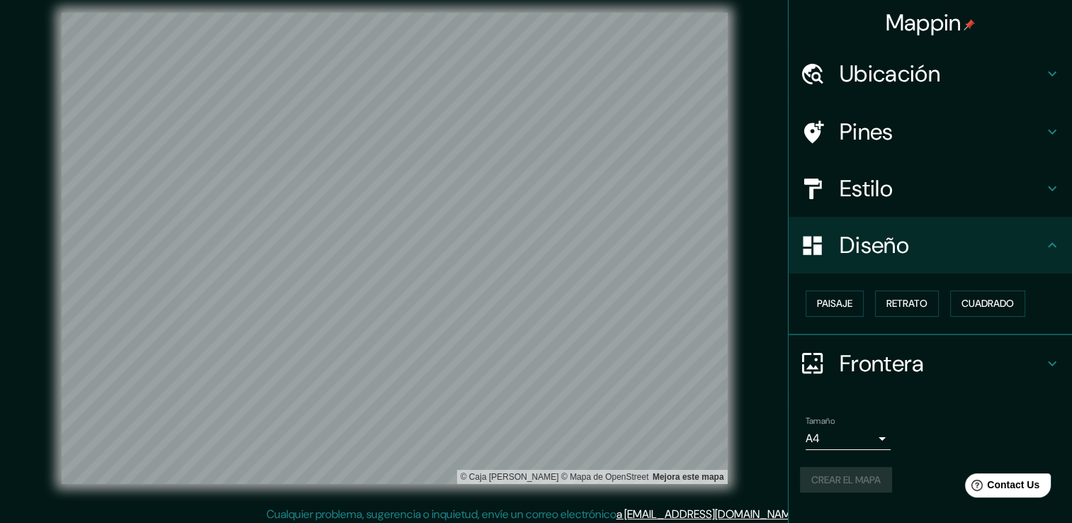
scroll to position [16, 0]
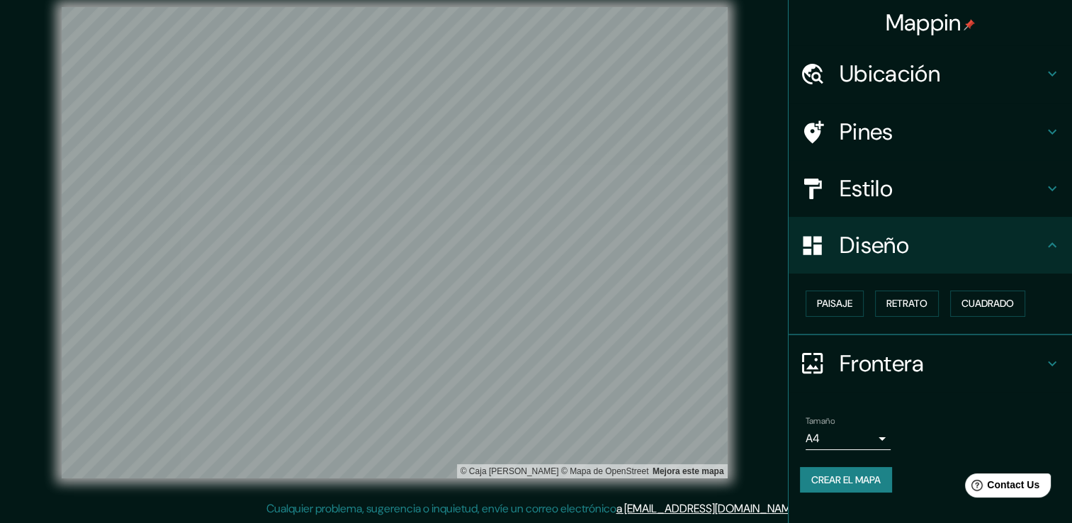
click at [890, 480] on button "Crear el mapa" at bounding box center [846, 480] width 92 height 26
click at [890, 480] on div "Crear el mapa" at bounding box center [930, 480] width 261 height 26
drag, startPoint x: 887, startPoint y: 479, endPoint x: 912, endPoint y: 493, distance: 28.6
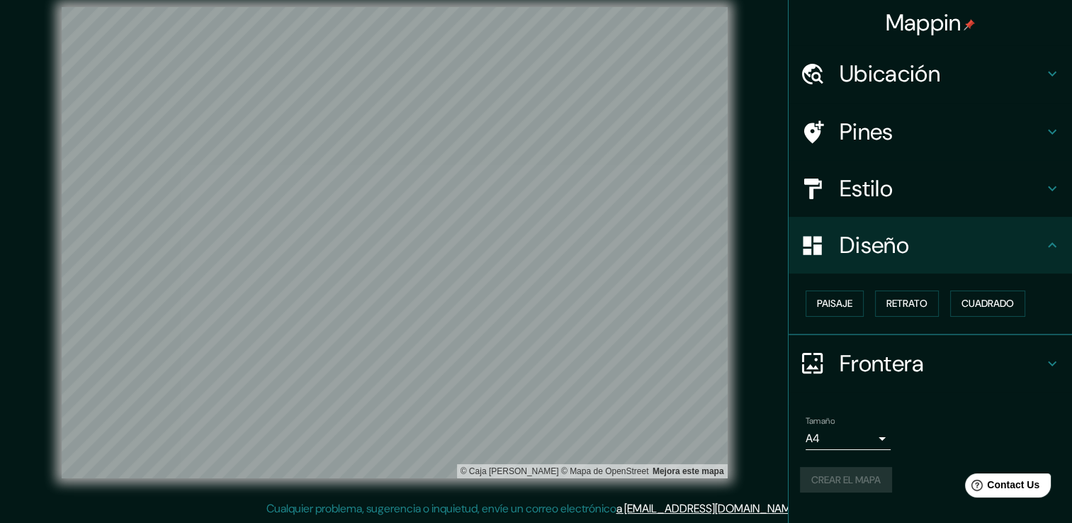
click at [913, 493] on div "Tamaño A4 single Crear el mapa" at bounding box center [930, 457] width 261 height 94
drag, startPoint x: 745, startPoint y: 444, endPoint x: 898, endPoint y: 400, distance: 159.3
click at [898, 400] on ul "Ubicación Pines Estilo Diseño Paisaje Retrato Cuadrado Frontera Elige un borde.…" at bounding box center [931, 277] width 284 height 464
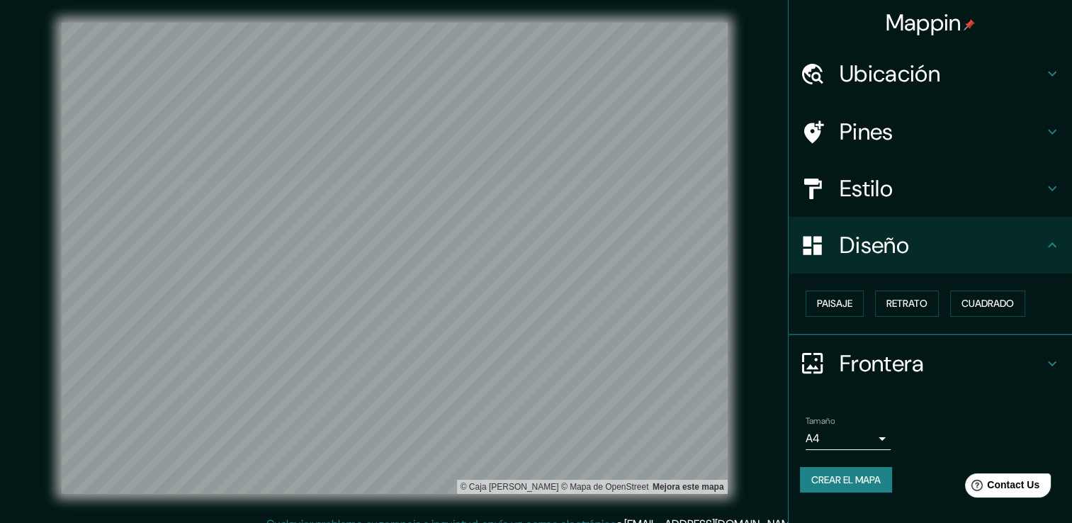
scroll to position [0, 0]
click at [868, 434] on body "Mappin Ubicación Pines Estilo Diseño Paisaje Retrato Cuadrado Frontera Elige un…" at bounding box center [536, 261] width 1072 height 523
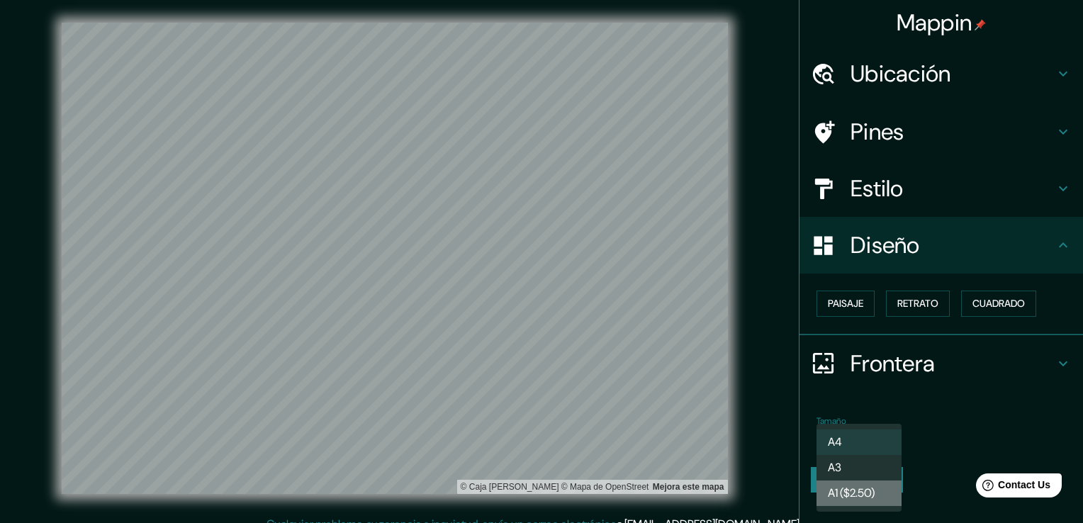
click at [861, 491] on font "A1 ($2.50)" at bounding box center [851, 493] width 47 height 17
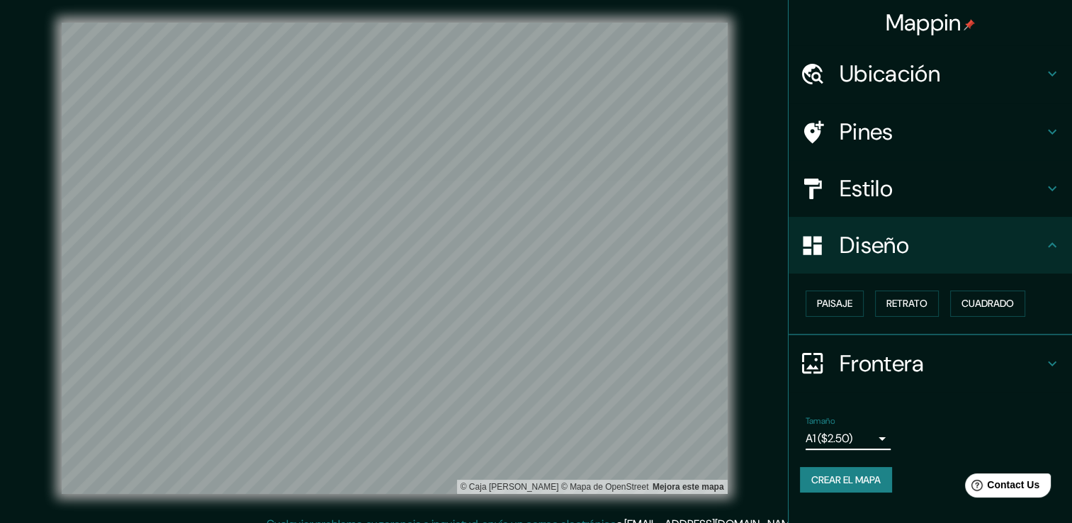
click at [861, 488] on button "Crear el mapa" at bounding box center [846, 480] width 92 height 26
click at [880, 449] on div "Tamaño A1 ($2.50) a3" at bounding box center [930, 432] width 261 height 45
click at [876, 440] on body "Mappin Ubicación Pines Estilo Diseño Paisaje Retrato Cuadrado Frontera Elige un…" at bounding box center [536, 261] width 1072 height 523
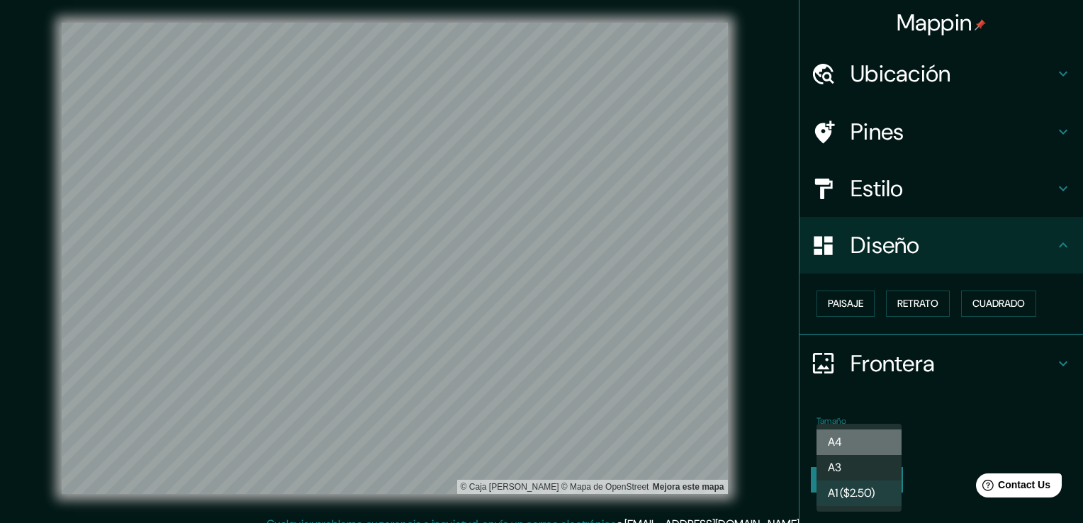
click at [859, 438] on li "A4" at bounding box center [859, 443] width 85 height 26
type input "single"
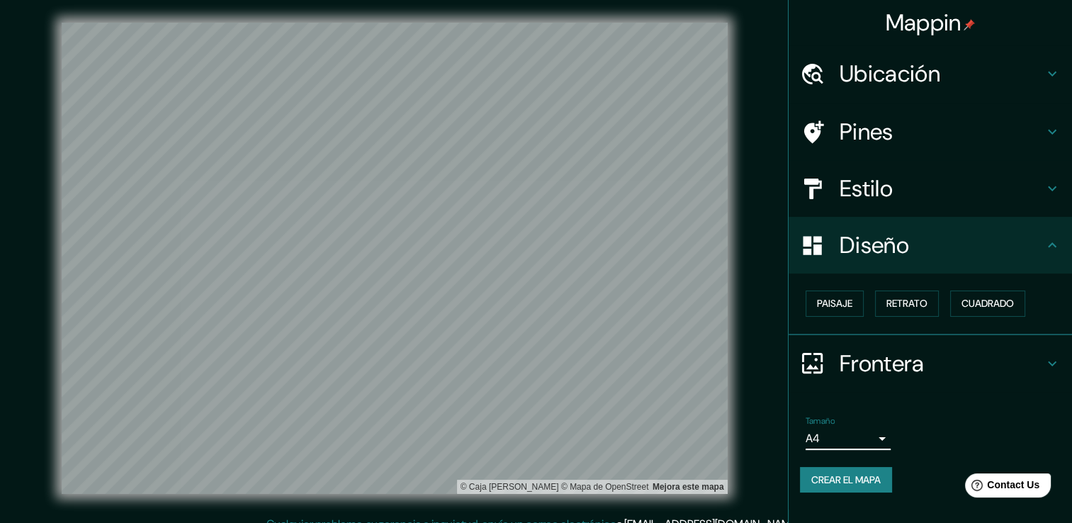
click at [1015, 430] on div "Tamaño A4 single" at bounding box center [930, 432] width 261 height 45
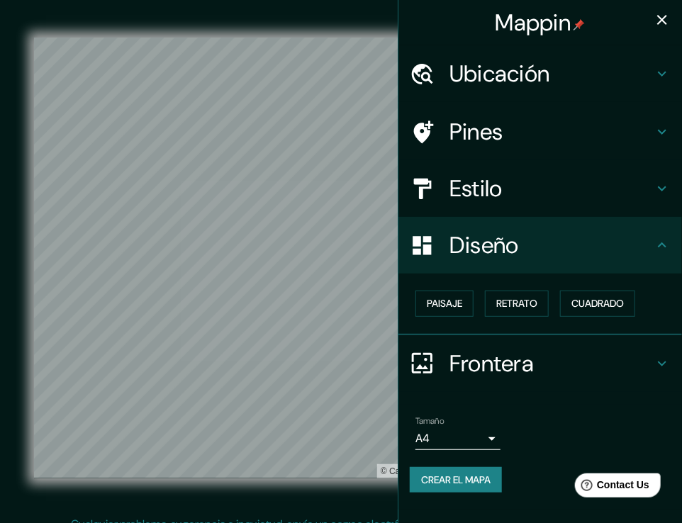
click at [493, 481] on button "Crear el mapa" at bounding box center [456, 480] width 92 height 26
click at [464, 484] on button "Crear el mapa" at bounding box center [456, 480] width 92 height 26
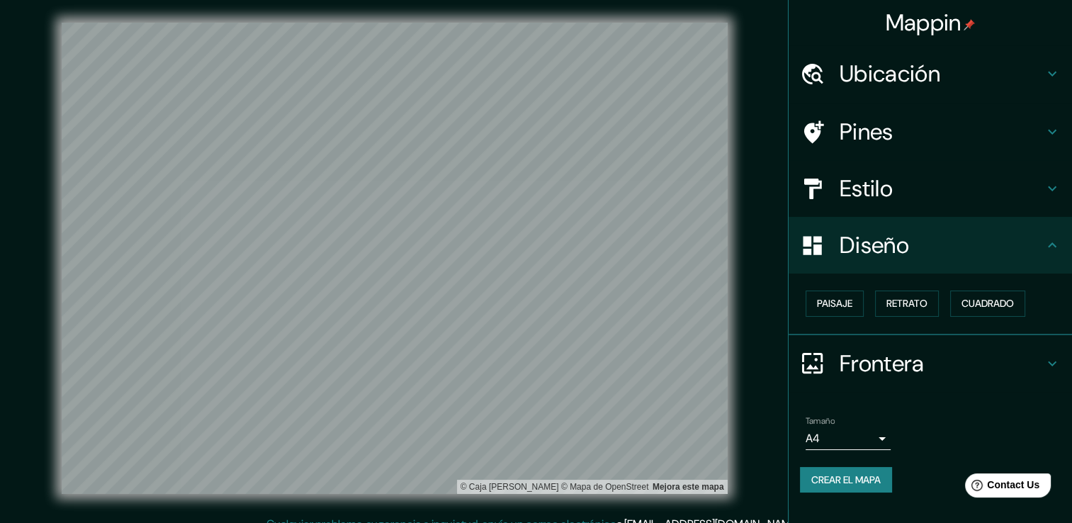
drag, startPoint x: 757, startPoint y: 285, endPoint x: 751, endPoint y: 290, distance: 7.5
click at [751, 290] on div "© Caja [PERSON_NAME] © Mapa de OpenStreet Mejora este mapa" at bounding box center [394, 258] width 965 height 471
click at [427, 285] on div at bounding box center [427, 282] width 11 height 11
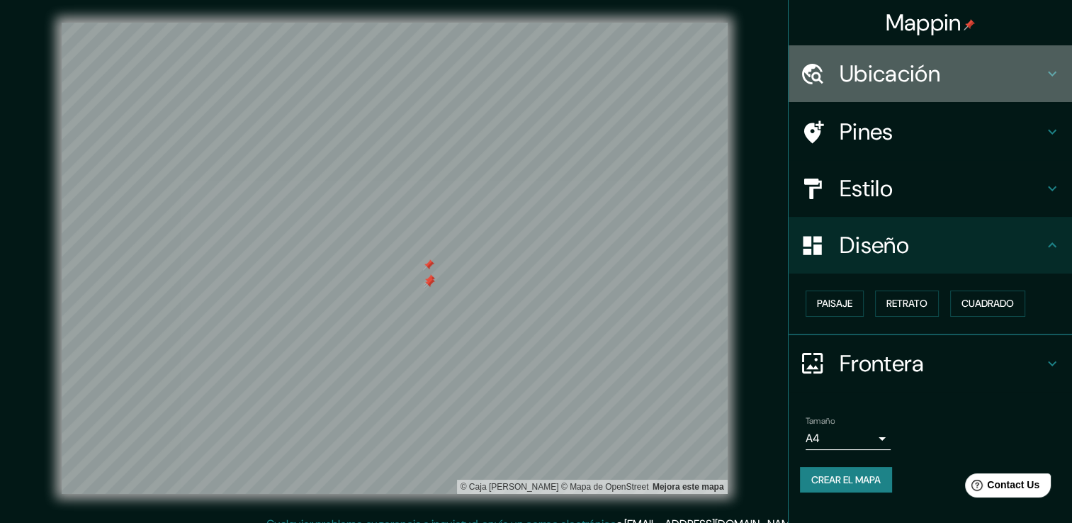
click at [904, 74] on h4 "Ubicación" at bounding box center [942, 74] width 204 height 28
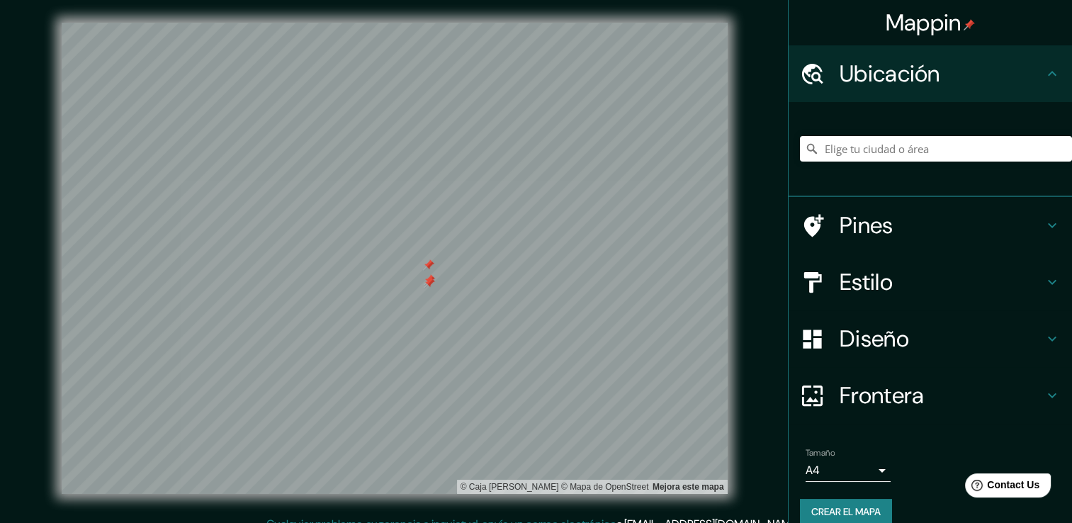
click at [859, 211] on h4 "Pines" at bounding box center [942, 225] width 204 height 28
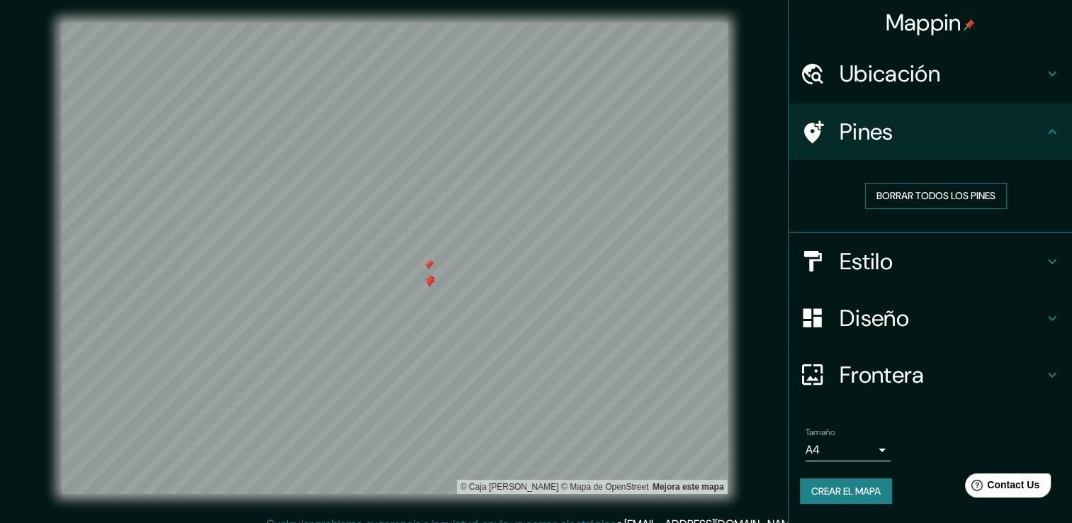
click at [896, 197] on font "Borrar todos los pines" at bounding box center [936, 196] width 119 height 18
click at [859, 128] on h4 "Pines" at bounding box center [942, 132] width 204 height 28
click at [936, 203] on font "Borrar todos los pines" at bounding box center [936, 196] width 119 height 18
drag, startPoint x: 420, startPoint y: 293, endPoint x: 425, endPoint y: 288, distance: 7.5
click at [425, 288] on div at bounding box center [424, 282] width 11 height 11
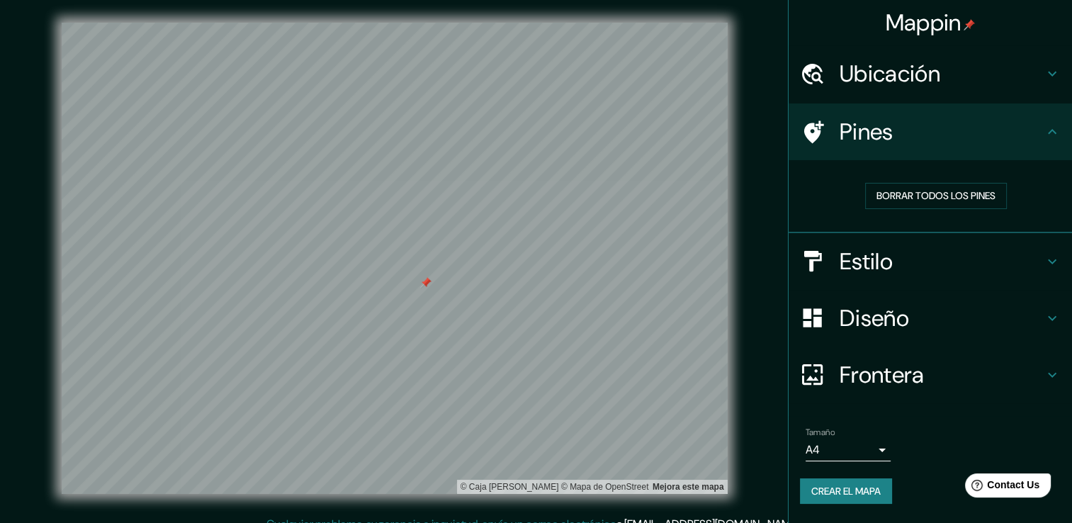
click at [856, 486] on button "Crear el mapa" at bounding box center [846, 491] width 92 height 26
drag, startPoint x: 422, startPoint y: 288, endPoint x: 431, endPoint y: 286, distance: 8.8
click at [431, 286] on div at bounding box center [434, 280] width 11 height 11
click at [431, 284] on div at bounding box center [434, 281] width 11 height 11
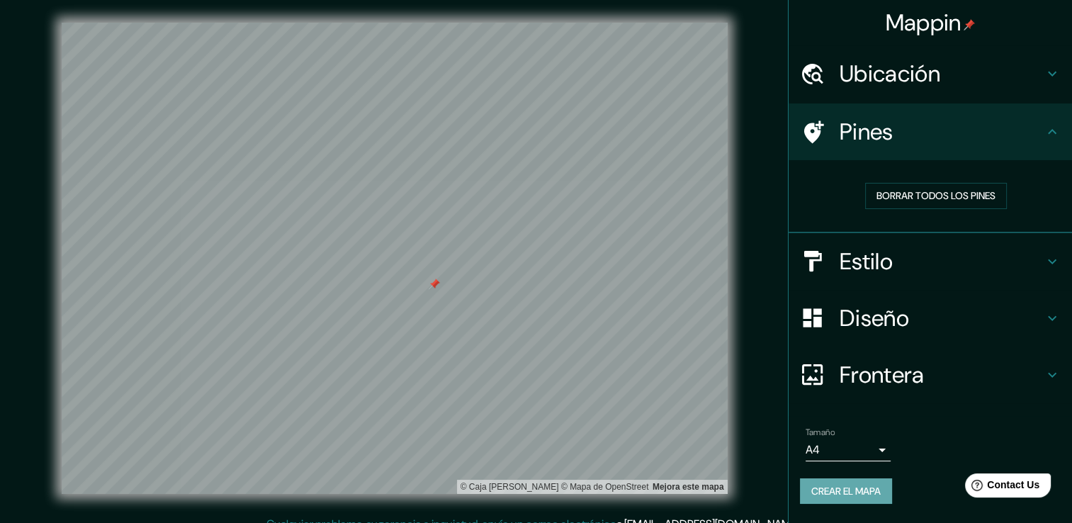
click at [863, 490] on button "Crear el mapa" at bounding box center [846, 491] width 92 height 26
click at [839, 493] on button "Crear el mapa" at bounding box center [846, 491] width 92 height 26
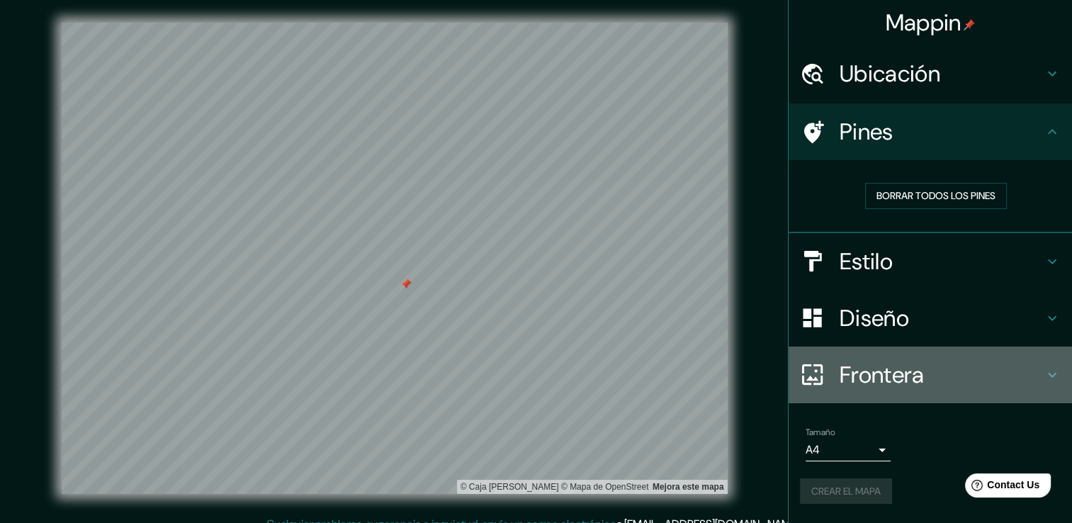
click at [921, 374] on h4 "Frontera" at bounding box center [942, 375] width 204 height 28
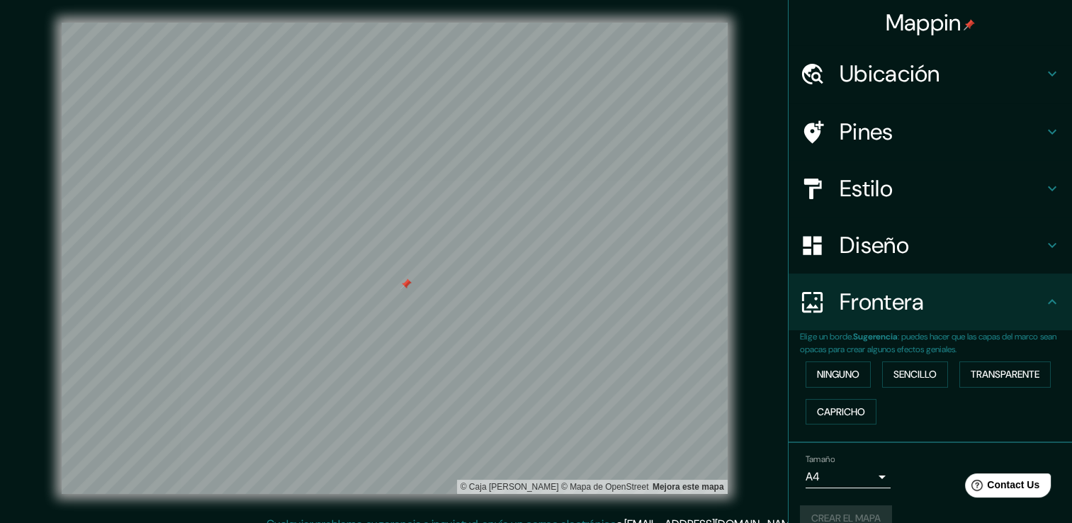
click at [927, 308] on h4 "Frontera" at bounding box center [942, 302] width 204 height 28
click at [924, 256] on h4 "Diseño" at bounding box center [942, 245] width 204 height 28
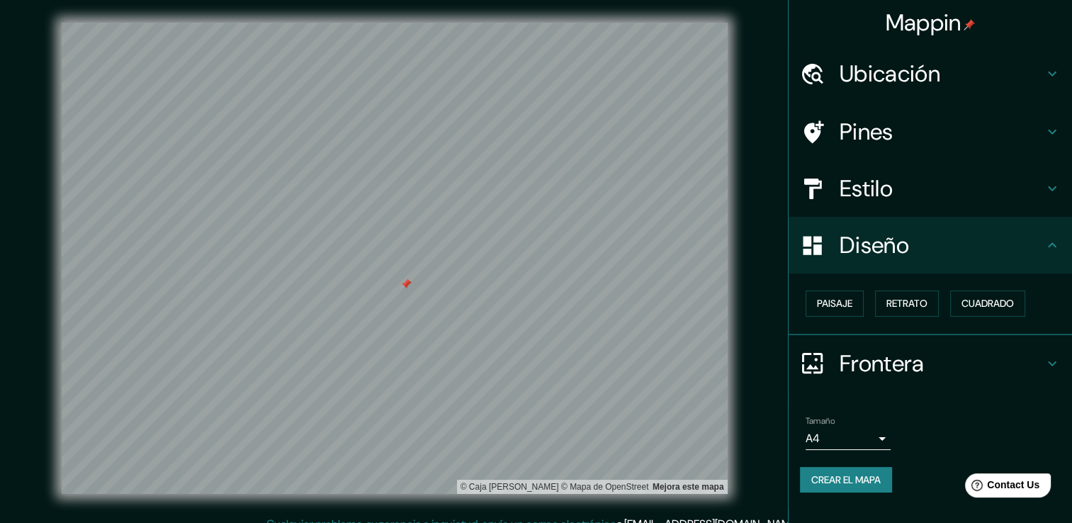
click at [882, 476] on button "Crear el mapa" at bounding box center [846, 480] width 92 height 26
click at [856, 477] on button "Crear el mapa" at bounding box center [846, 480] width 92 height 26
click at [850, 475] on button "Crear el mapa" at bounding box center [846, 480] width 92 height 26
click at [425, 281] on div at bounding box center [430, 277] width 11 height 11
click at [425, 281] on div at bounding box center [428, 277] width 11 height 11
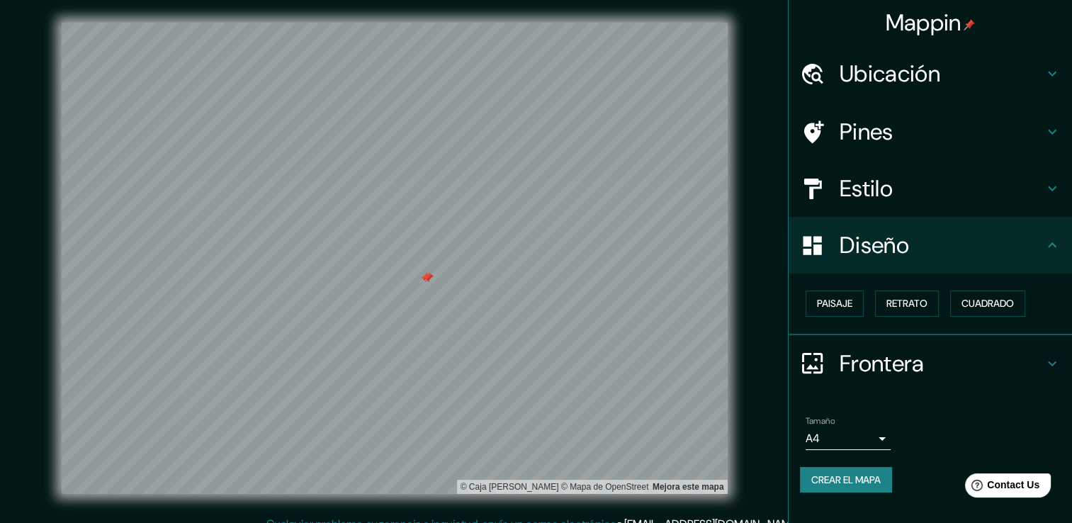
click at [425, 281] on div at bounding box center [427, 277] width 11 height 11
click at [425, 281] on div at bounding box center [425, 277] width 11 height 11
click at [1009, 377] on div "Frontera" at bounding box center [931, 363] width 284 height 57
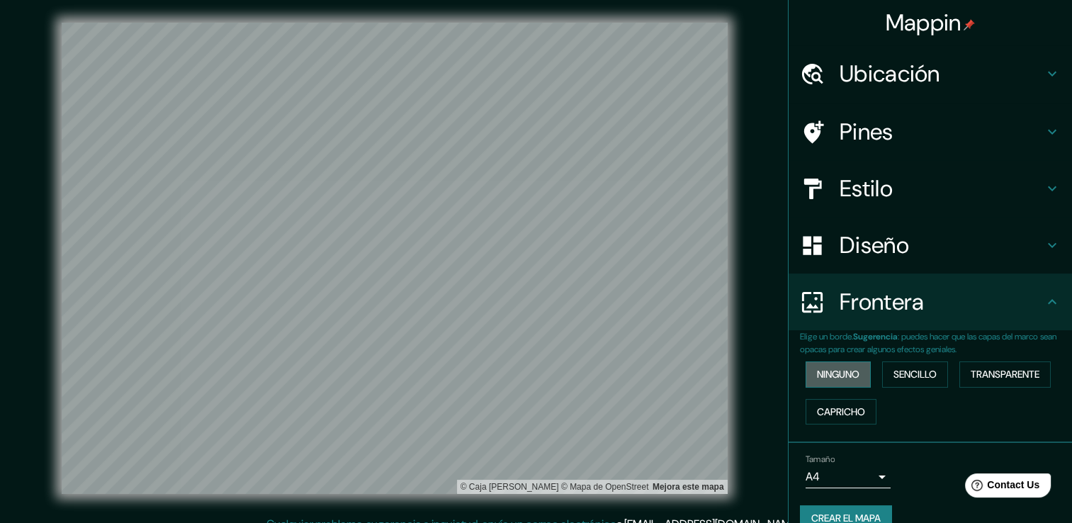
click at [825, 368] on font "Ninguno" at bounding box center [838, 375] width 43 height 18
click at [894, 381] on font "Sencillo" at bounding box center [915, 375] width 43 height 18
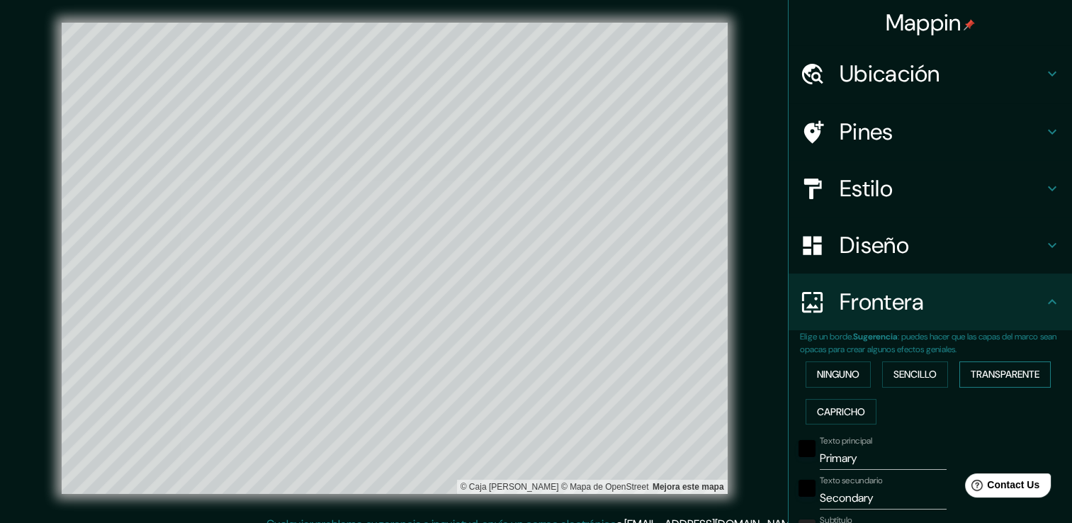
click at [985, 381] on font "Transparente" at bounding box center [1005, 375] width 69 height 18
click at [817, 412] on font "Capricho" at bounding box center [841, 412] width 48 height 18
click at [984, 381] on font "Transparente" at bounding box center [1005, 375] width 69 height 18
drag, startPoint x: 907, startPoint y: 370, endPoint x: 896, endPoint y: 370, distance: 10.6
click at [907, 370] on font "Sencillo" at bounding box center [915, 375] width 43 height 18
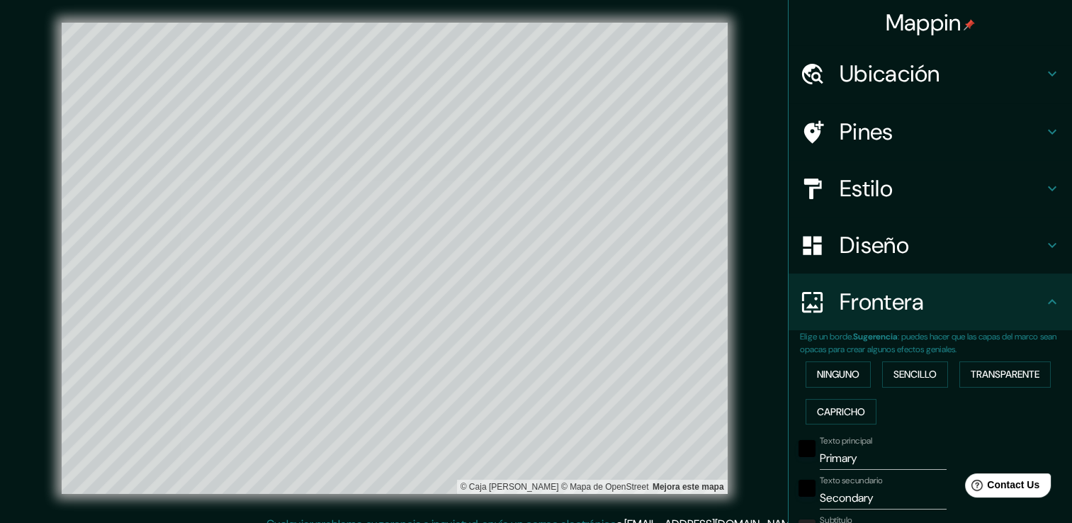
click at [866, 369] on div "Ninguno Sencillo Transparente Capricho" at bounding box center [936, 393] width 272 height 74
click at [853, 370] on button "Ninguno" at bounding box center [838, 375] width 65 height 26
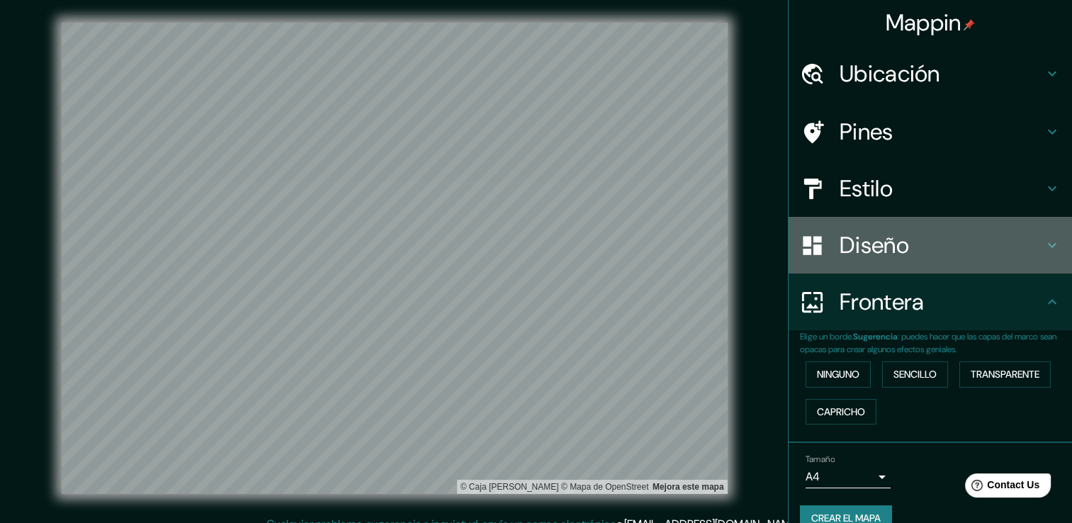
click at [890, 244] on h4 "Diseño" at bounding box center [942, 245] width 204 height 28
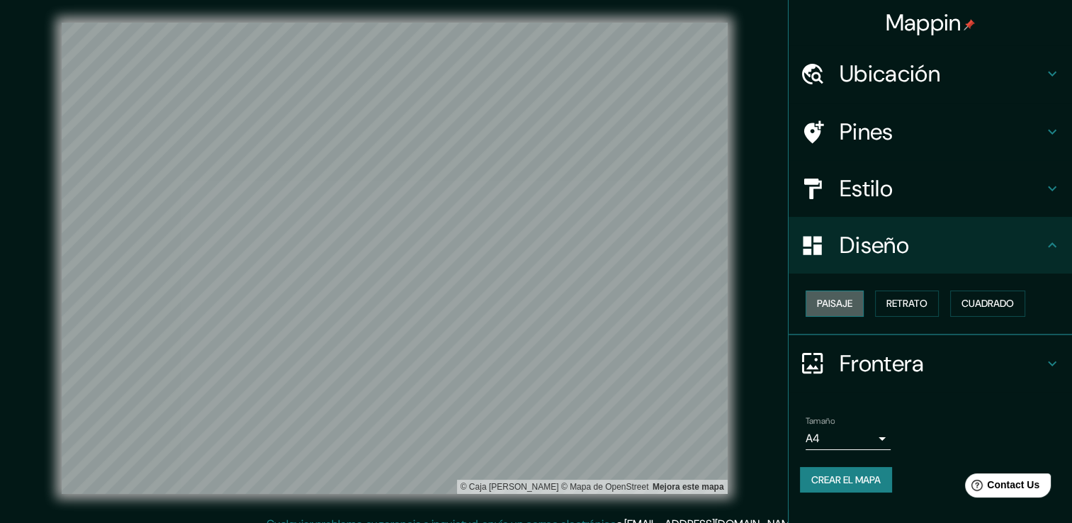
click at [851, 306] on font "Paisaje" at bounding box center [834, 304] width 35 height 18
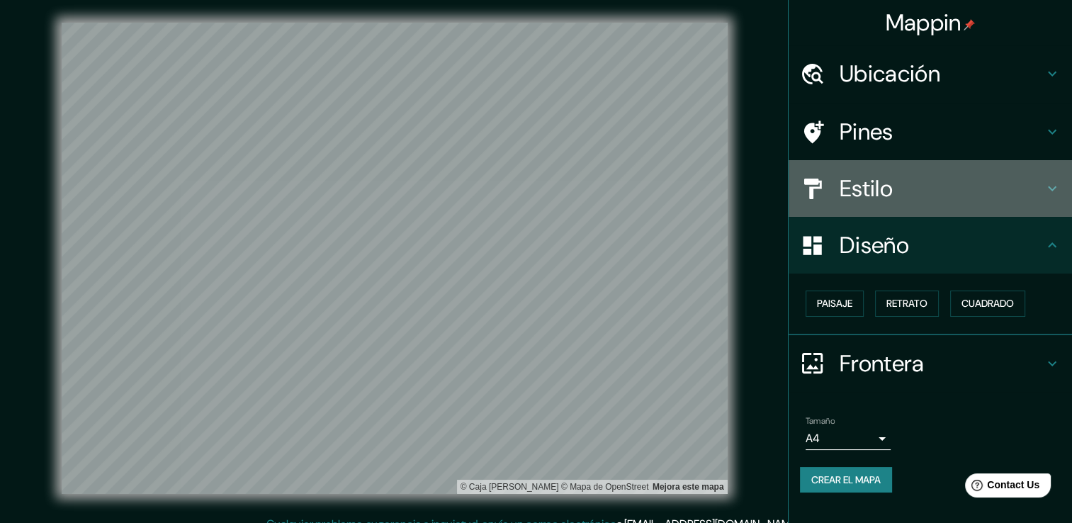
click at [887, 190] on h4 "Estilo" at bounding box center [942, 188] width 204 height 28
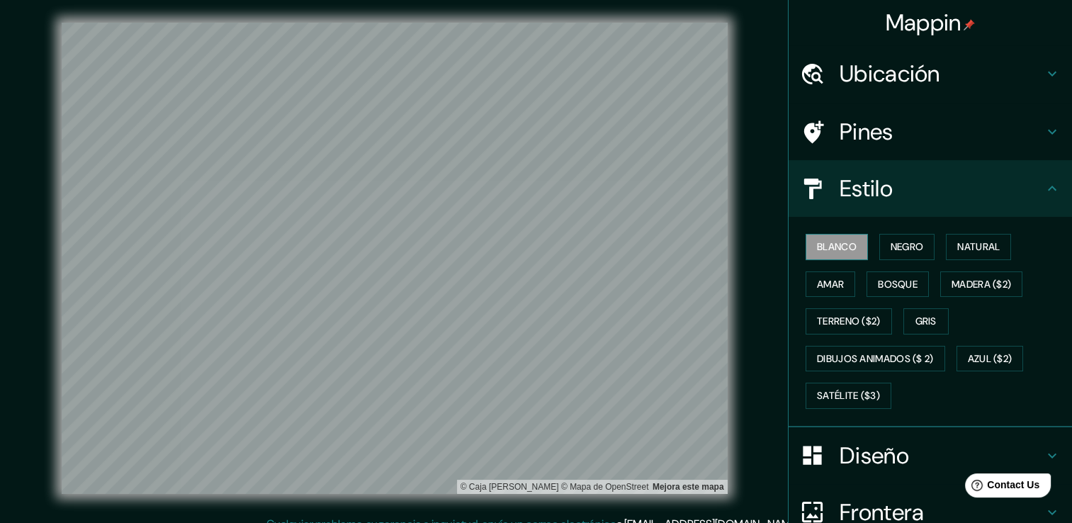
click at [826, 251] on font "Blanco" at bounding box center [837, 247] width 40 height 18
click at [840, 196] on h4 "Estilo" at bounding box center [942, 188] width 204 height 28
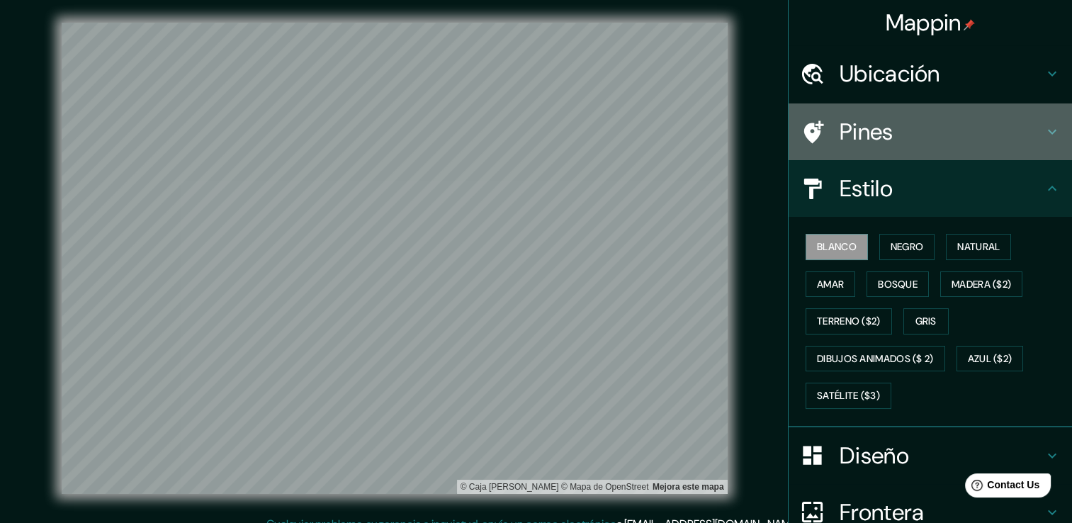
click at [844, 138] on h4 "Pines" at bounding box center [942, 132] width 204 height 28
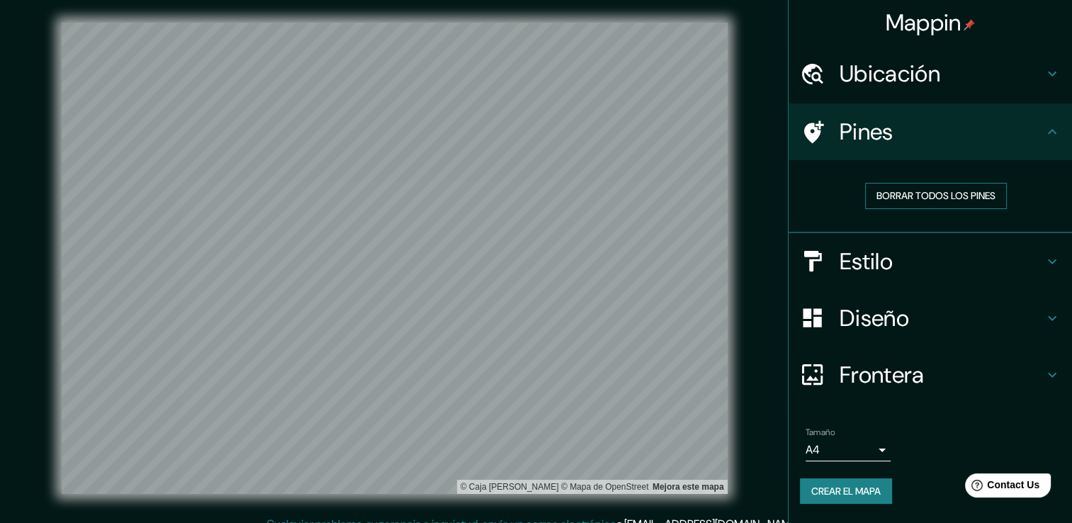
click at [912, 190] on font "Borrar todos los pines" at bounding box center [936, 196] width 119 height 18
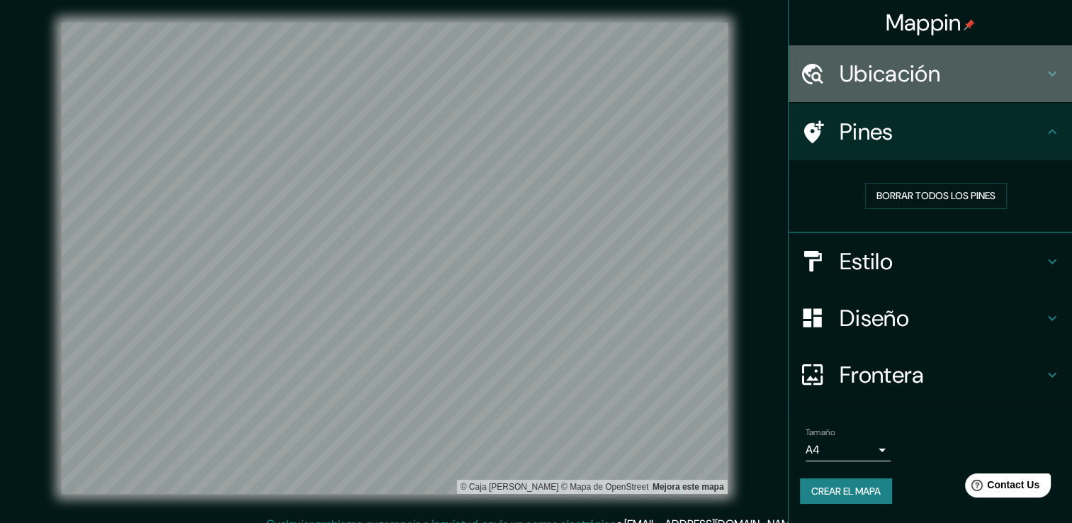
click at [875, 82] on h4 "Ubicación" at bounding box center [942, 74] width 204 height 28
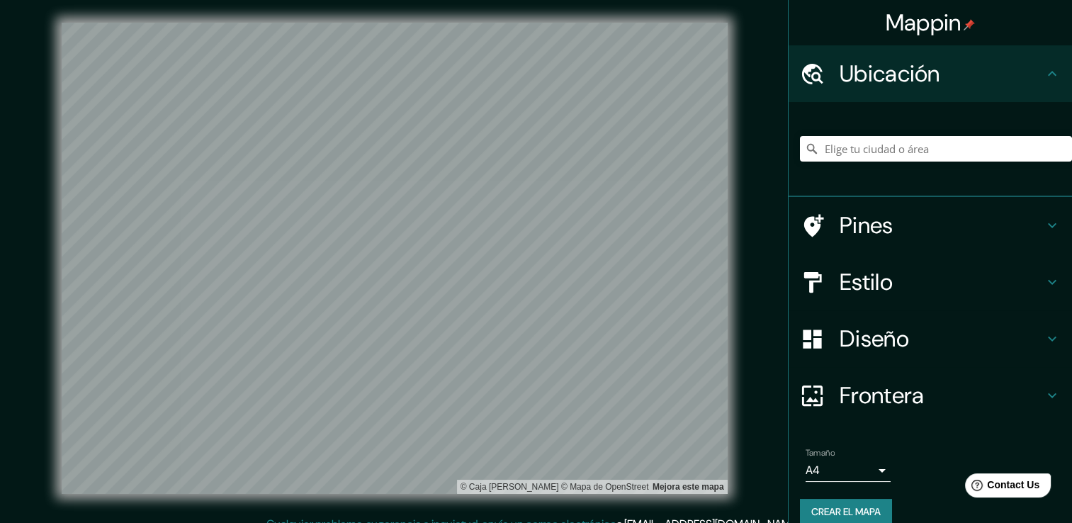
click at [875, 81] on h4 "Ubicación" at bounding box center [942, 74] width 204 height 28
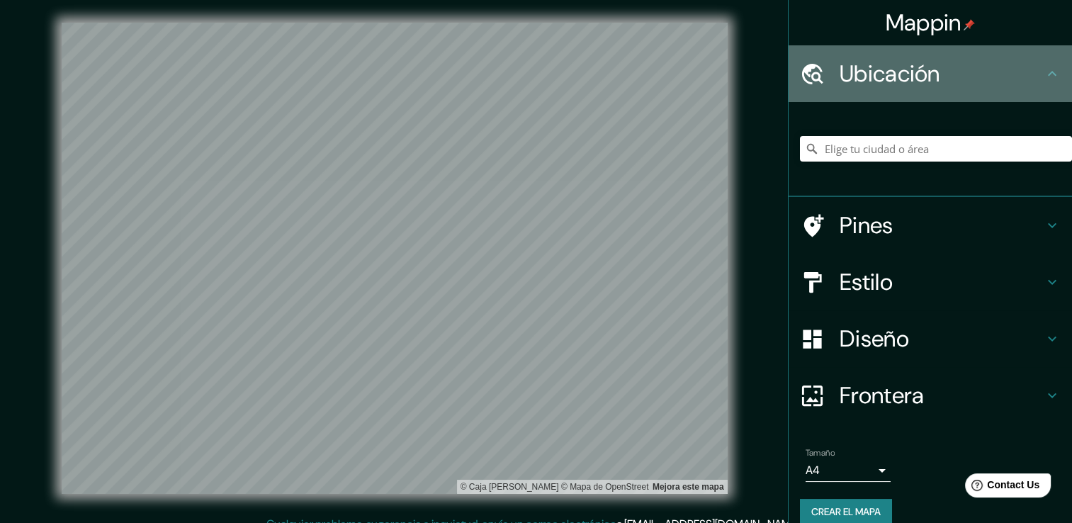
click at [1044, 79] on icon at bounding box center [1052, 73] width 17 height 17
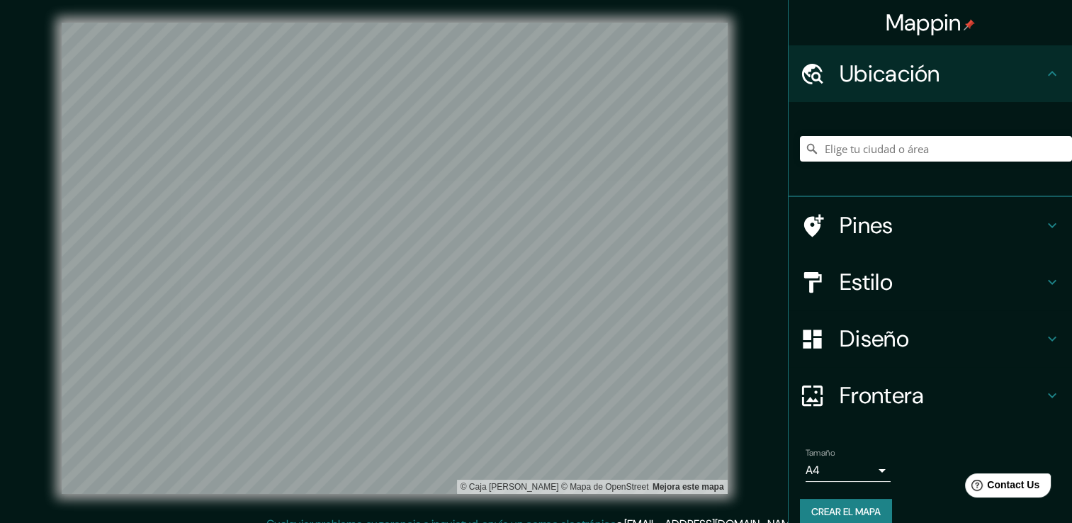
click at [1044, 78] on icon at bounding box center [1052, 73] width 17 height 17
click at [1044, 220] on icon at bounding box center [1052, 225] width 17 height 17
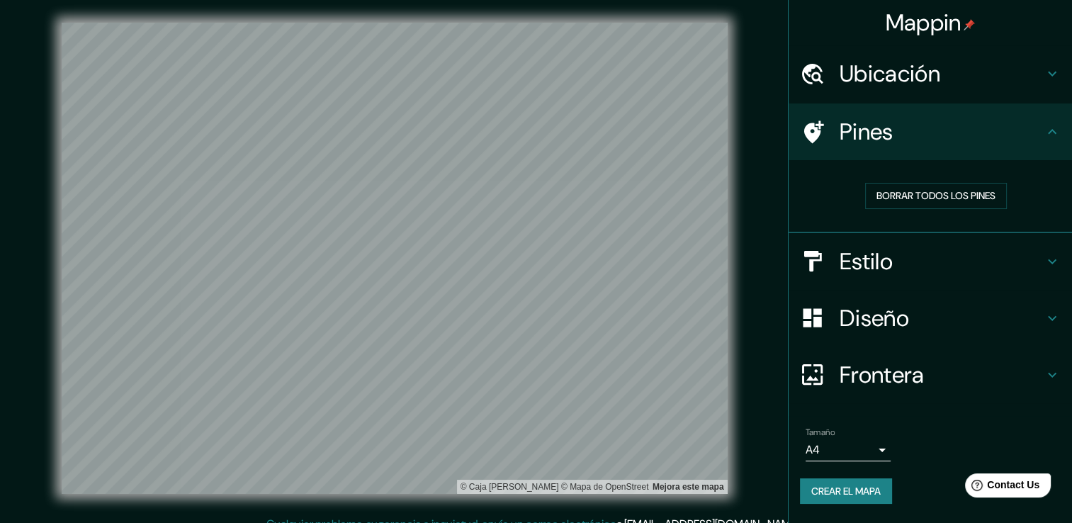
click at [1055, 257] on icon at bounding box center [1052, 261] width 17 height 17
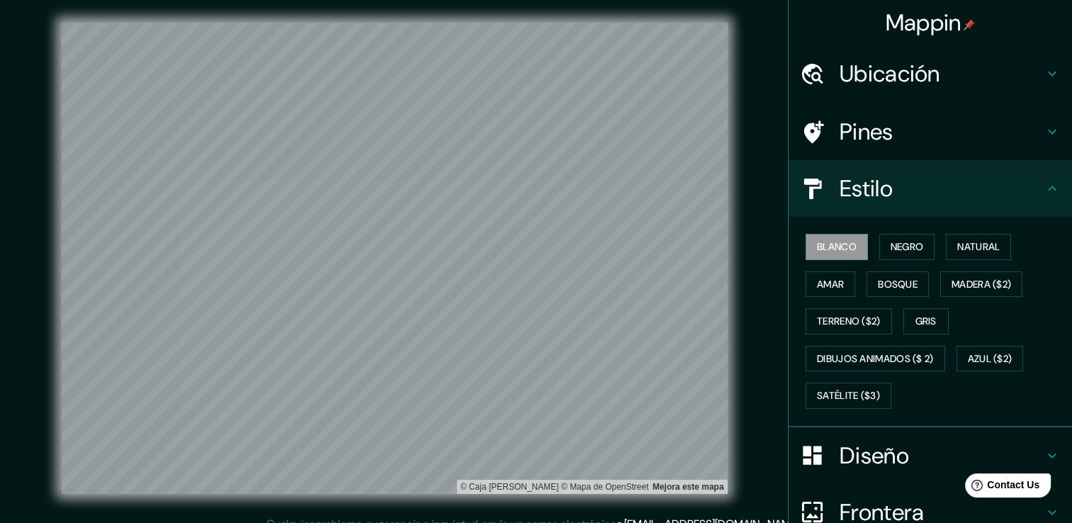
click at [1044, 186] on icon at bounding box center [1052, 188] width 17 height 17
click at [822, 247] on font "Blanco" at bounding box center [837, 247] width 40 height 18
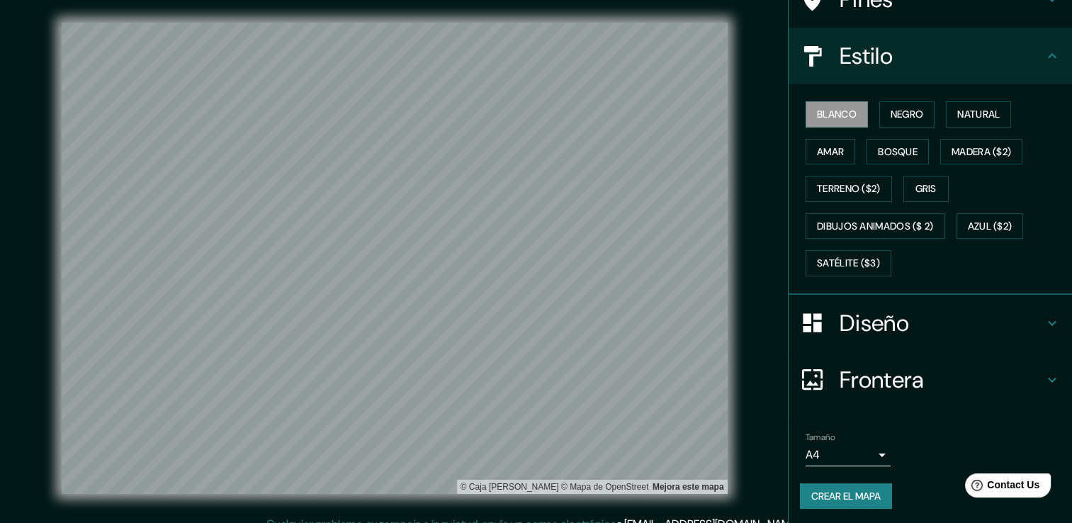
click at [1032, 322] on h4 "Diseño" at bounding box center [942, 323] width 204 height 28
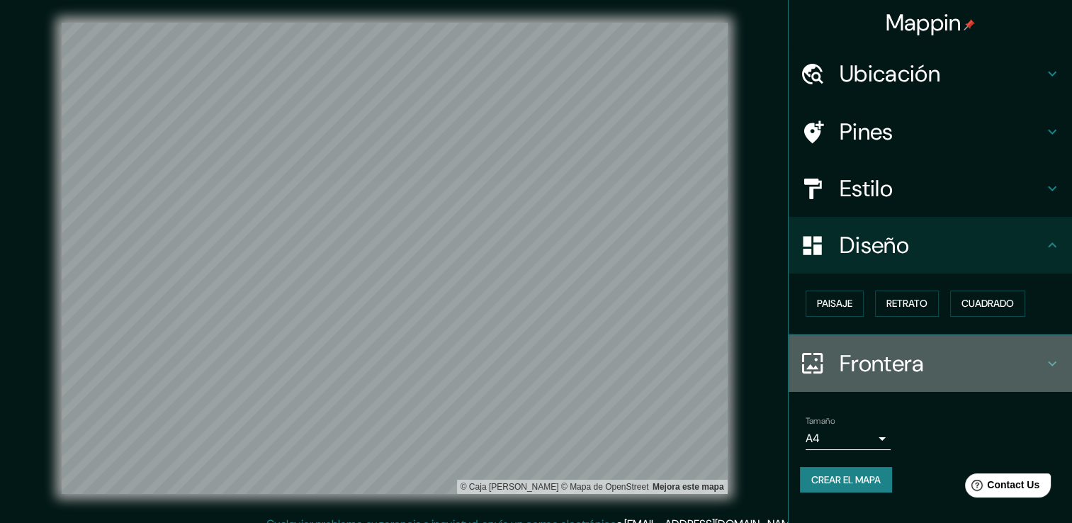
click at [1045, 359] on icon at bounding box center [1052, 363] width 17 height 17
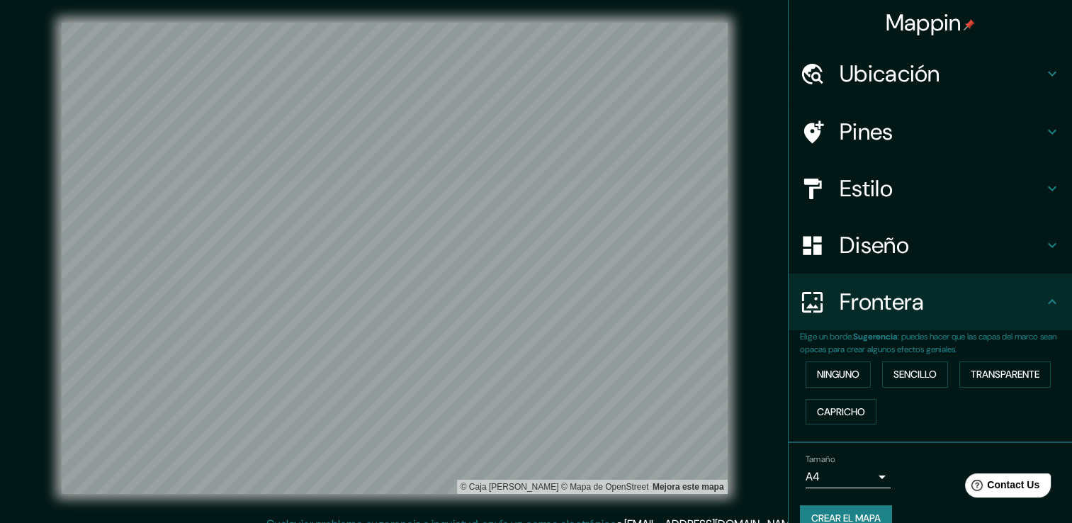
click at [1036, 342] on p "Elige un borde. Sugerencia : puedes hacer que las capas del marco sean opacas p…" at bounding box center [936, 343] width 272 height 26
click at [873, 467] on body "Mappin Ubicación Pines Estilo Diseño Frontera Elige un borde. Sugerencia : pued…" at bounding box center [536, 261] width 1072 height 523
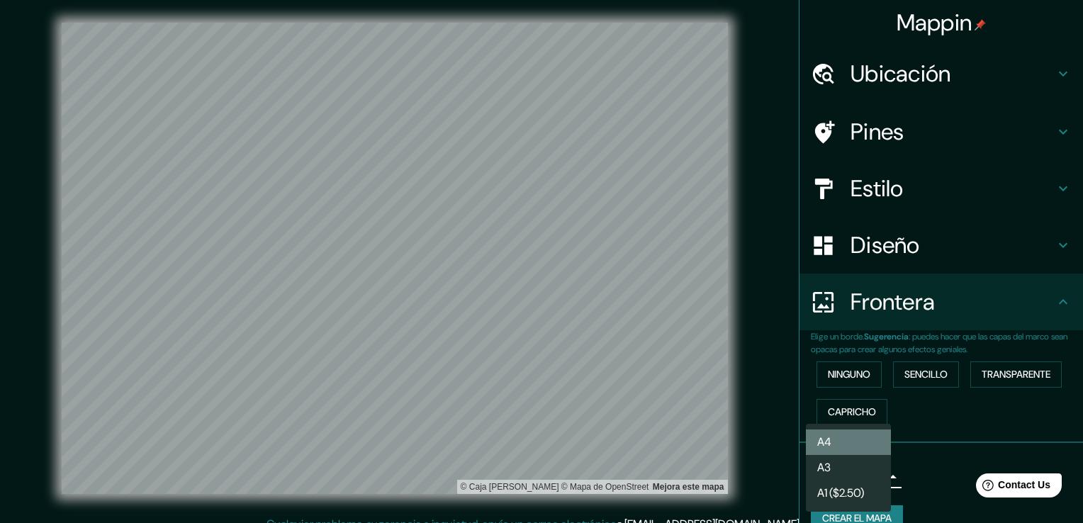
click at [832, 447] on li "A4" at bounding box center [848, 443] width 85 height 26
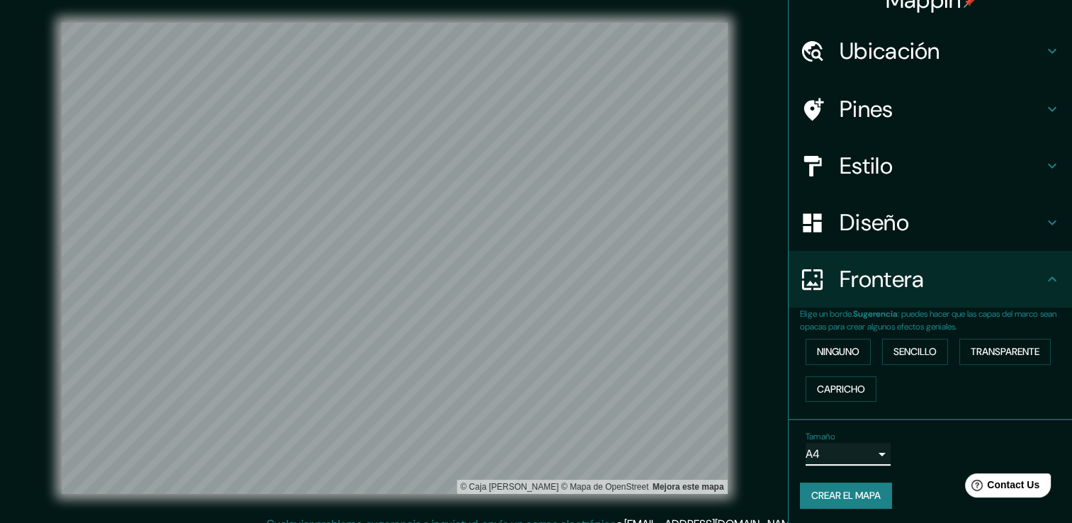
scroll to position [23, 0]
click at [842, 489] on button "Crear el mapa" at bounding box center [846, 495] width 92 height 26
click at [810, 492] on button "Crear el mapa" at bounding box center [846, 495] width 92 height 26
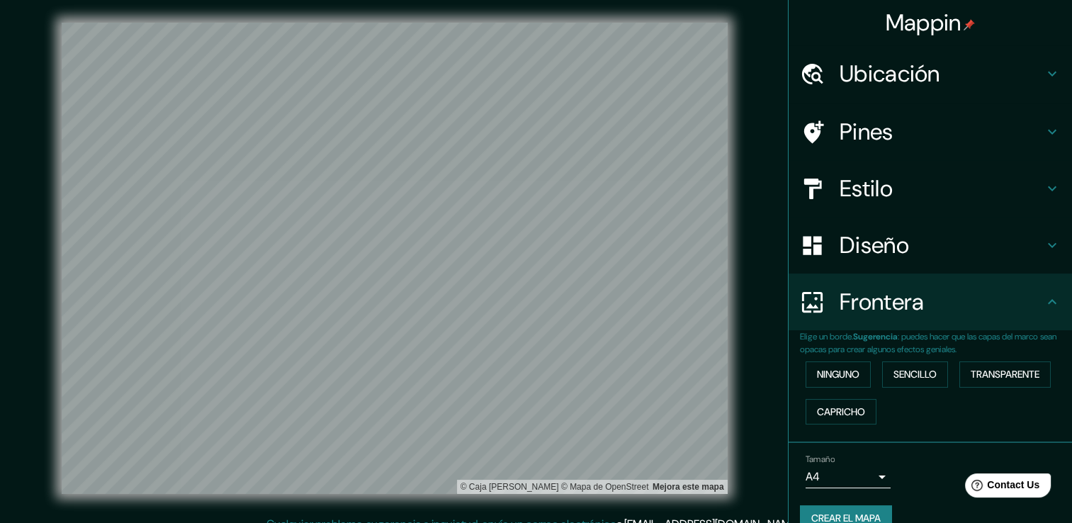
scroll to position [0, 0]
click at [918, 1] on div "Mappin" at bounding box center [931, 22] width 284 height 45
click at [913, 13] on font "Mappin" at bounding box center [924, 23] width 76 height 30
